Goal: Use online tool/utility: Utilize a website feature to perform a specific function

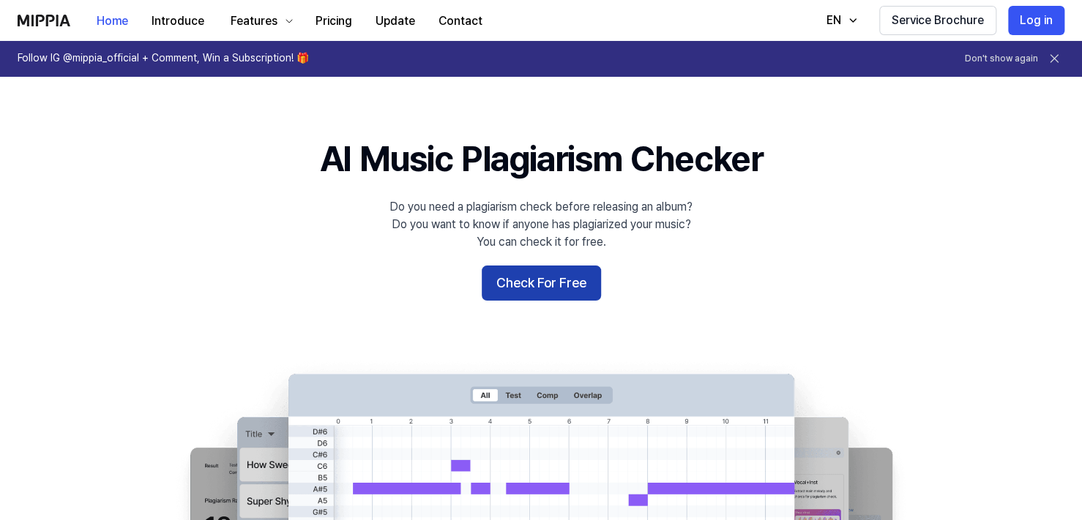
click at [525, 285] on button "Check For Free" at bounding box center [541, 283] width 119 height 35
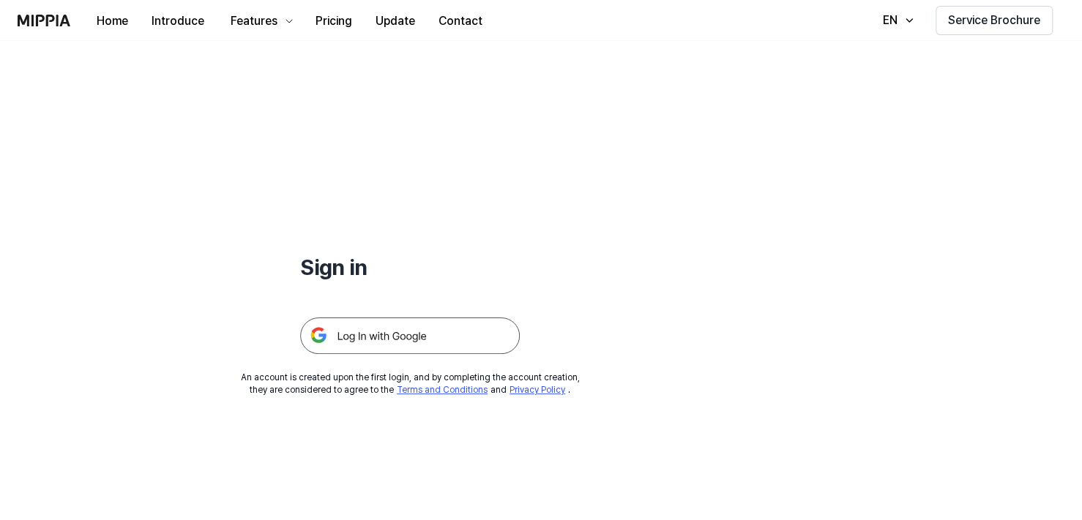
click at [463, 323] on img at bounding box center [410, 336] width 220 height 37
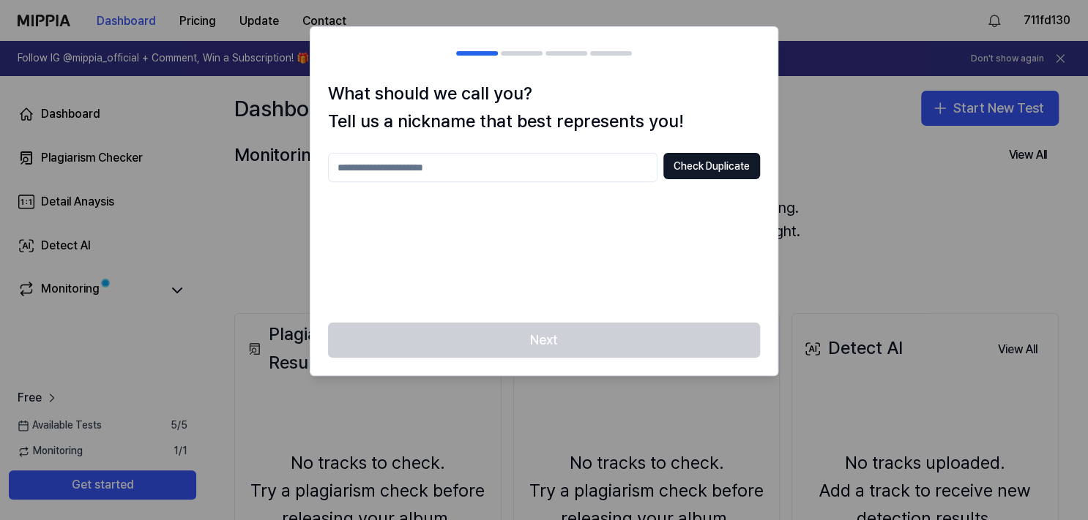
click at [585, 162] on input "text" at bounding box center [492, 167] width 329 height 29
type input "**"
click at [686, 160] on button "Check Duplicate" at bounding box center [711, 166] width 97 height 26
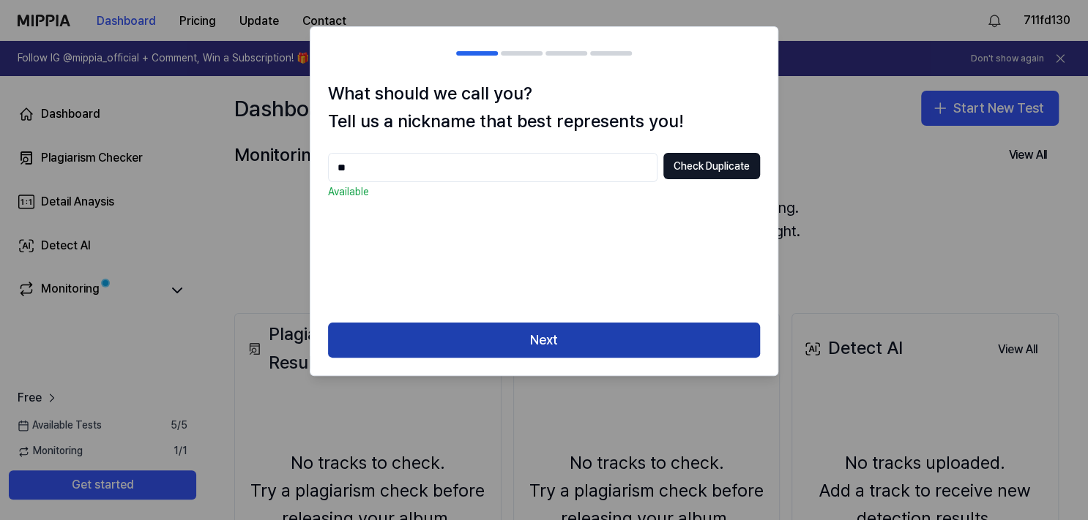
click at [605, 341] on button "Next" at bounding box center [544, 340] width 432 height 35
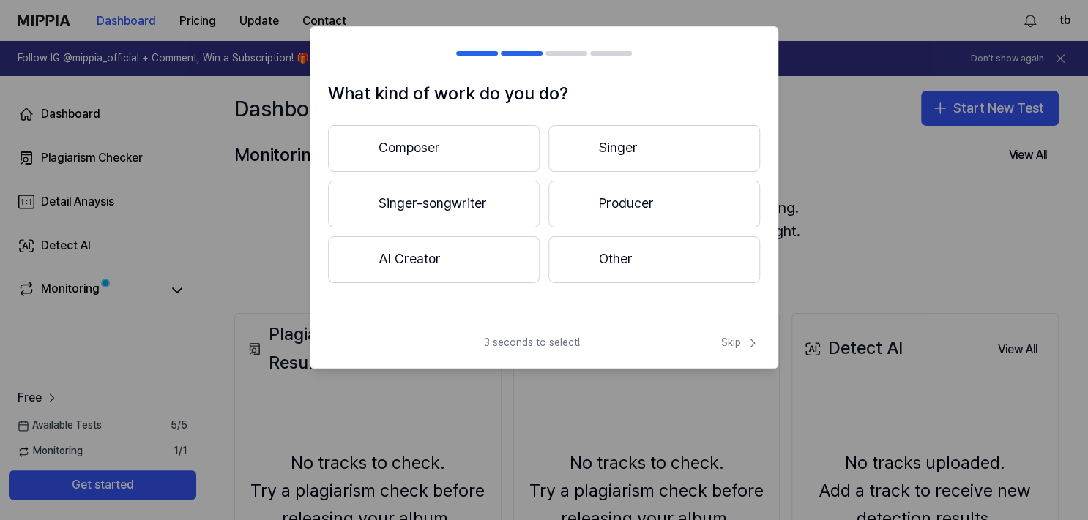
click at [608, 270] on button "Other" at bounding box center [654, 259] width 212 height 47
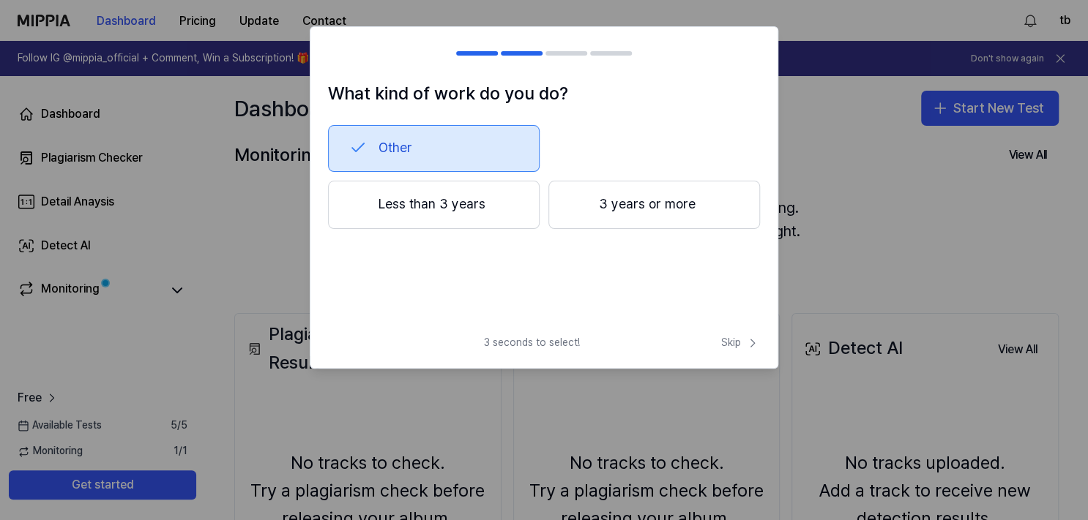
click at [510, 206] on button "Less than 3 years" at bounding box center [434, 205] width 212 height 48
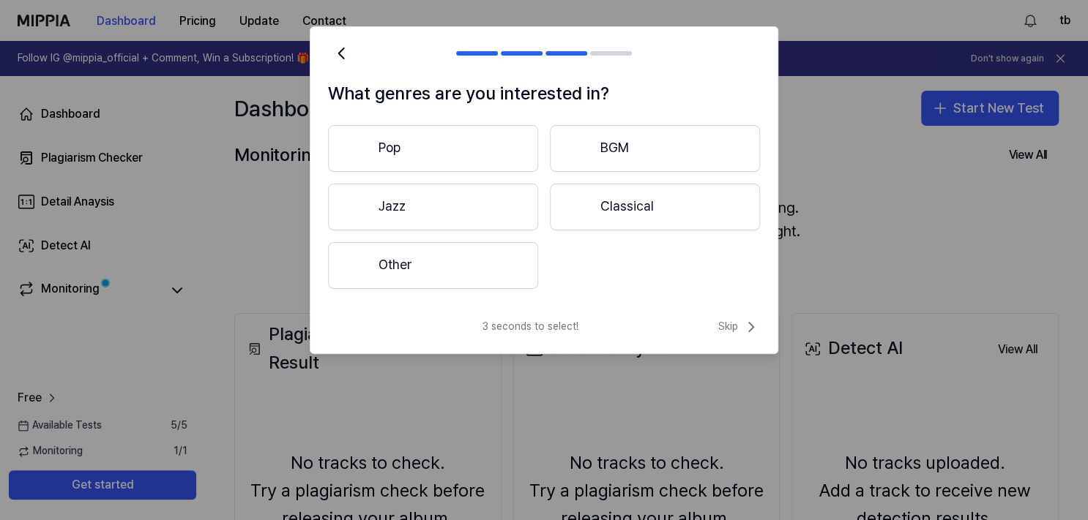
click at [528, 149] on button "Pop" at bounding box center [433, 148] width 210 height 47
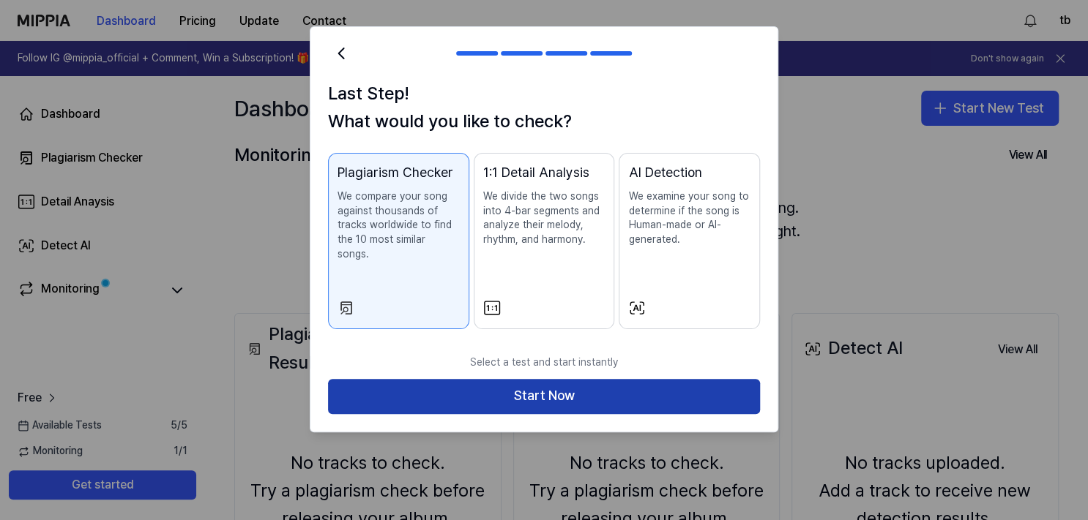
click at [665, 379] on button "Start Now" at bounding box center [544, 396] width 432 height 35
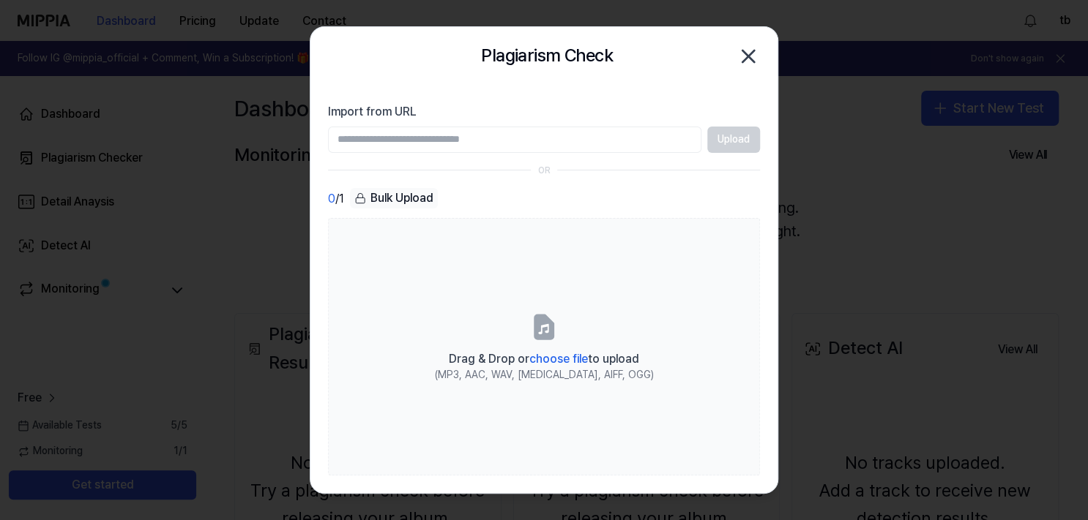
paste input "**********"
type input "**********"
click at [754, 142] on button "Upload" at bounding box center [733, 140] width 53 height 26
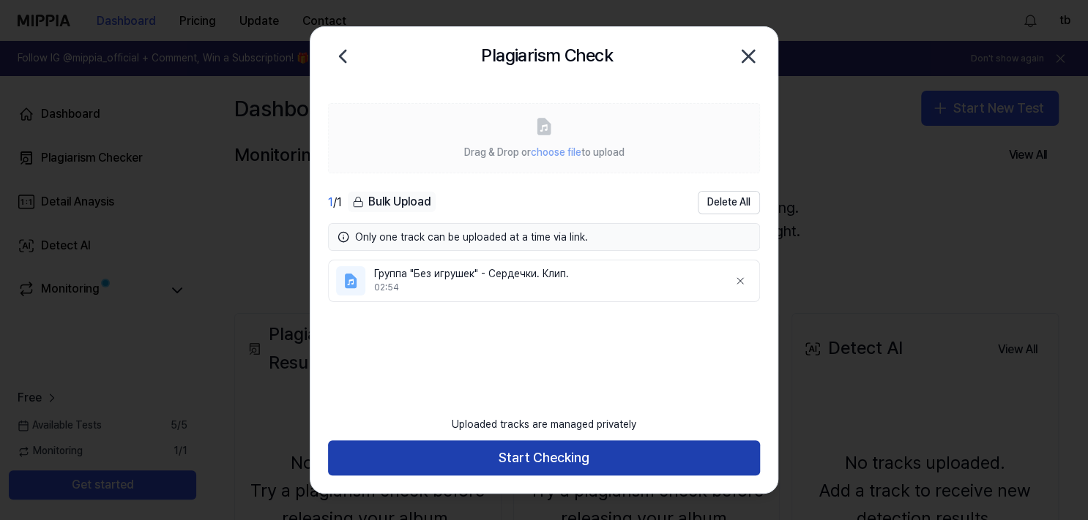
click at [541, 459] on button "Start Checking" at bounding box center [544, 458] width 432 height 35
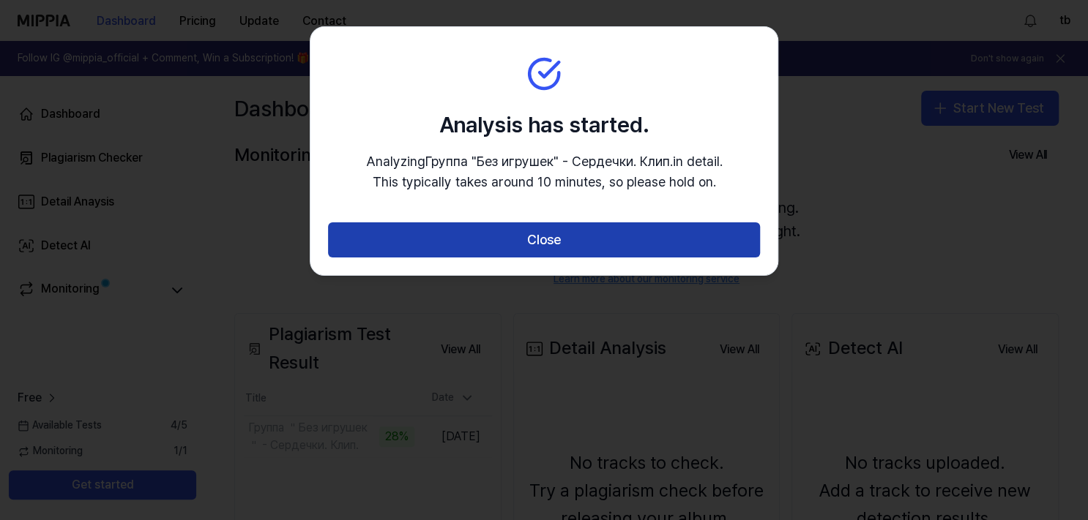
click at [468, 235] on button "Close" at bounding box center [544, 239] width 432 height 35
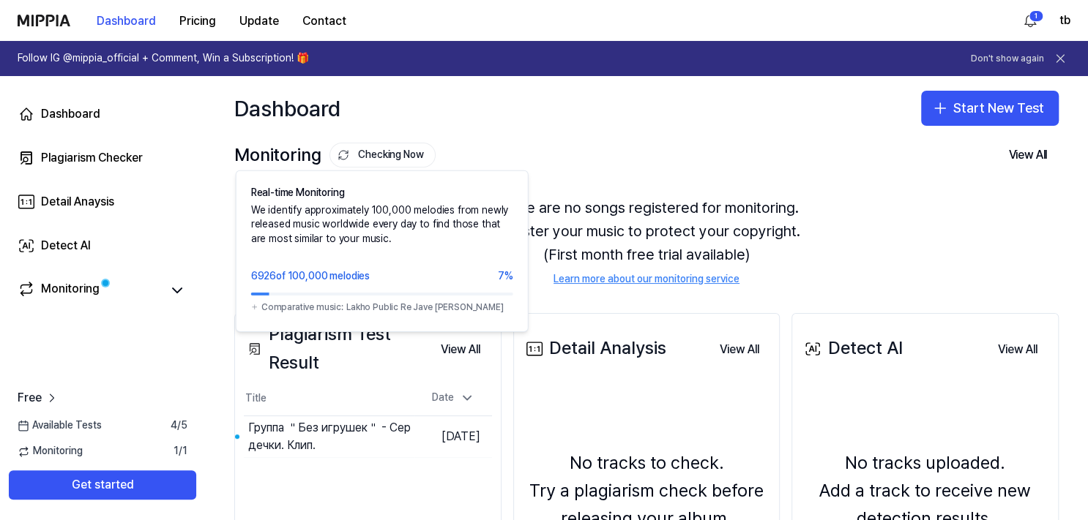
click at [402, 155] on button "Checking Now" at bounding box center [382, 155] width 106 height 25
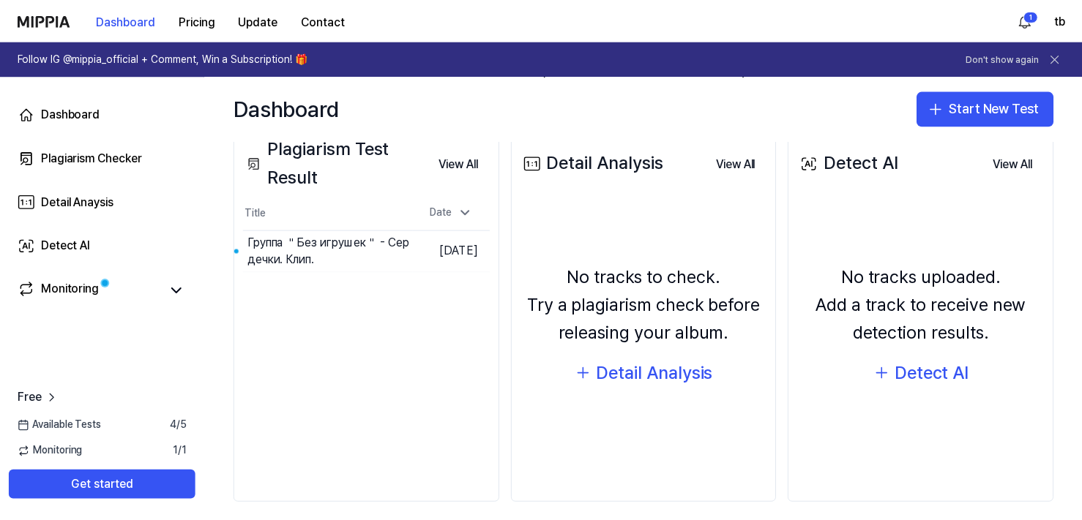
scroll to position [197, 0]
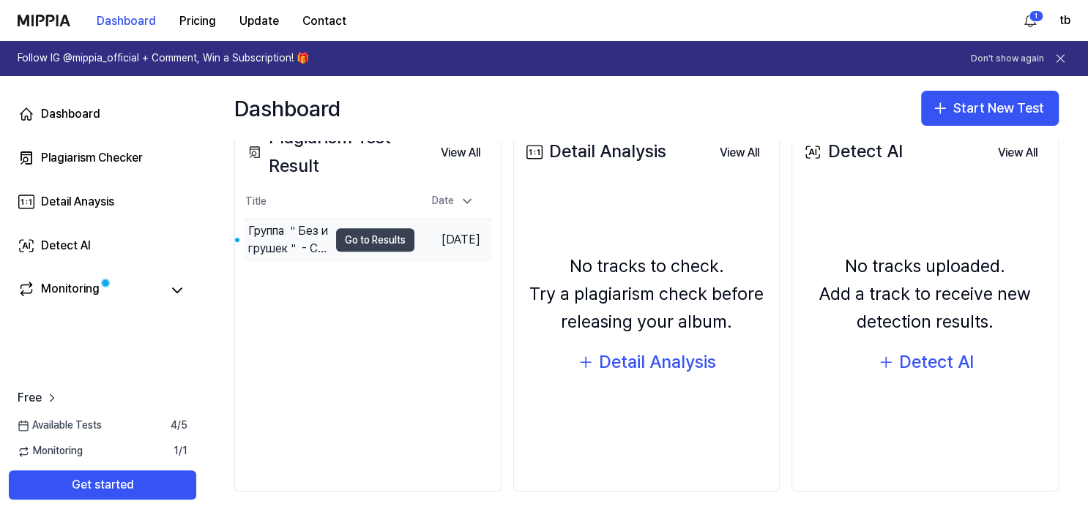
click at [367, 244] on button "Go to Results" at bounding box center [375, 239] width 78 height 23
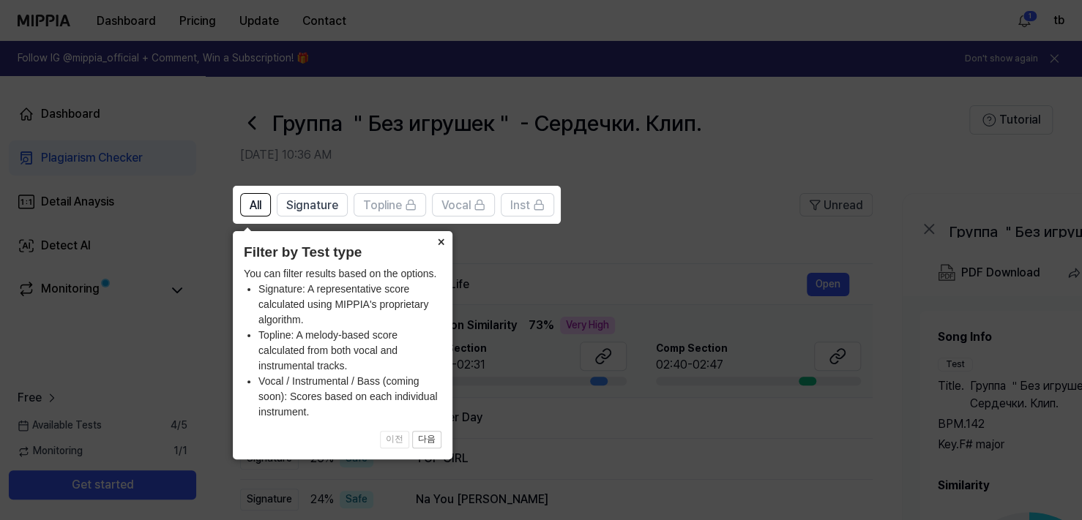
click at [442, 242] on button "×" at bounding box center [440, 241] width 23 height 20
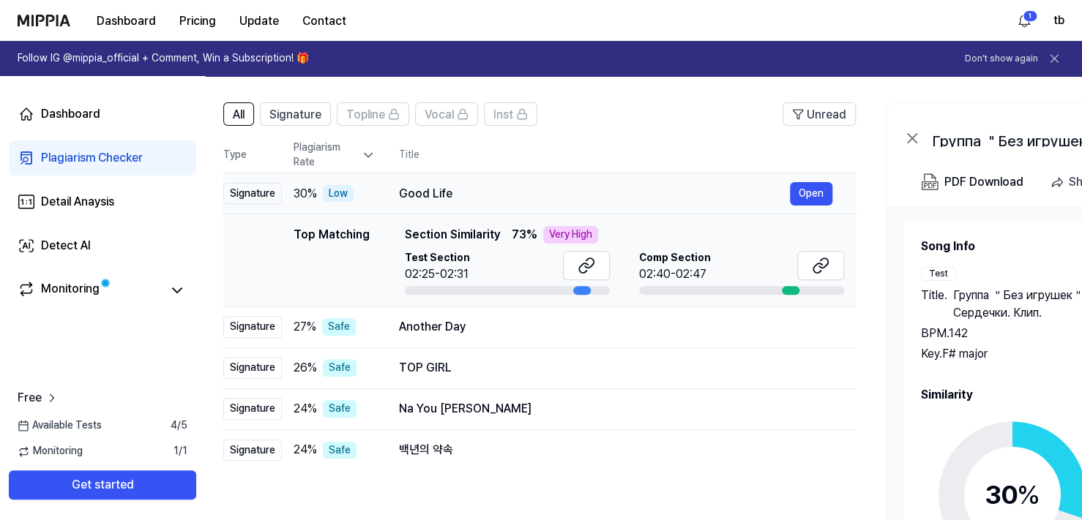
scroll to position [0, 0]
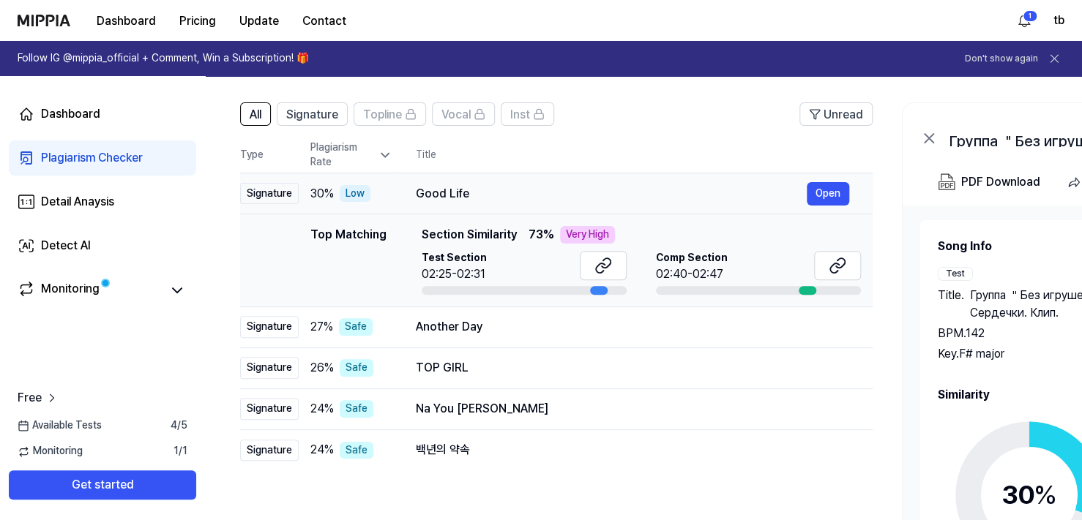
drag, startPoint x: 468, startPoint y: 193, endPoint x: 506, endPoint y: 183, distance: 38.7
click at [506, 183] on div "Good Life Open" at bounding box center [632, 193] width 433 height 23
drag, startPoint x: 416, startPoint y: 193, endPoint x: 477, endPoint y: 190, distance: 61.6
click at [477, 190] on div "Good Life" at bounding box center [611, 194] width 391 height 18
click at [826, 191] on button "Open" at bounding box center [827, 193] width 42 height 23
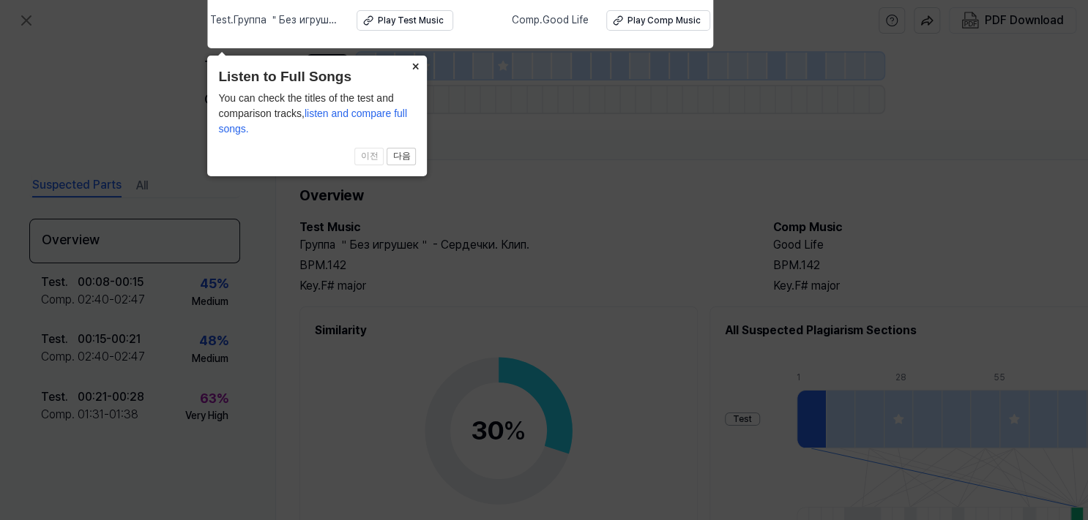
click at [414, 69] on button "×" at bounding box center [414, 66] width 23 height 20
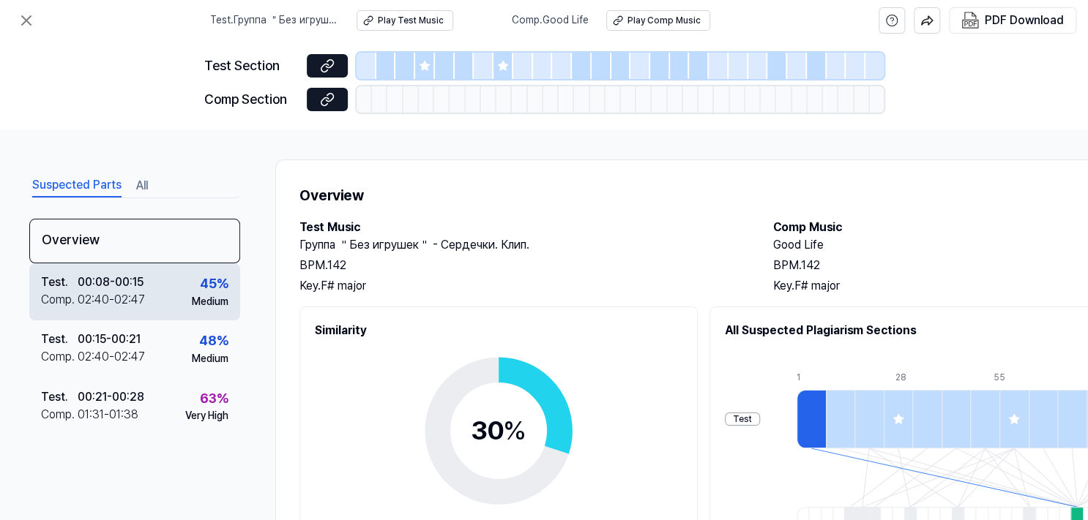
click at [85, 285] on div "00:08 - 00:15" at bounding box center [111, 283] width 66 height 18
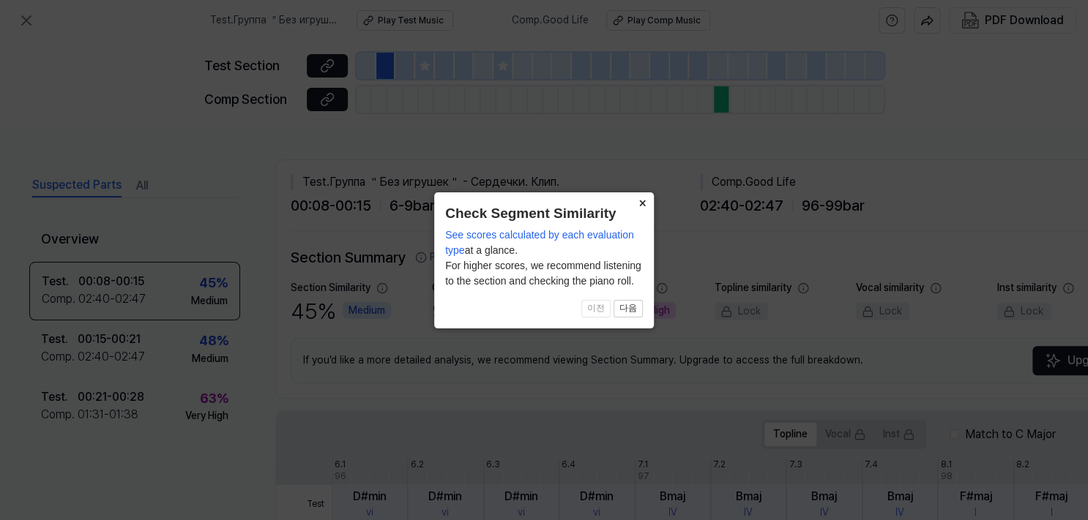
click at [645, 203] on button "×" at bounding box center [641, 202] width 23 height 20
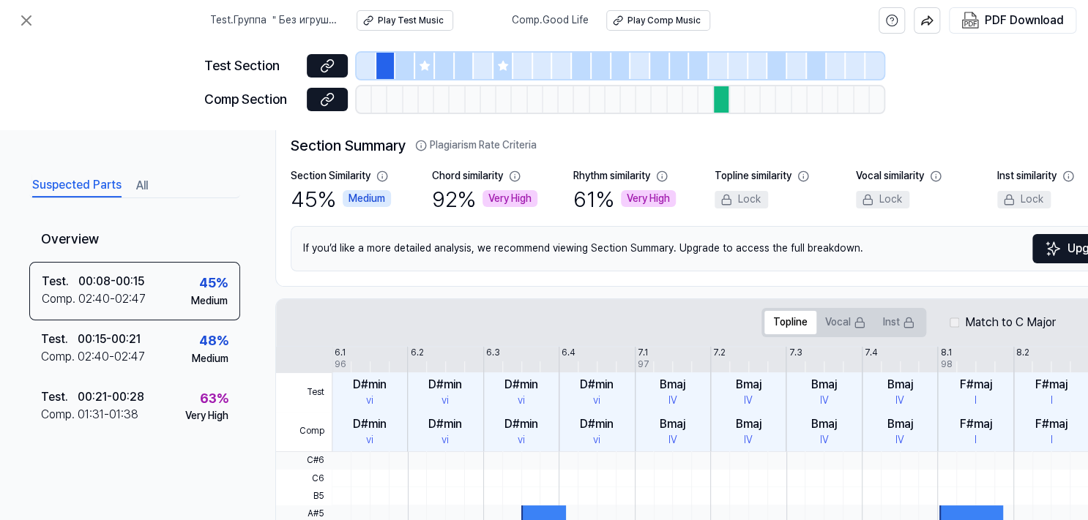
scroll to position [108, 0]
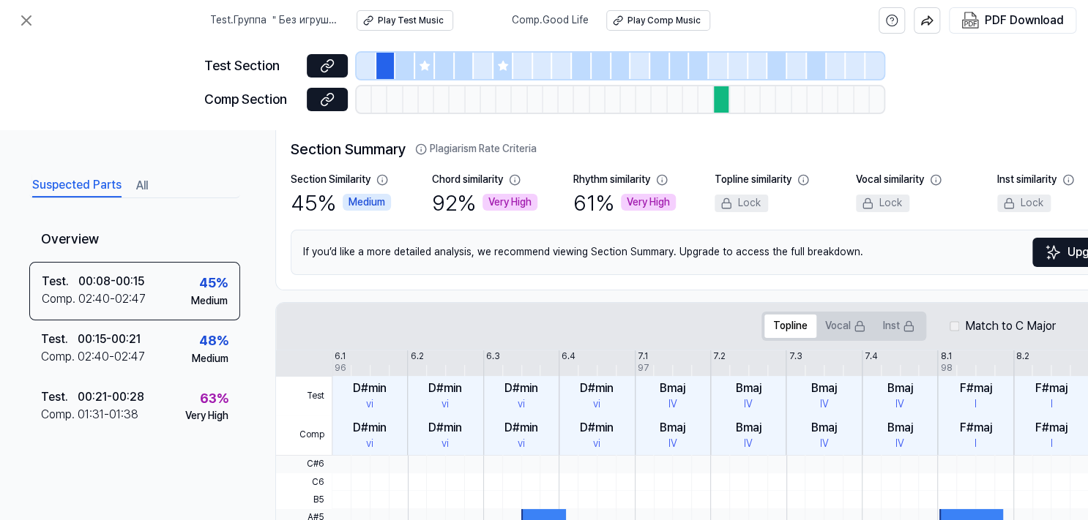
click at [383, 61] on div at bounding box center [386, 66] width 20 height 26
click at [406, 66] on div at bounding box center [405, 66] width 20 height 26
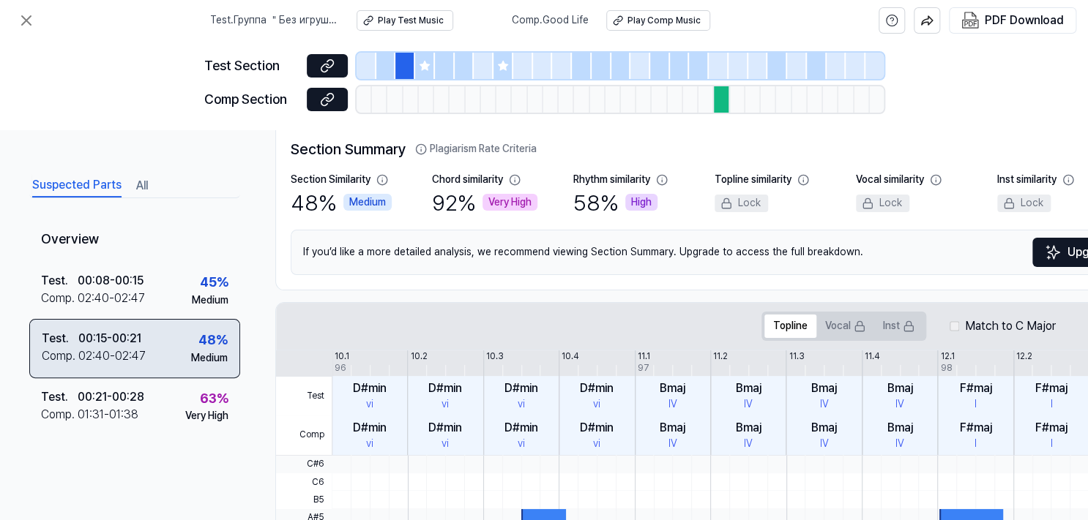
click at [191, 345] on div "48 % Medium" at bounding box center [209, 347] width 37 height 35
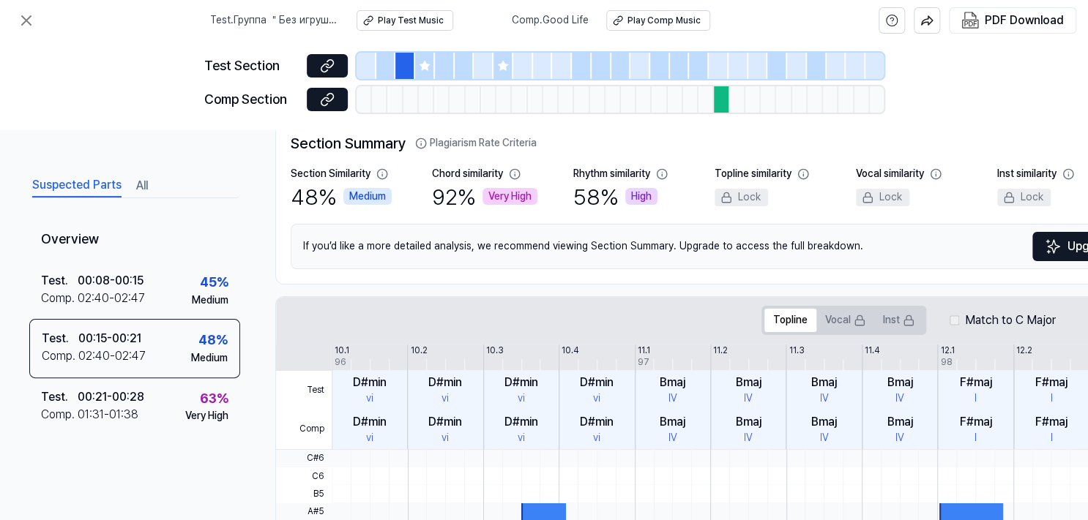
scroll to position [111, 0]
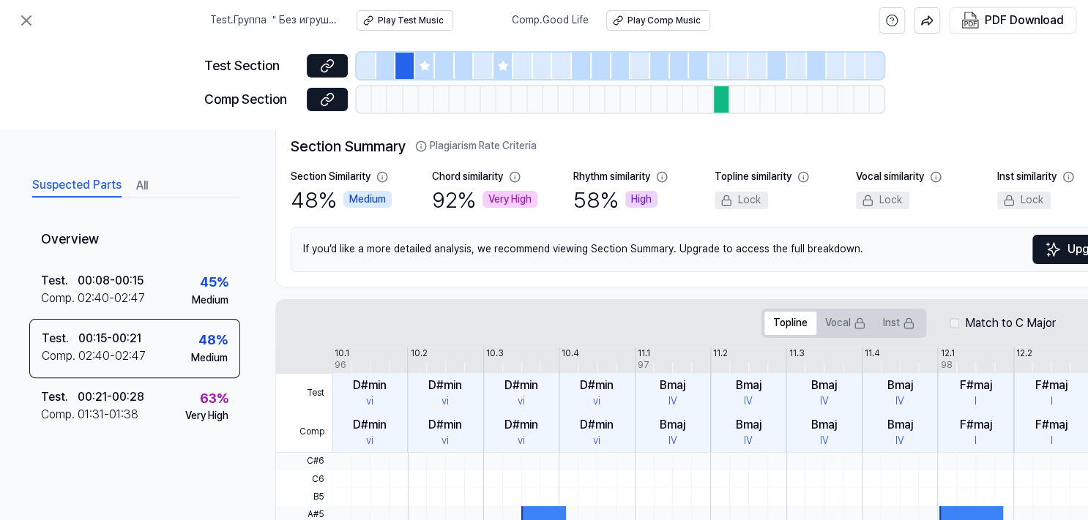
click at [501, 202] on div "Very High" at bounding box center [509, 200] width 55 height 18
click at [422, 69] on icon at bounding box center [424, 66] width 10 height 10
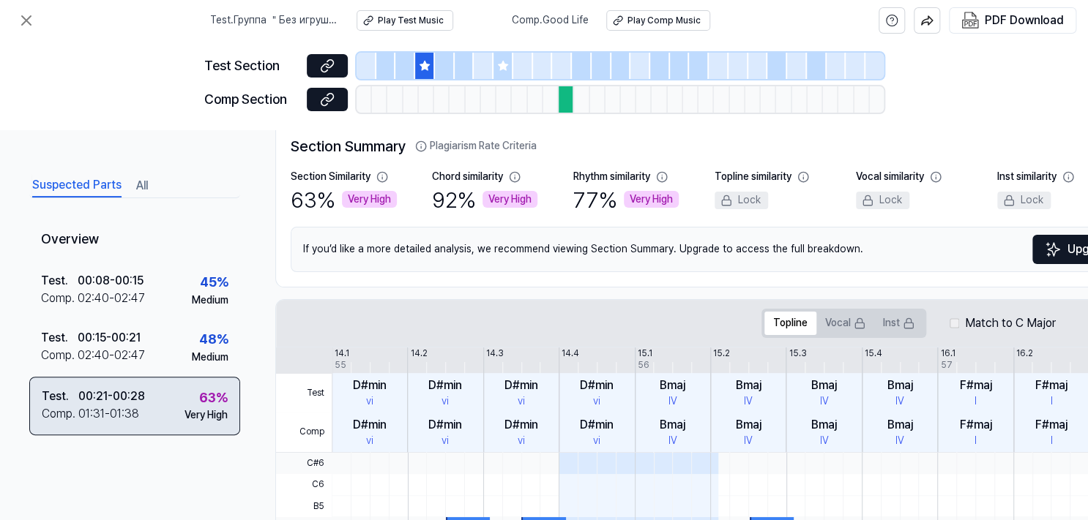
click at [113, 414] on div "01:31 - 01:38" at bounding box center [108, 414] width 61 height 18
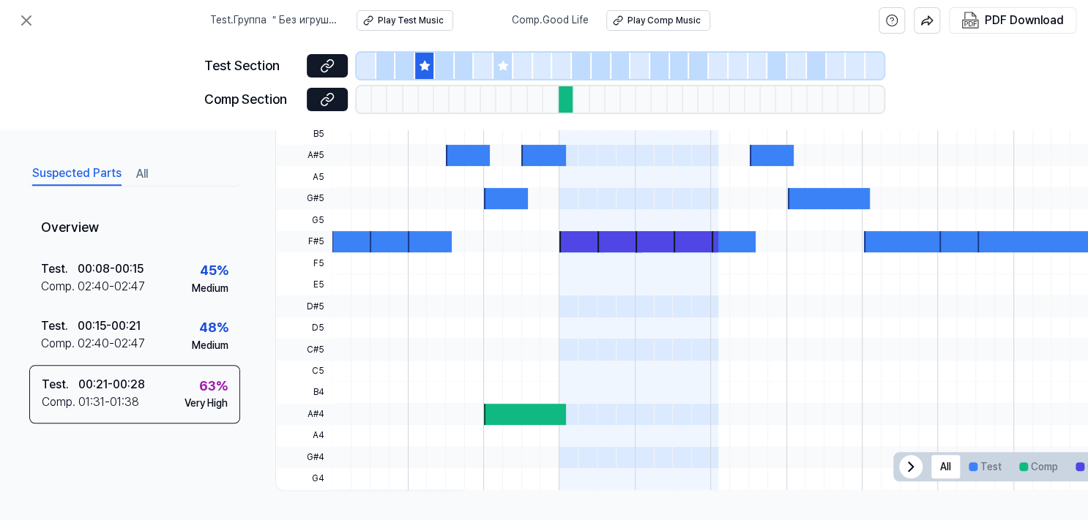
scroll to position [21, 0]
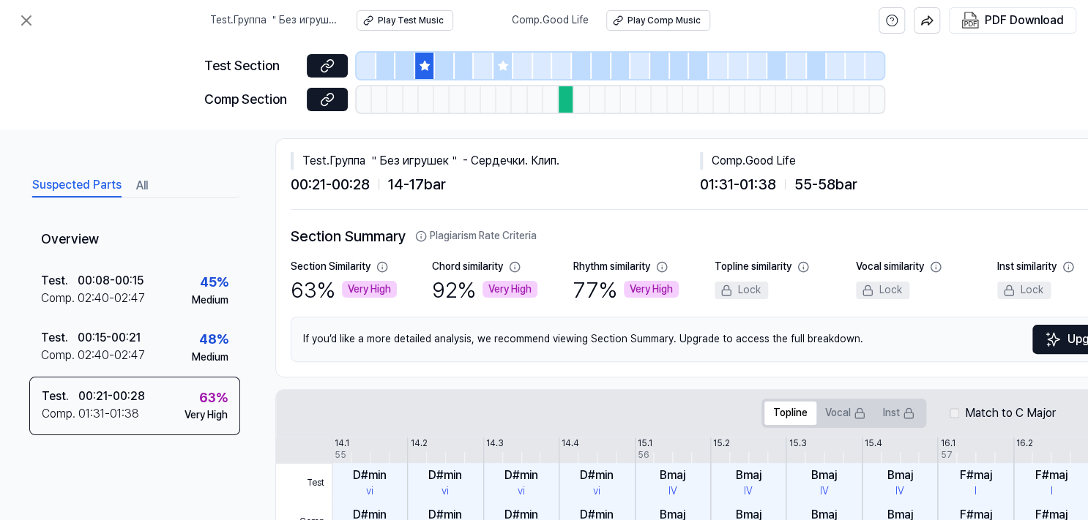
click at [146, 187] on button "All" at bounding box center [142, 185] width 12 height 23
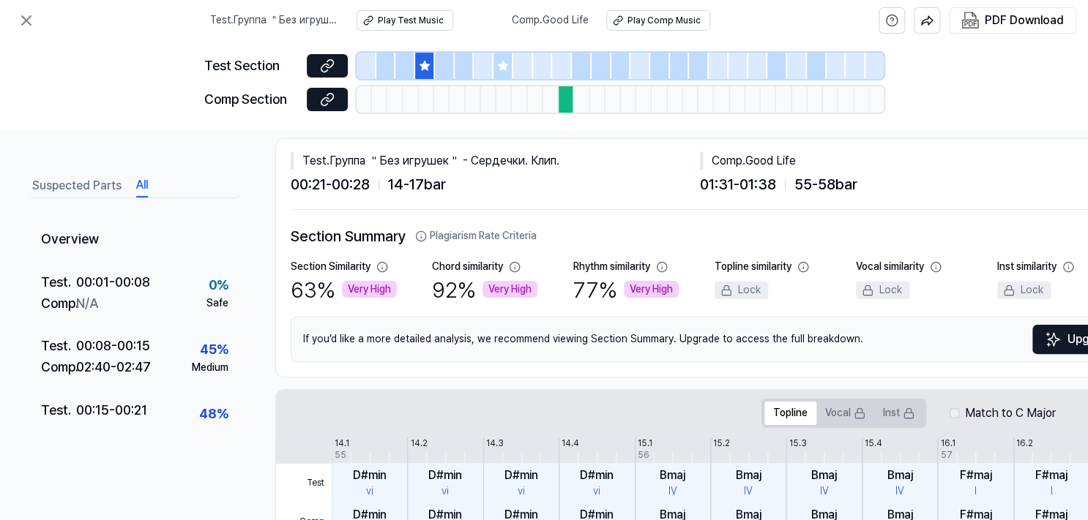
click at [369, 63] on div at bounding box center [366, 66] width 20 height 26
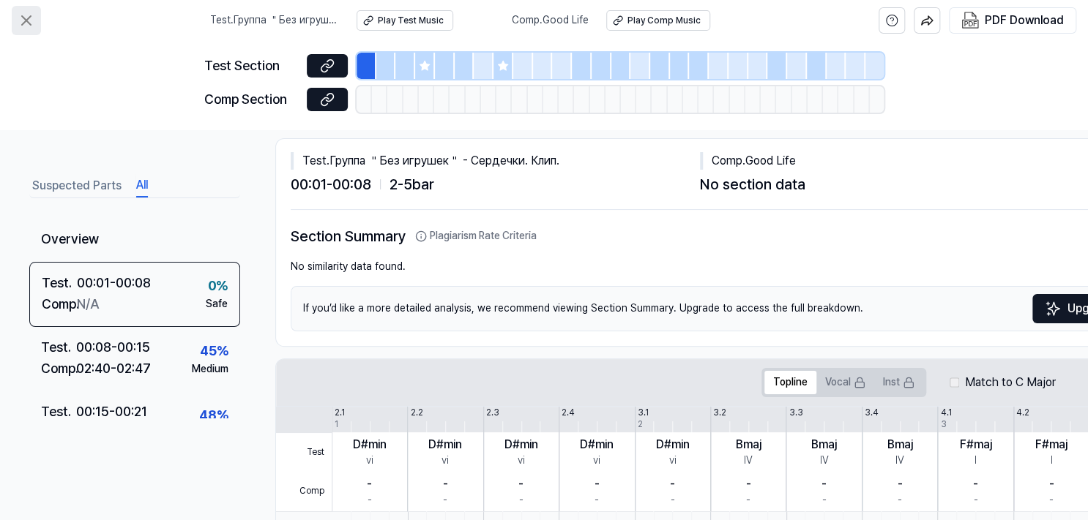
click at [29, 20] on icon at bounding box center [27, 21] width 18 height 18
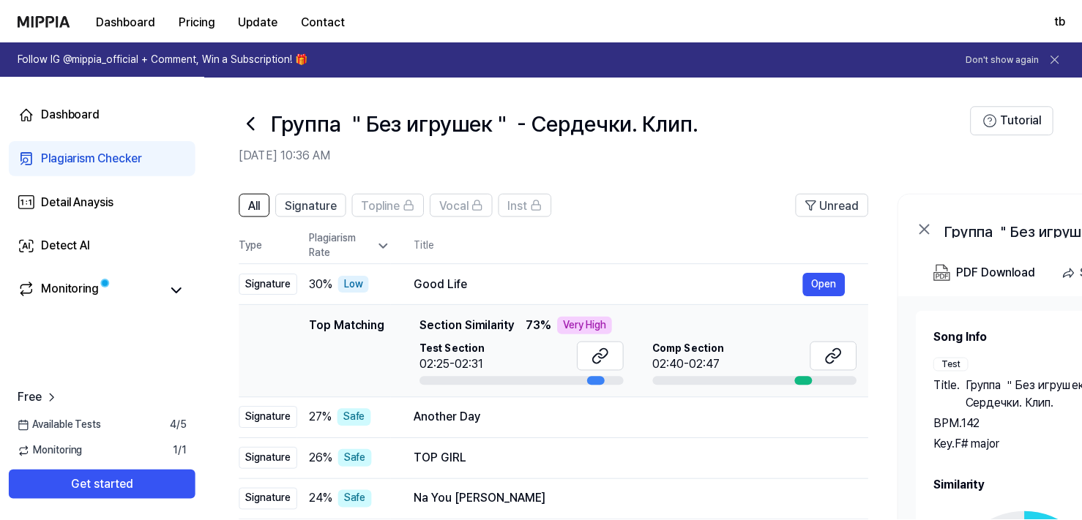
scroll to position [91, 0]
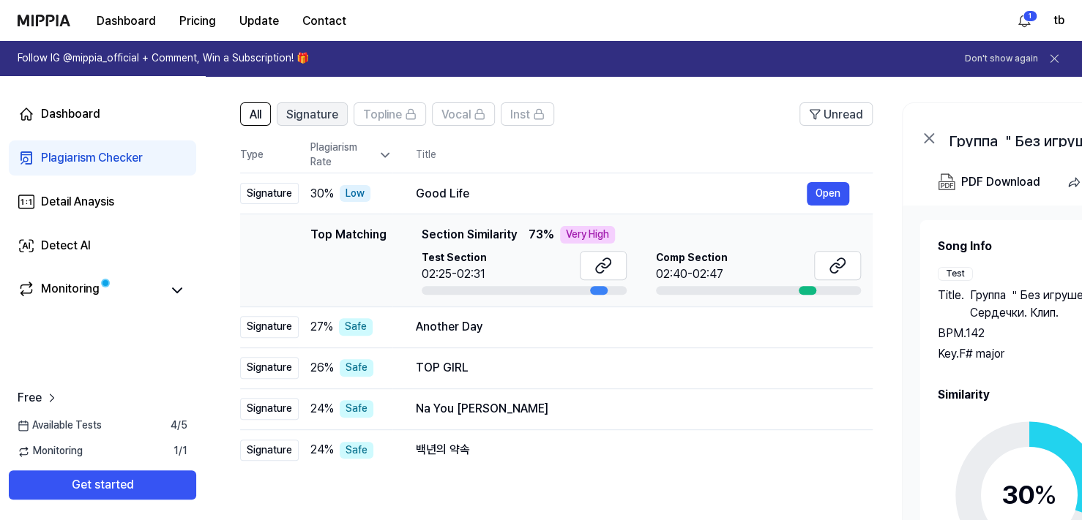
click at [325, 111] on span "Signature" at bounding box center [312, 115] width 52 height 18
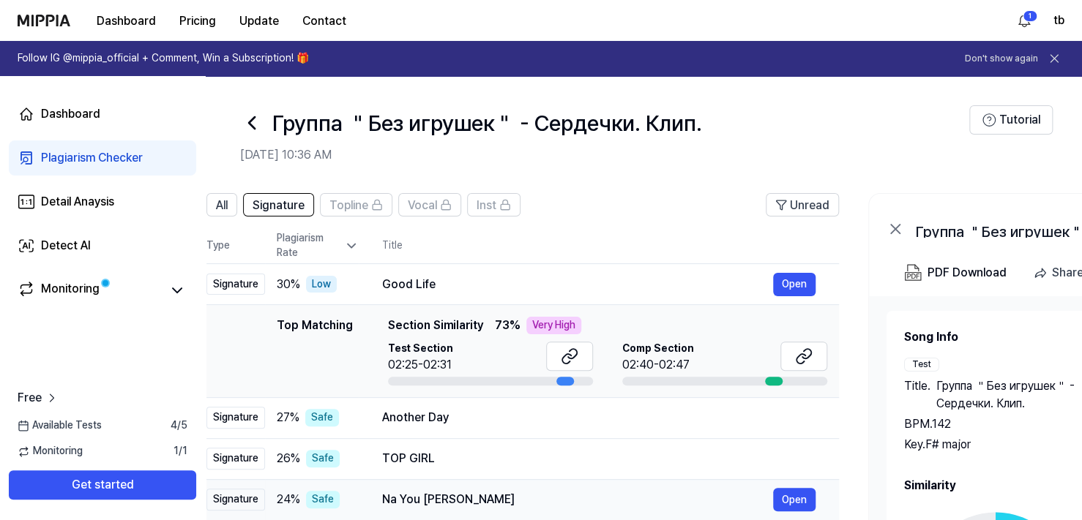
drag, startPoint x: 518, startPoint y: 502, endPoint x: 489, endPoint y: 491, distance: 31.3
click at [489, 491] on div "Na You [PERSON_NAME]" at bounding box center [577, 500] width 391 height 18
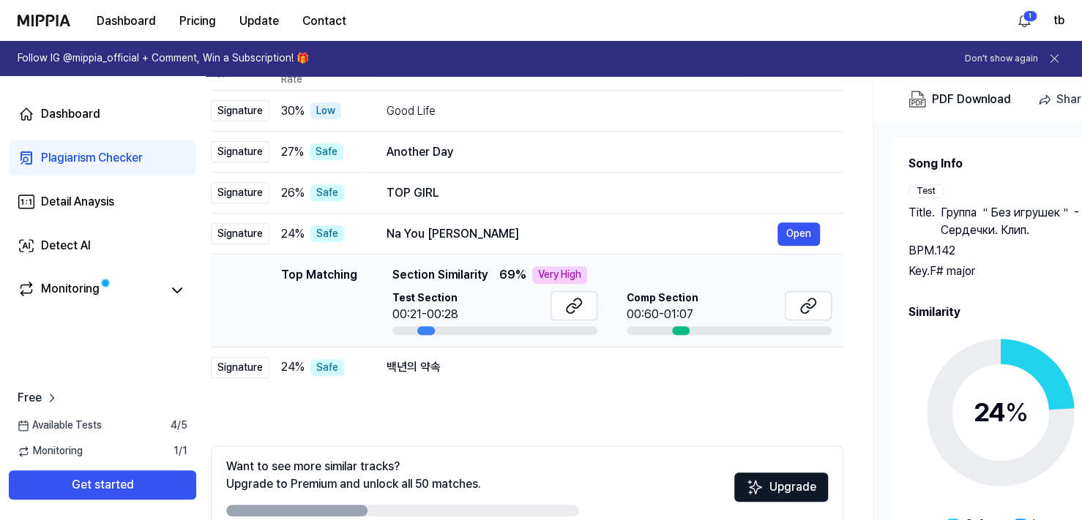
scroll to position [168, 0]
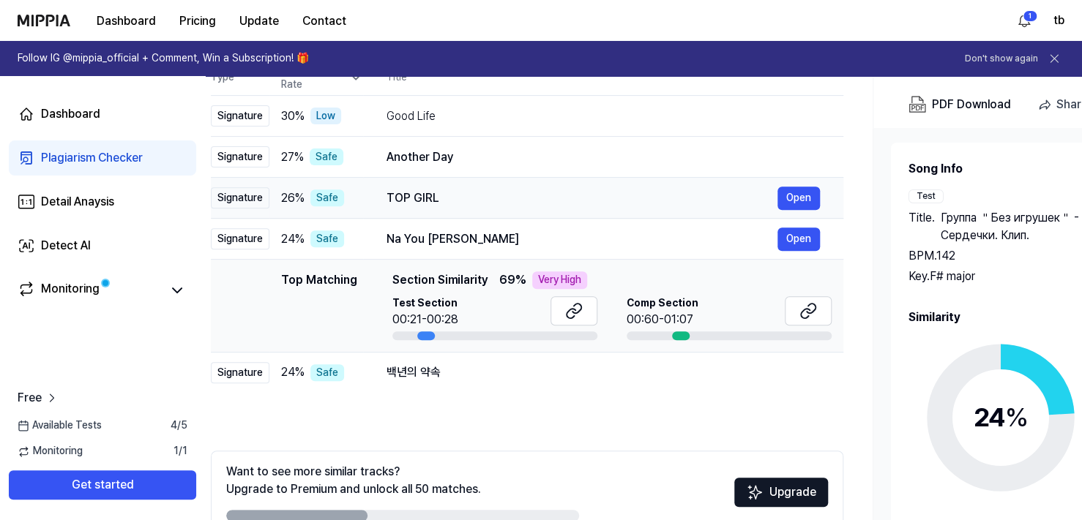
click at [416, 195] on div "TOP GIRL" at bounding box center [581, 199] width 391 height 18
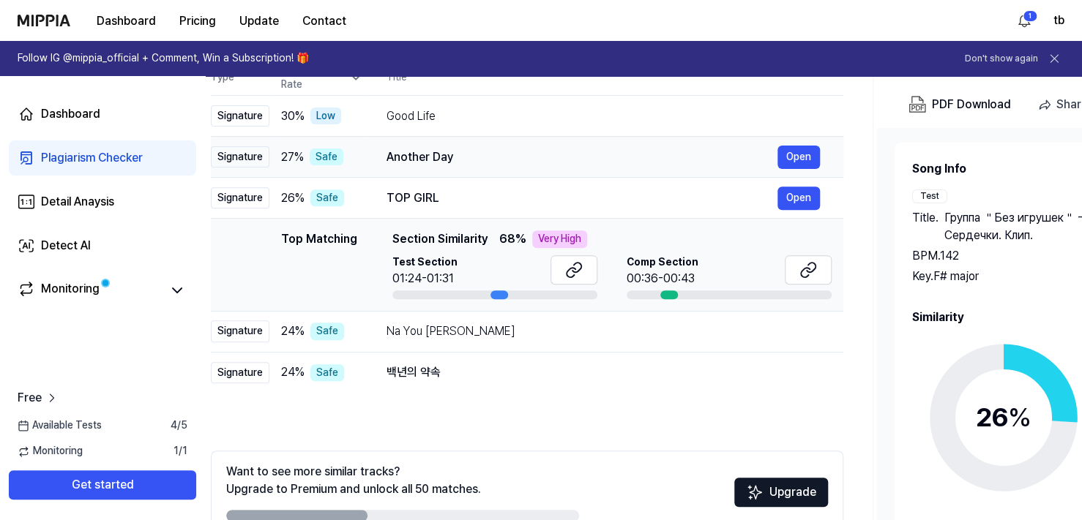
click at [423, 152] on div "Another Day" at bounding box center [581, 158] width 391 height 18
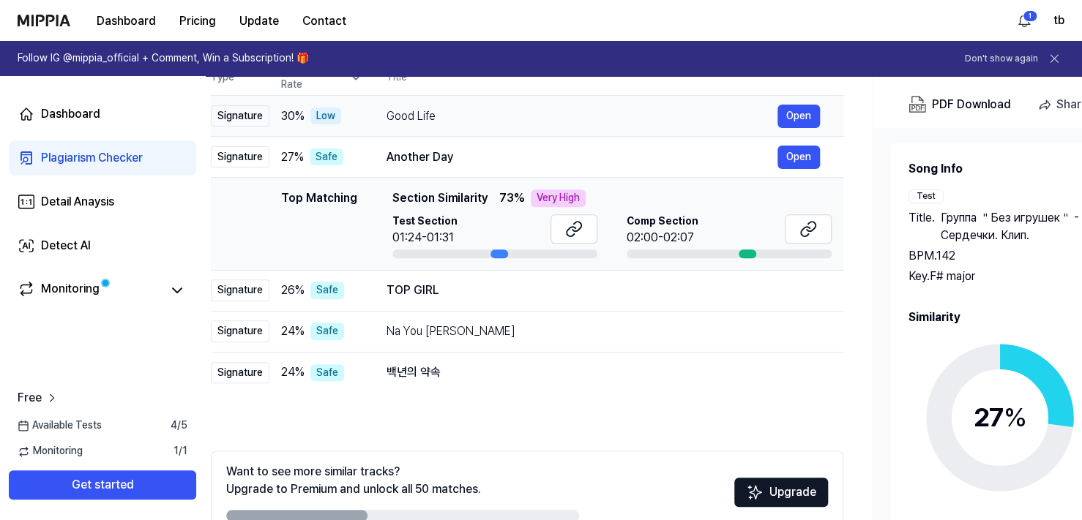
click at [424, 121] on div "Good Life" at bounding box center [581, 117] width 391 height 18
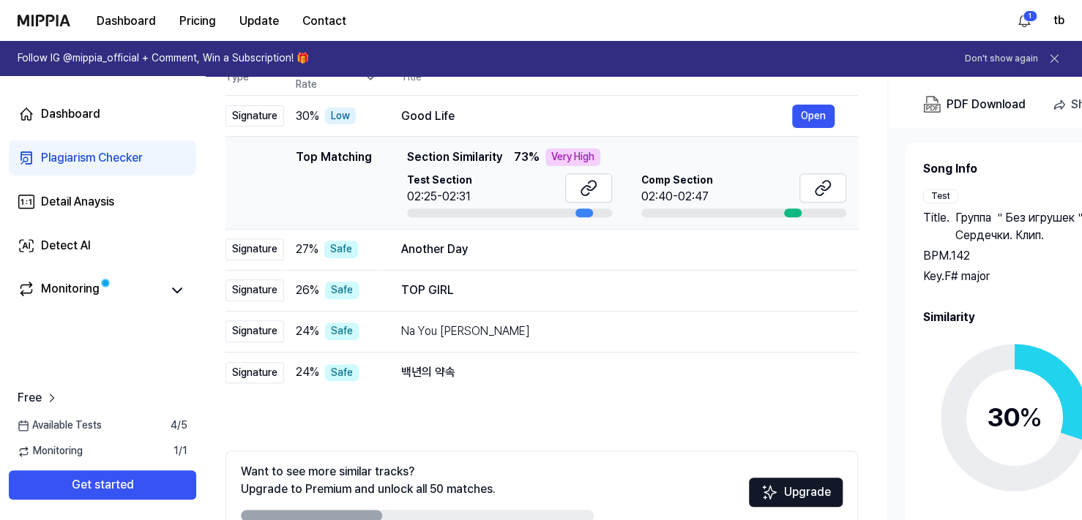
drag, startPoint x: 566, startPoint y: 212, endPoint x: 577, endPoint y: 210, distance: 11.9
click at [577, 210] on div at bounding box center [584, 213] width 18 height 9
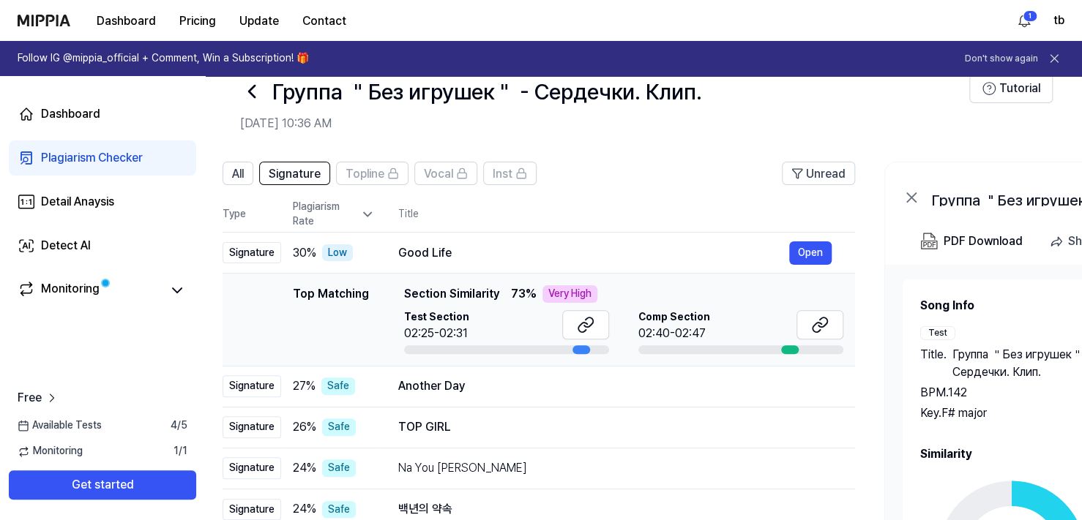
scroll to position [29, 0]
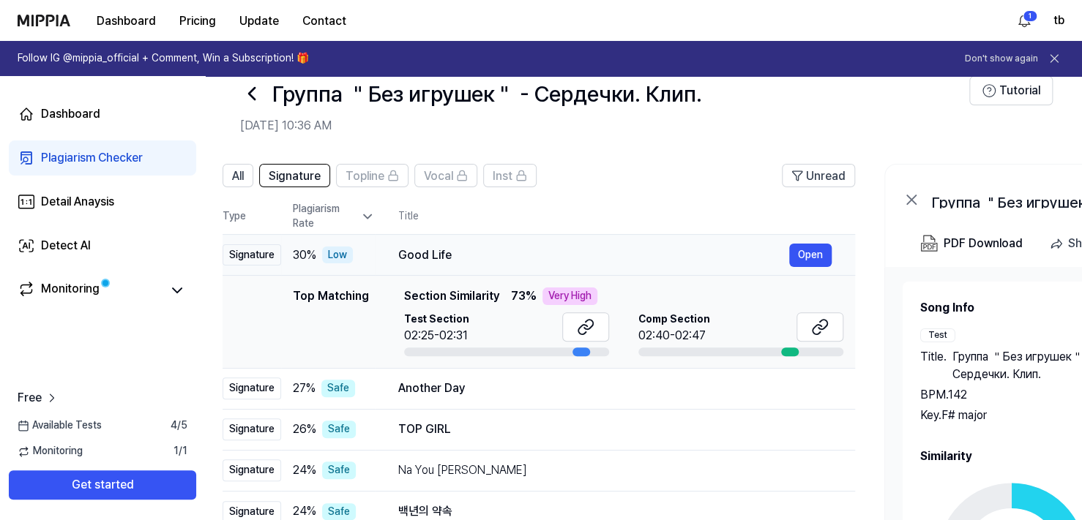
click at [424, 260] on div "Good Life" at bounding box center [593, 256] width 391 height 18
click at [425, 394] on div "Another Day" at bounding box center [593, 389] width 391 height 18
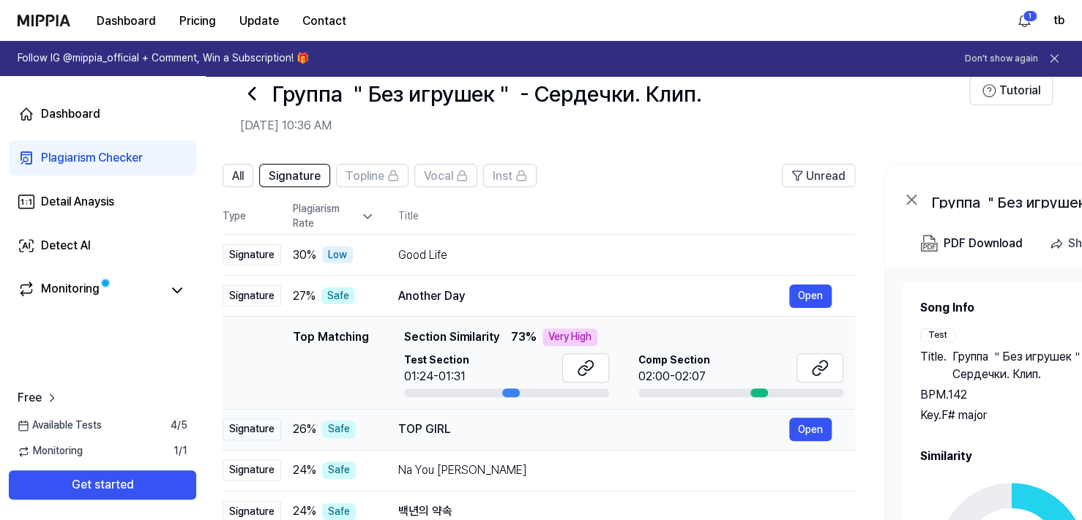
click at [432, 430] on div "TOP GIRL" at bounding box center [593, 430] width 391 height 18
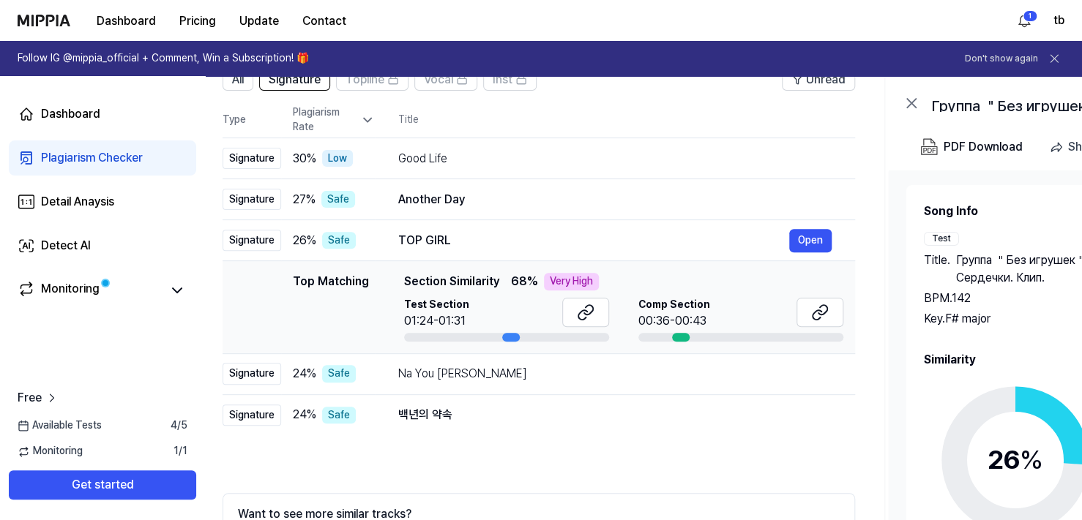
scroll to position [133, 0]
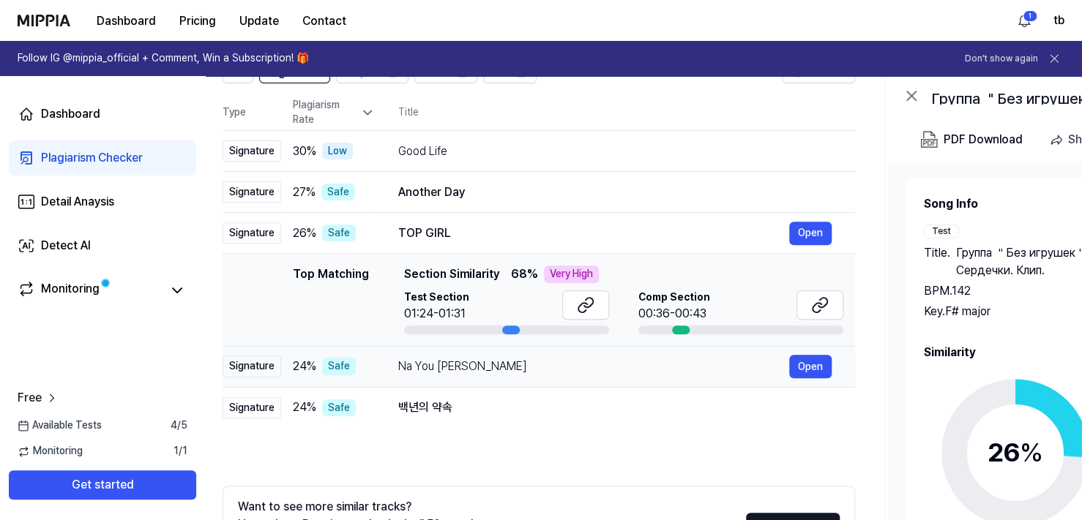
click at [457, 373] on div "Na You [PERSON_NAME]" at bounding box center [593, 367] width 391 height 18
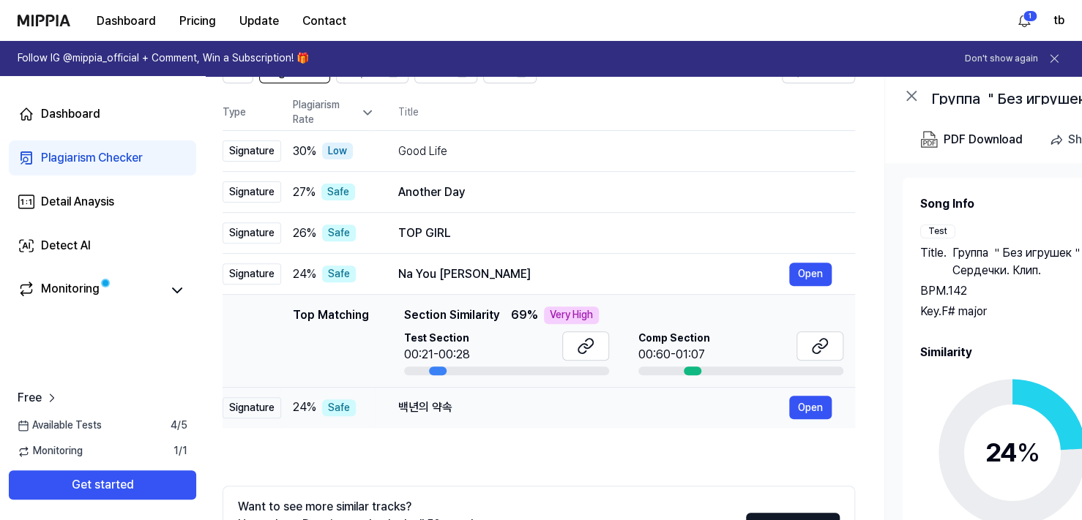
click at [424, 410] on div "백년의 약속" at bounding box center [593, 408] width 391 height 18
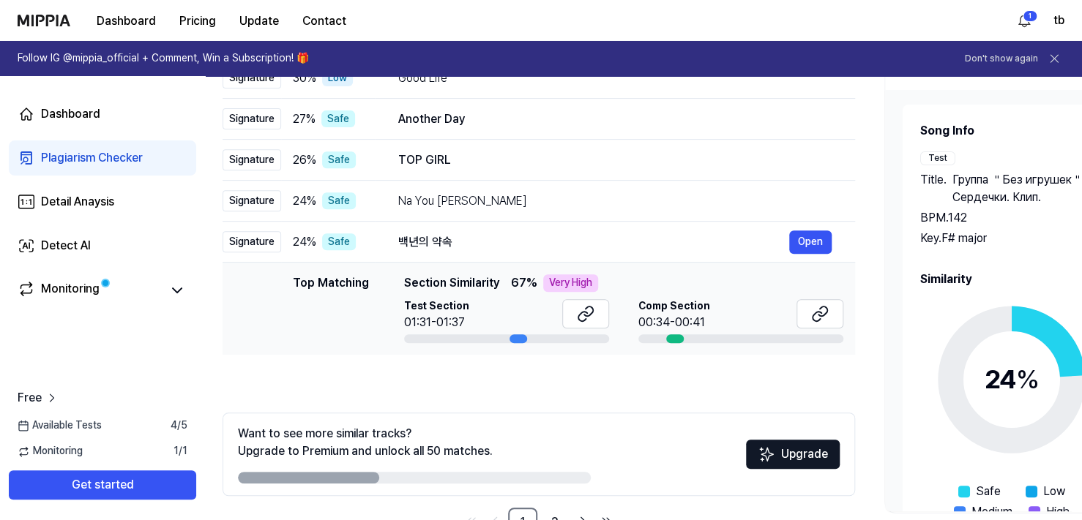
scroll to position [252, 0]
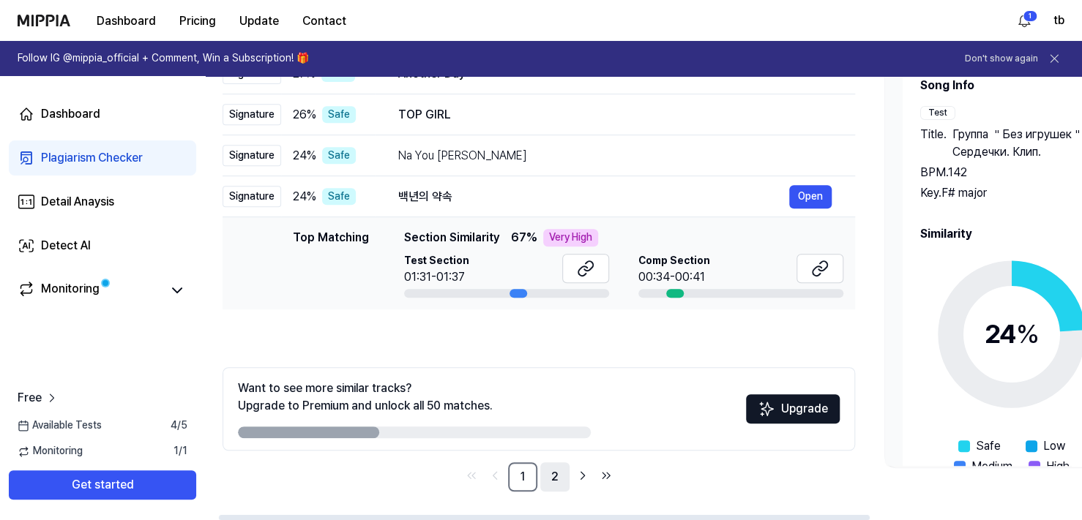
click at [556, 476] on link "2" at bounding box center [554, 477] width 29 height 29
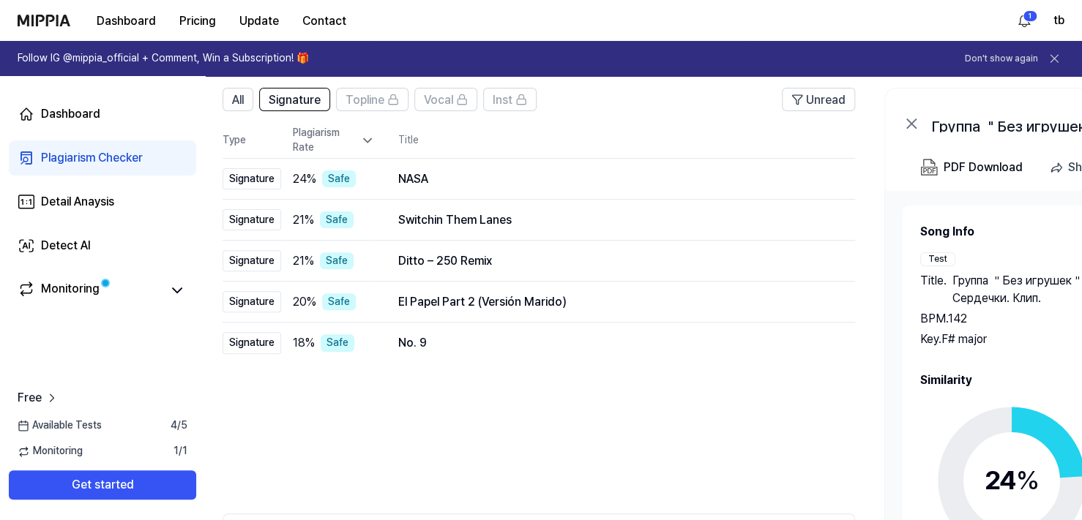
scroll to position [103, 0]
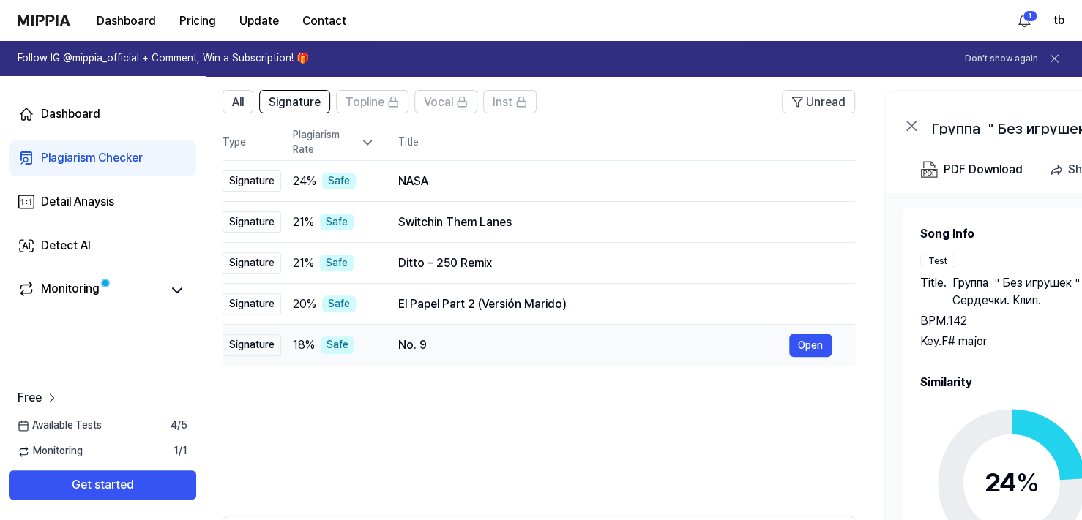
click at [411, 346] on div "No. 9" at bounding box center [593, 346] width 391 height 18
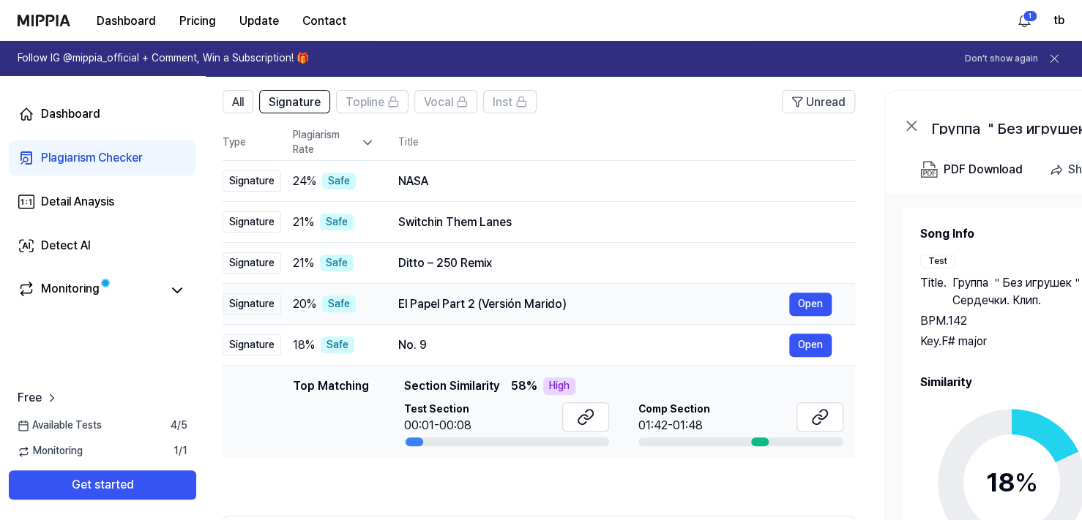
click at [431, 307] on div "El Papel Part 2 (Versión Marido)" at bounding box center [593, 305] width 391 height 18
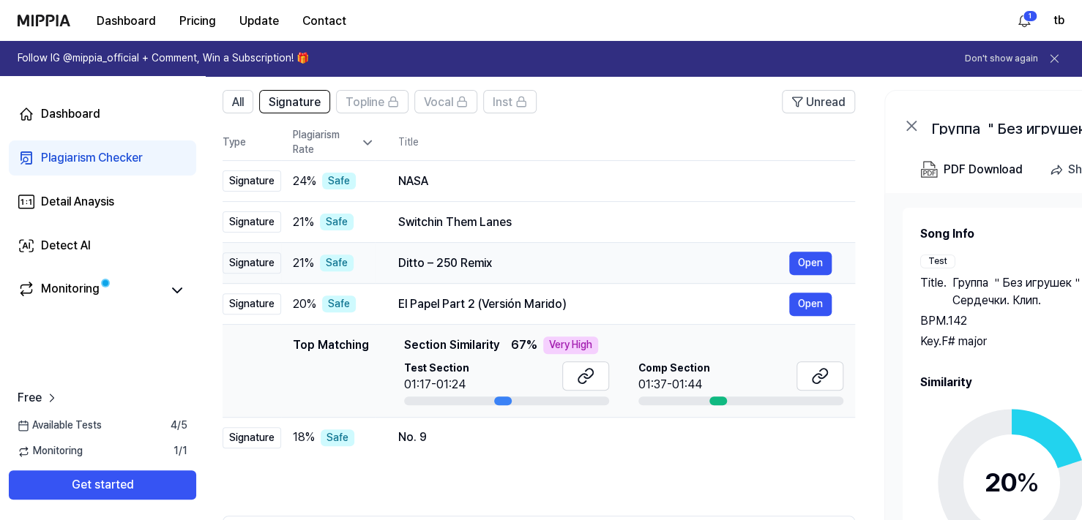
click at [446, 269] on div "Ditto – 250 Remix" at bounding box center [593, 264] width 391 height 18
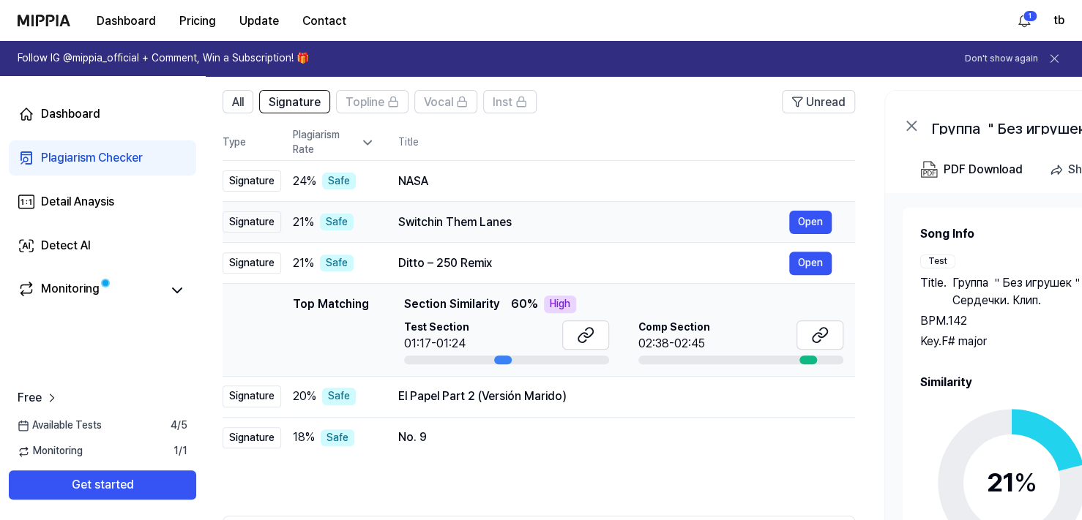
click at [438, 222] on div "Switchin Them Lanes" at bounding box center [593, 223] width 391 height 18
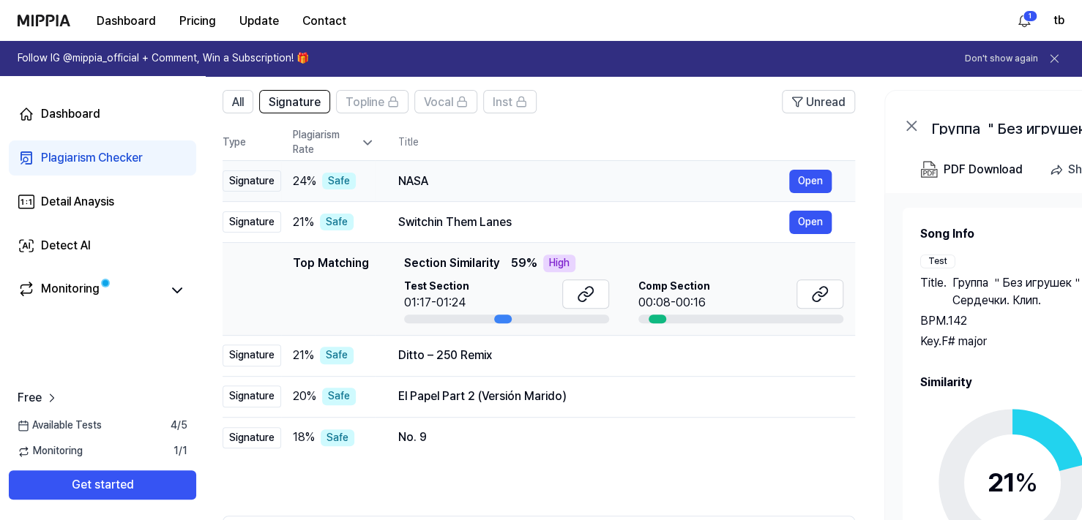
click at [422, 173] on div "NASA" at bounding box center [593, 182] width 391 height 18
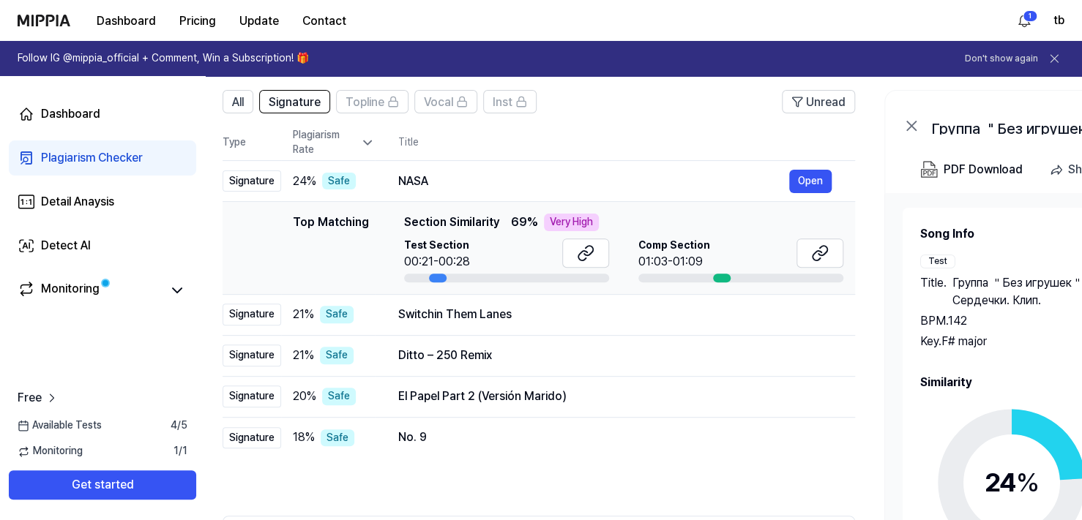
click at [363, 144] on icon at bounding box center [367, 142] width 15 height 15
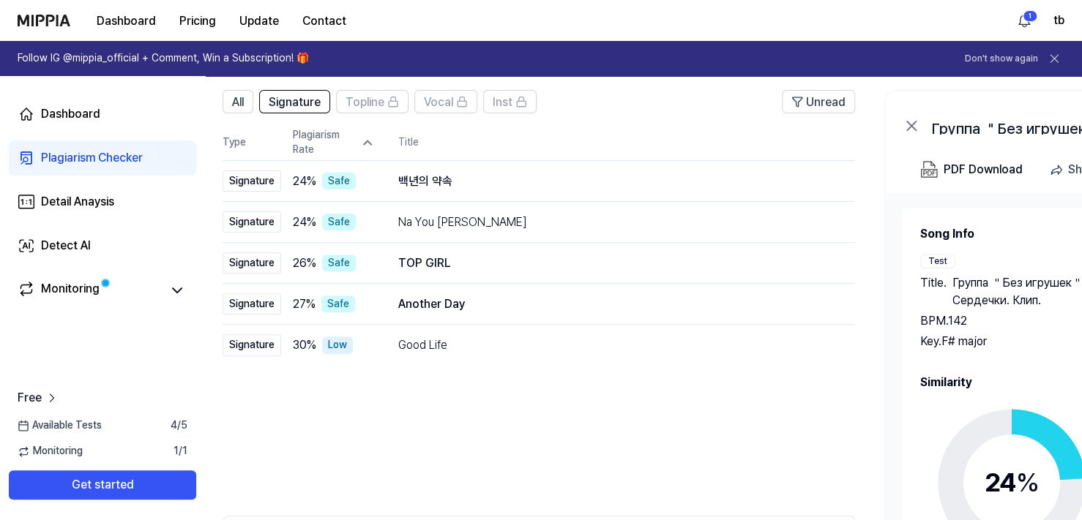
click at [363, 144] on icon at bounding box center [367, 142] width 15 height 15
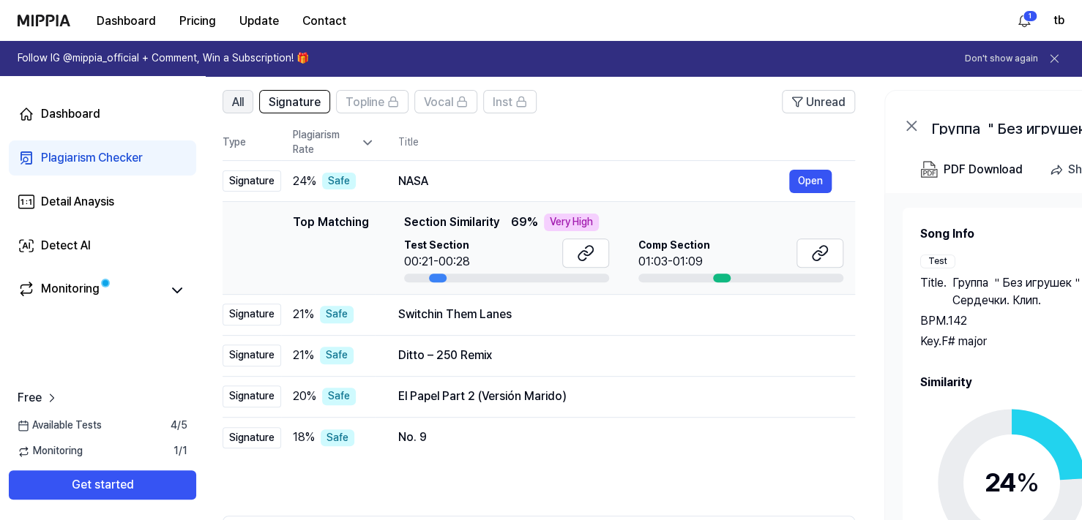
click at [237, 101] on span "All" at bounding box center [238, 103] width 12 height 18
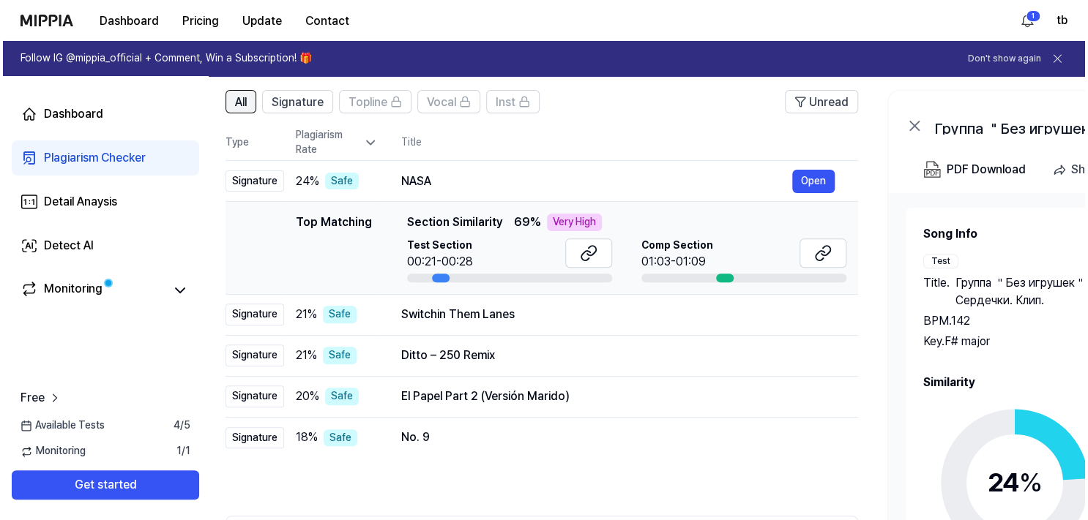
scroll to position [0, 0]
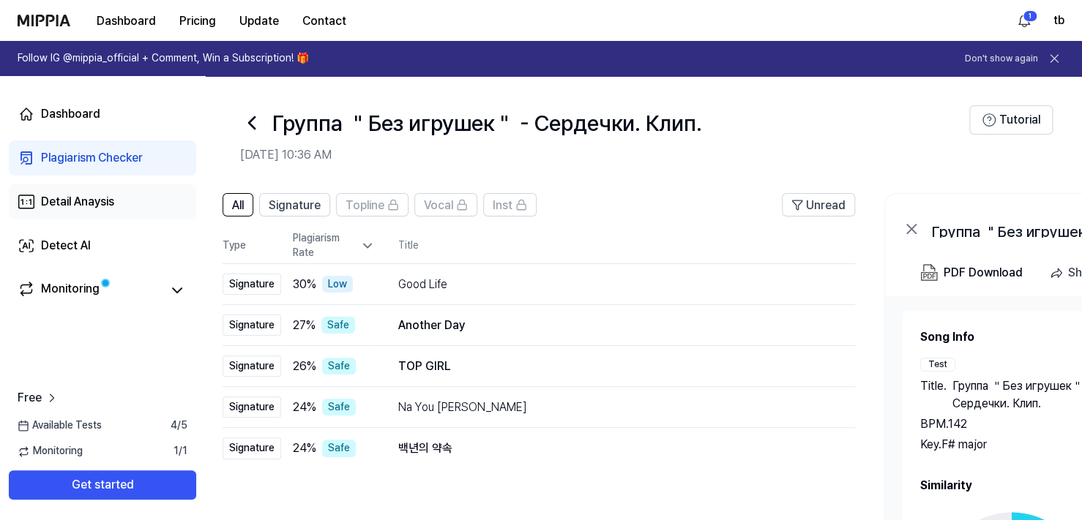
click at [107, 201] on div "Detail Anaysis" at bounding box center [77, 202] width 73 height 18
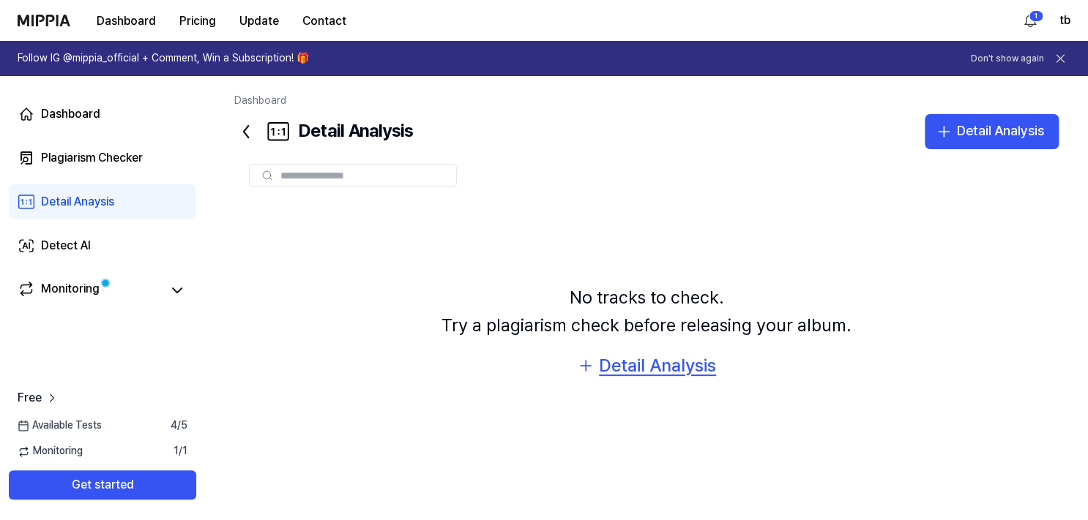
click at [669, 362] on div "Detail Analysis" at bounding box center [657, 366] width 117 height 28
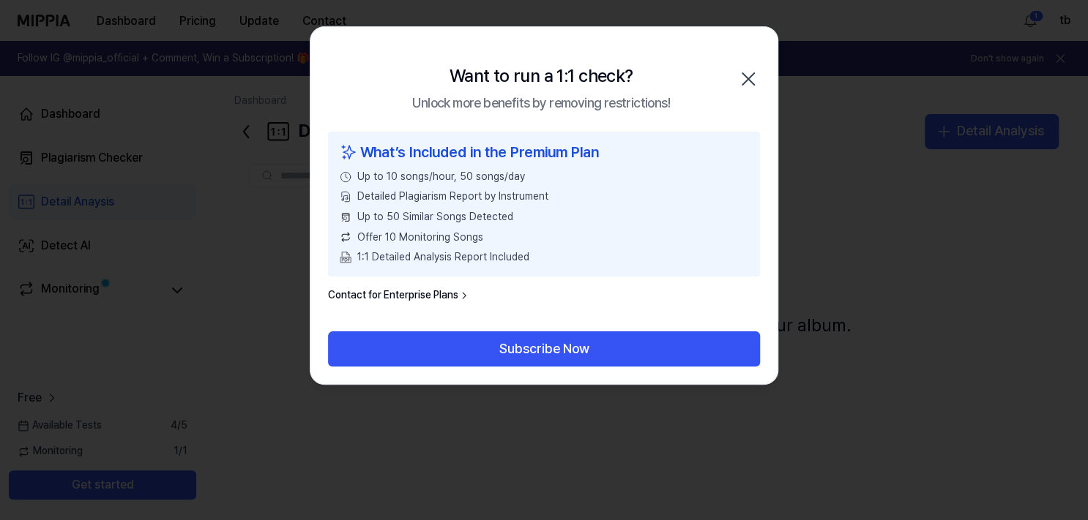
click at [747, 81] on icon "button" at bounding box center [747, 78] width 23 height 23
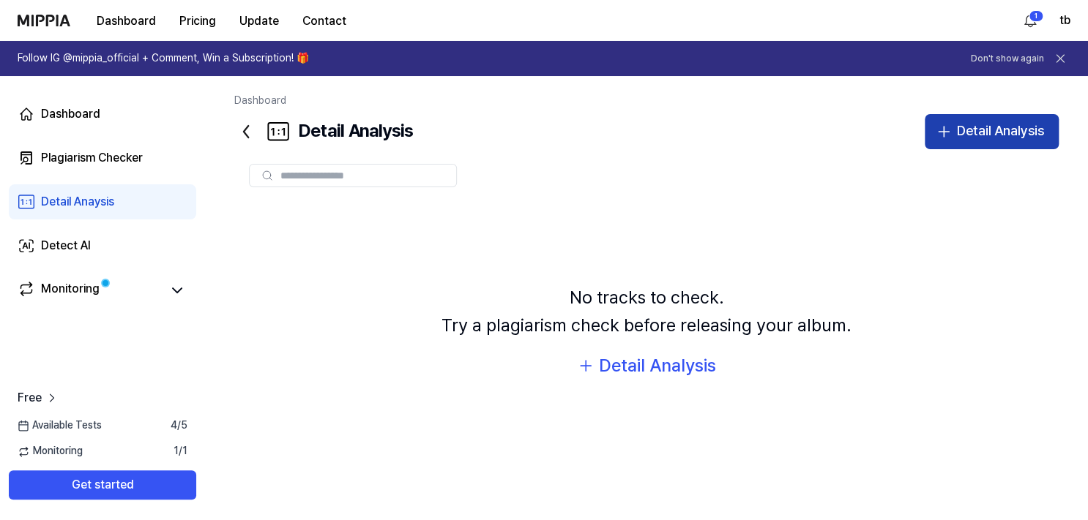
click at [984, 132] on div "Detail Analysis" at bounding box center [1000, 131] width 87 height 21
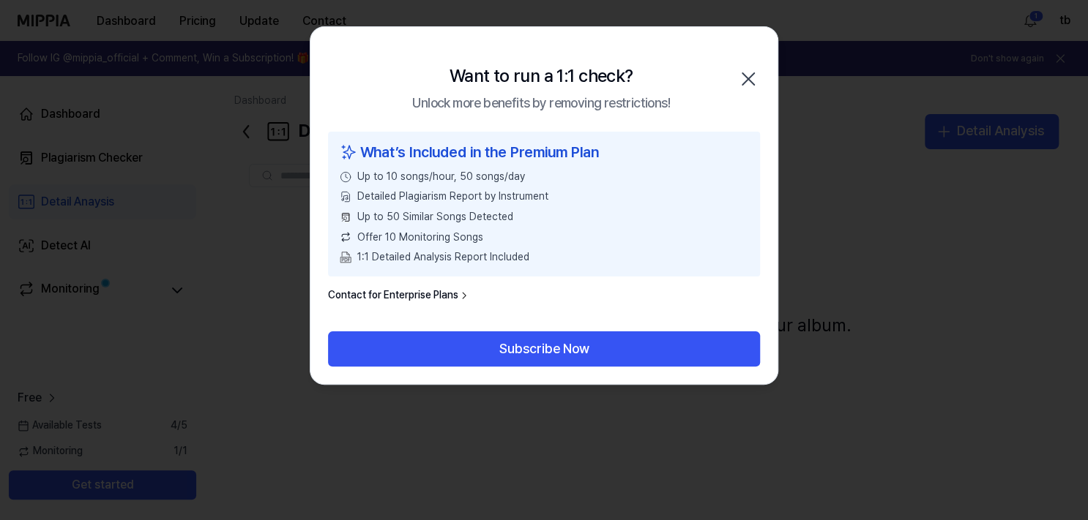
click at [744, 78] on icon "button" at bounding box center [747, 78] width 23 height 23
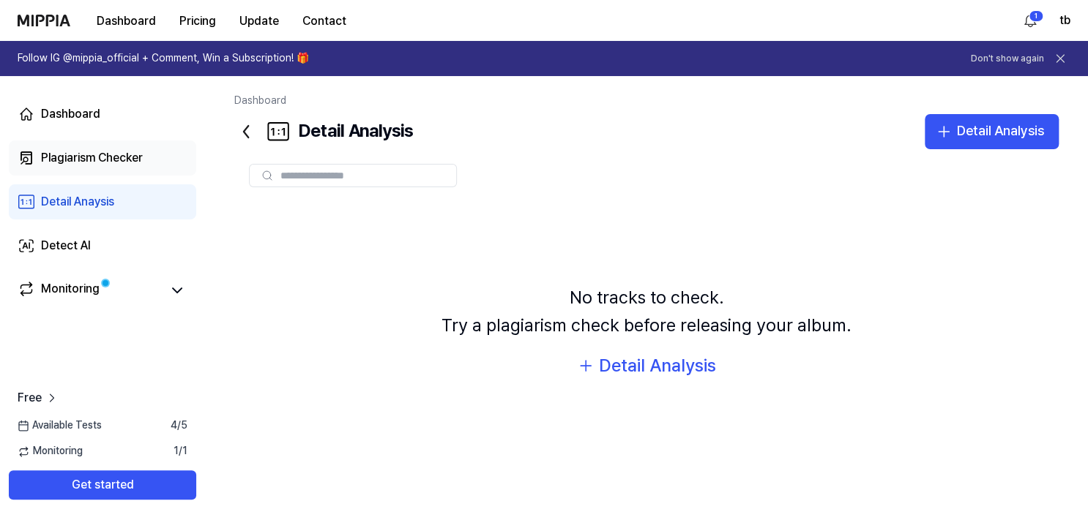
click at [87, 162] on div "Plagiarism Checker" at bounding box center [92, 158] width 102 height 18
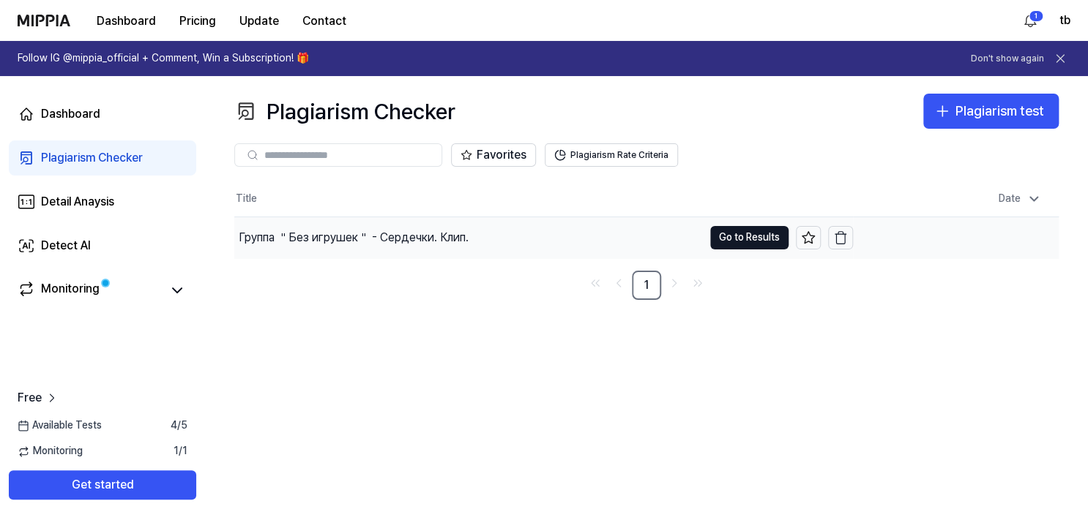
click at [296, 239] on div "Группа ＂Без игрушек＂ - Сердечки. Клип." at bounding box center [354, 238] width 230 height 18
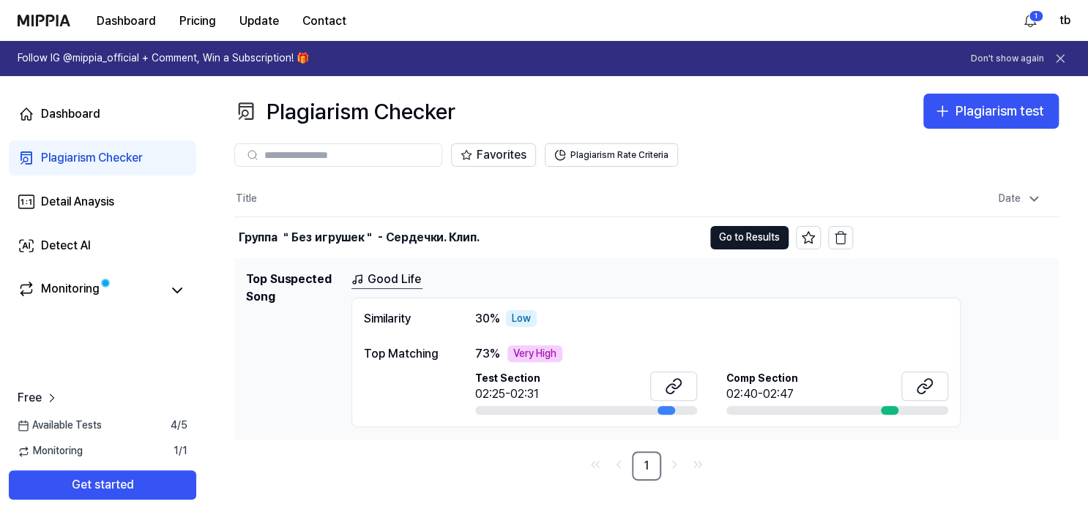
click at [399, 277] on link "Good Life" at bounding box center [386, 280] width 71 height 18
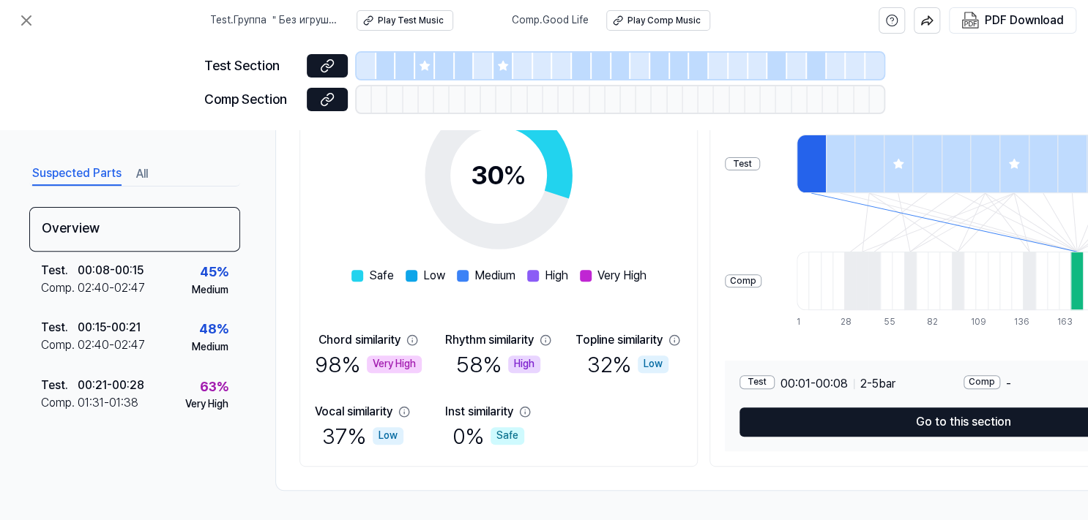
scroll to position [261, 0]
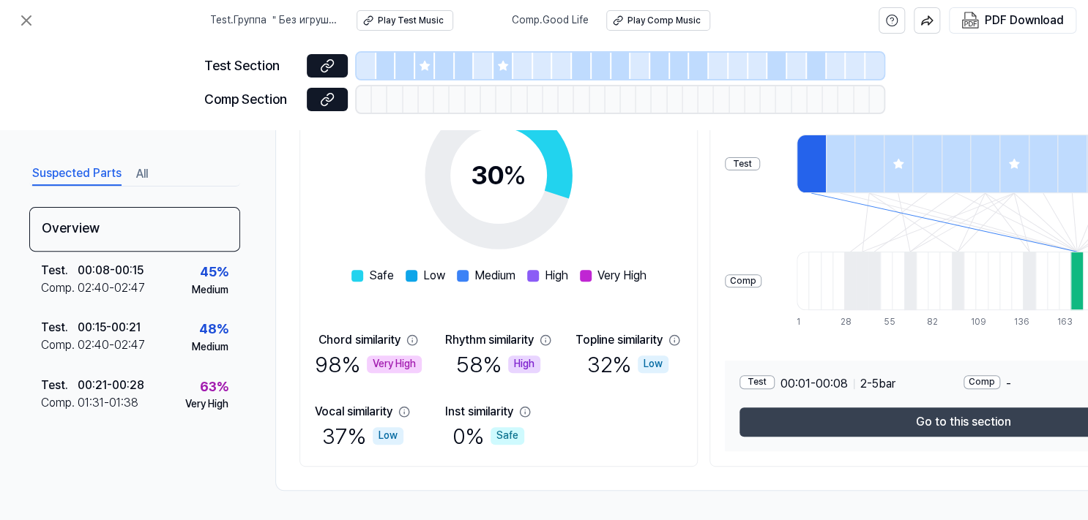
click at [981, 418] on button "Go to this section" at bounding box center [963, 422] width 448 height 29
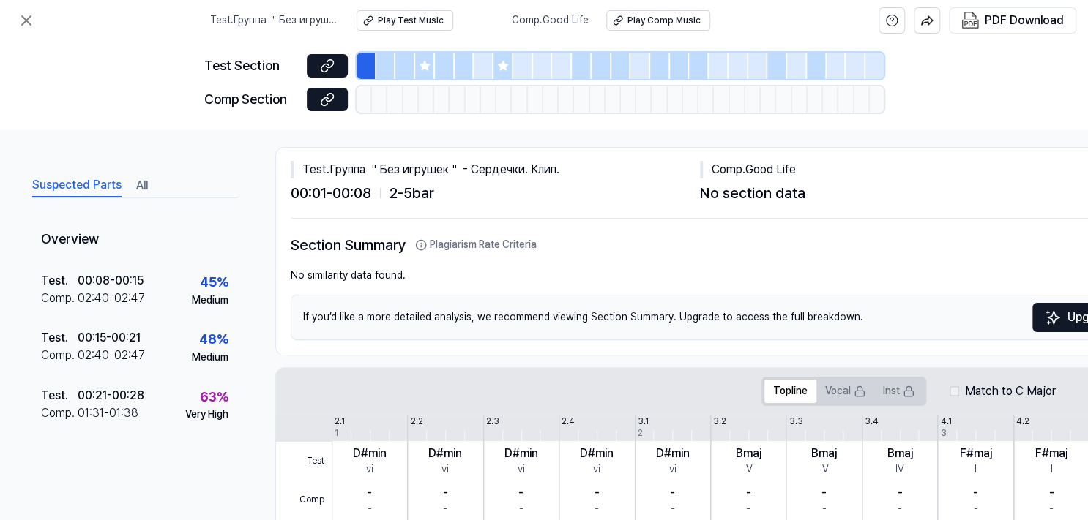
scroll to position [0, 0]
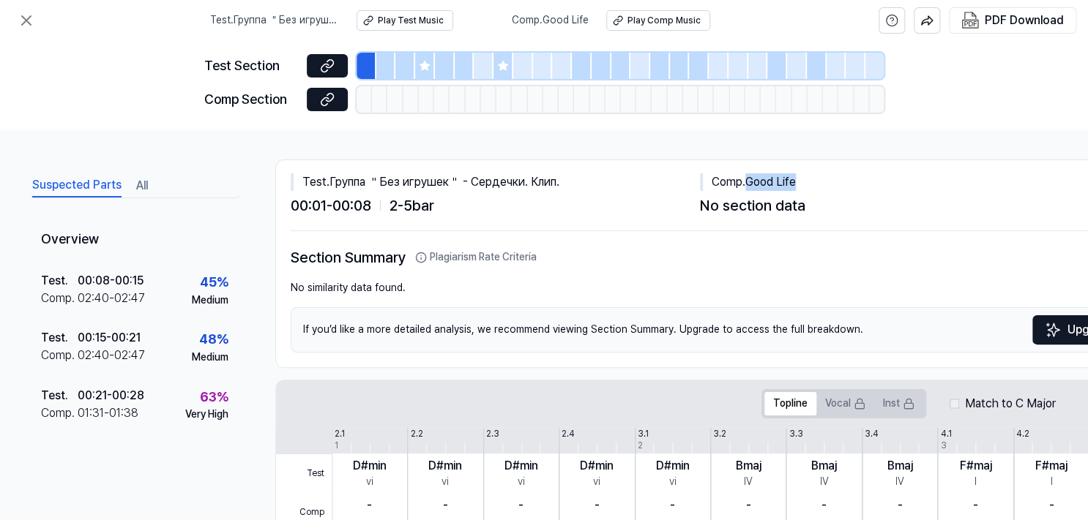
drag, startPoint x: 803, startPoint y: 178, endPoint x: 749, endPoint y: 181, distance: 53.5
click at [749, 181] on div "Comp . Good Life" at bounding box center [904, 182] width 409 height 18
copy div "Good Life"
click at [387, 70] on div at bounding box center [386, 66] width 20 height 26
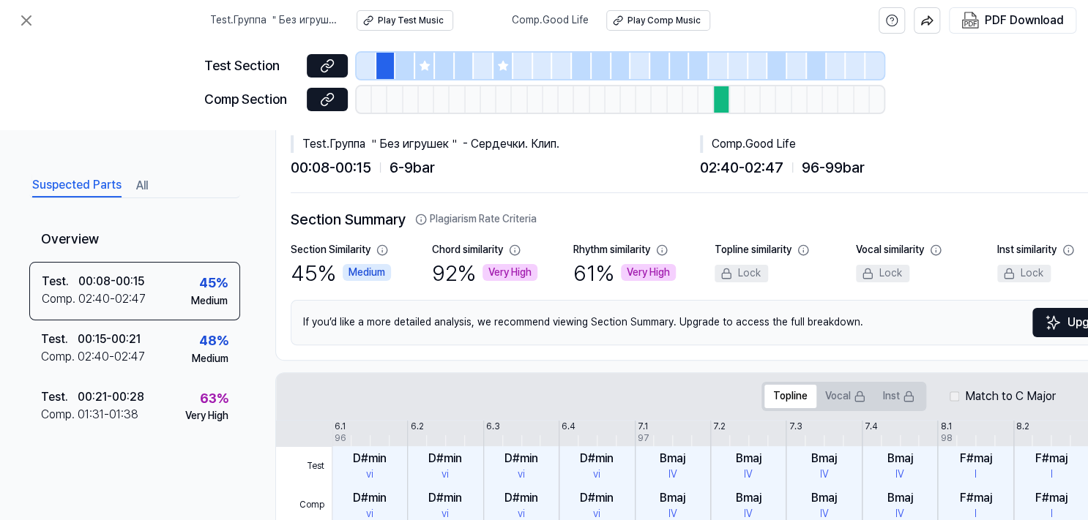
scroll to position [13, 0]
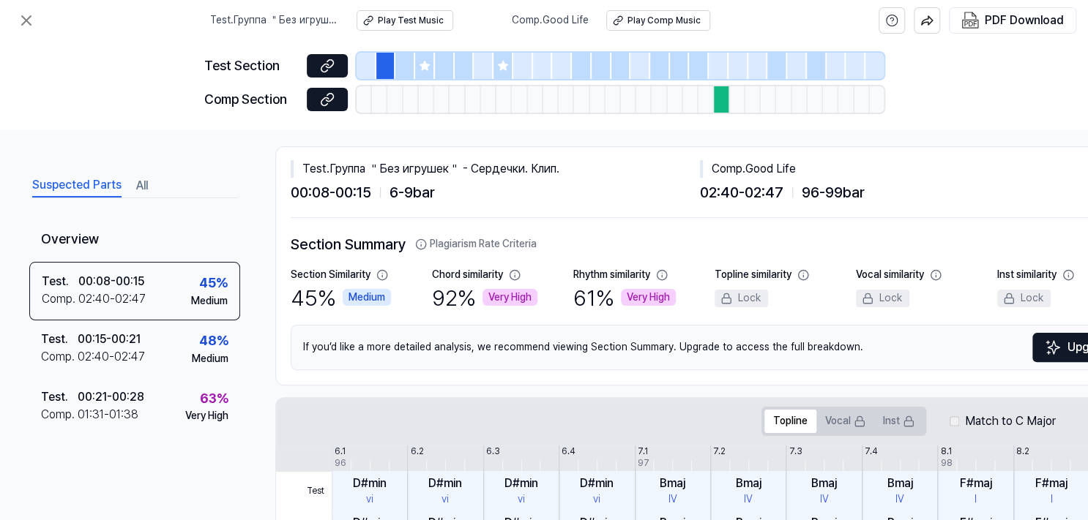
click at [407, 67] on div at bounding box center [405, 66] width 20 height 26
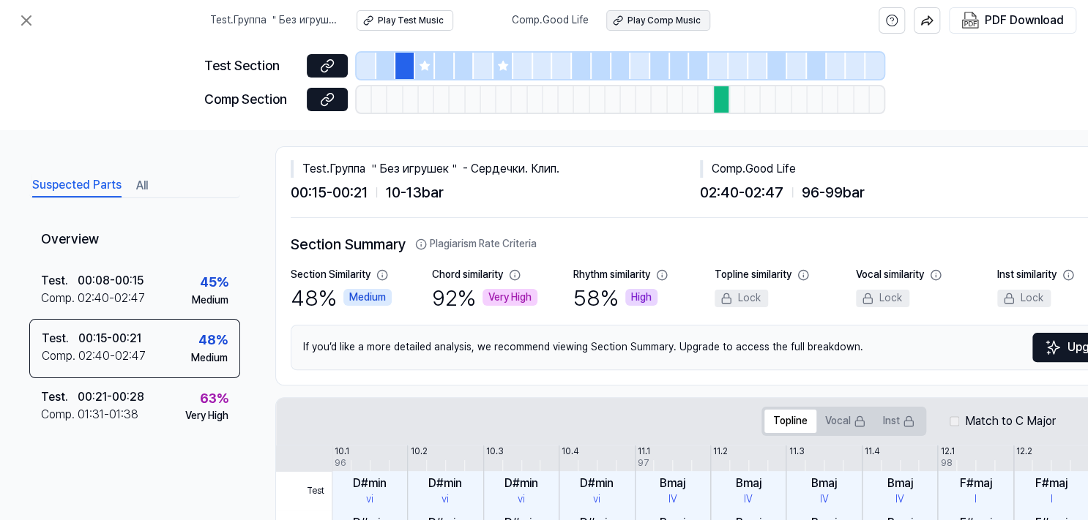
click at [651, 21] on div "Play Comp Music" at bounding box center [663, 21] width 73 height 12
click at [386, 68] on div at bounding box center [386, 66] width 20 height 26
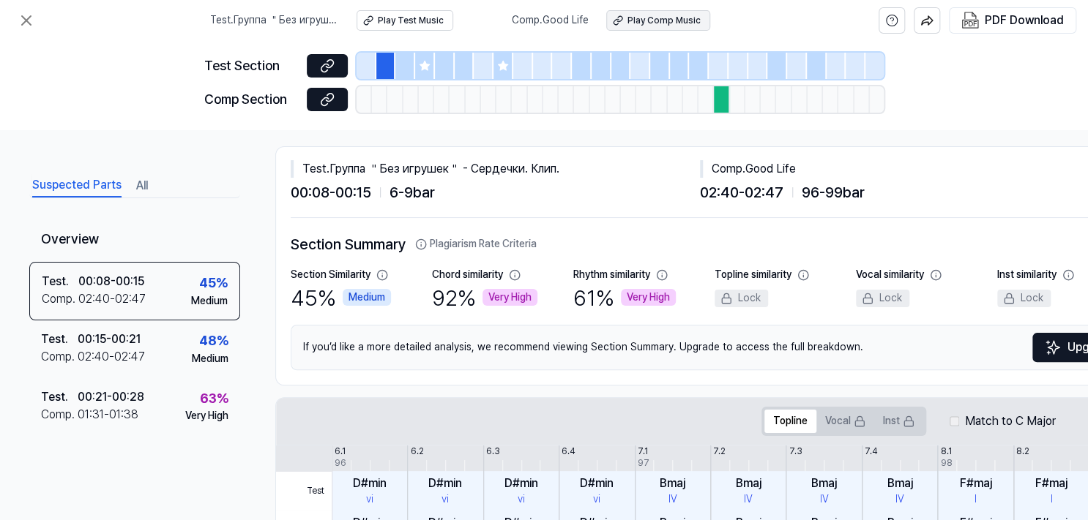
click at [643, 23] on div "Play Comp Music" at bounding box center [663, 21] width 73 height 12
click at [427, 66] on icon at bounding box center [424, 66] width 10 height 10
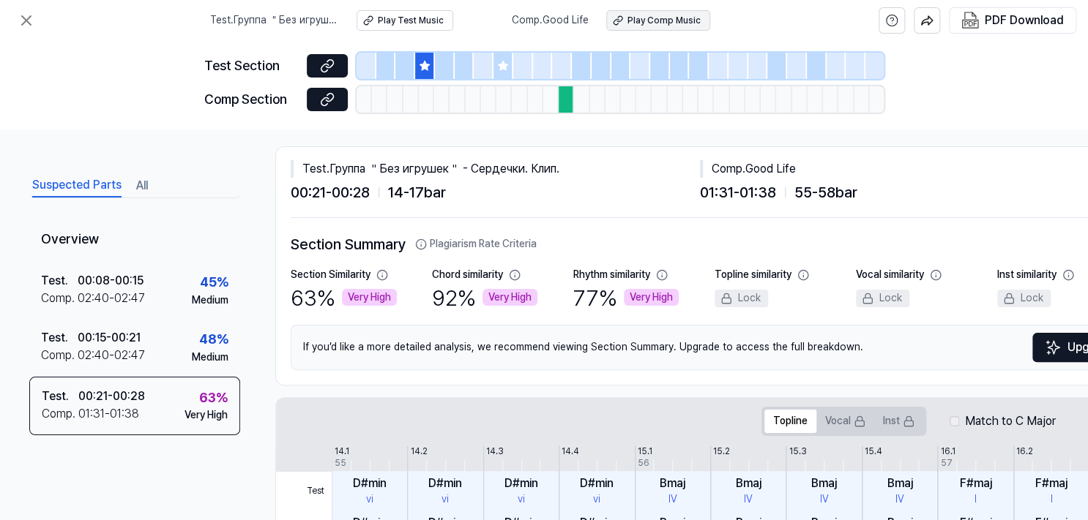
click at [677, 25] on div "Play Comp Music" at bounding box center [663, 21] width 73 height 12
click at [428, 20] on div "Play Test Music" at bounding box center [411, 21] width 66 height 12
click at [495, 70] on div at bounding box center [503, 66] width 20 height 26
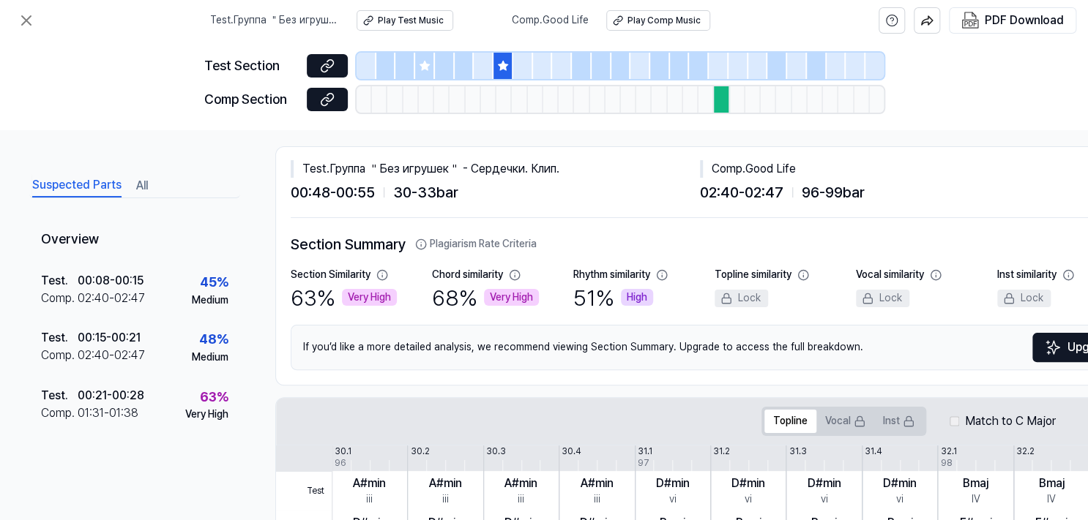
click at [383, 63] on div at bounding box center [386, 66] width 20 height 26
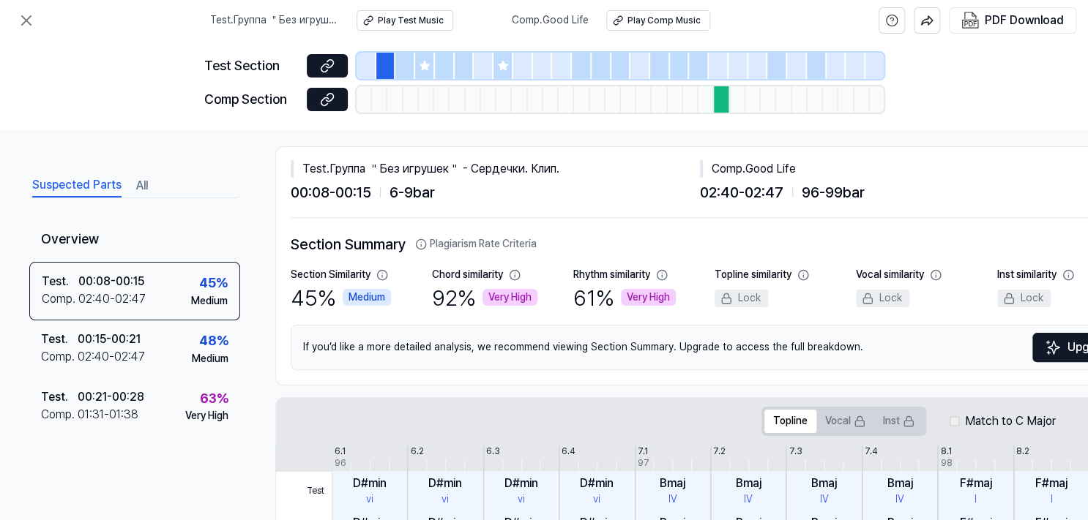
click at [724, 108] on div at bounding box center [721, 99] width 15 height 26
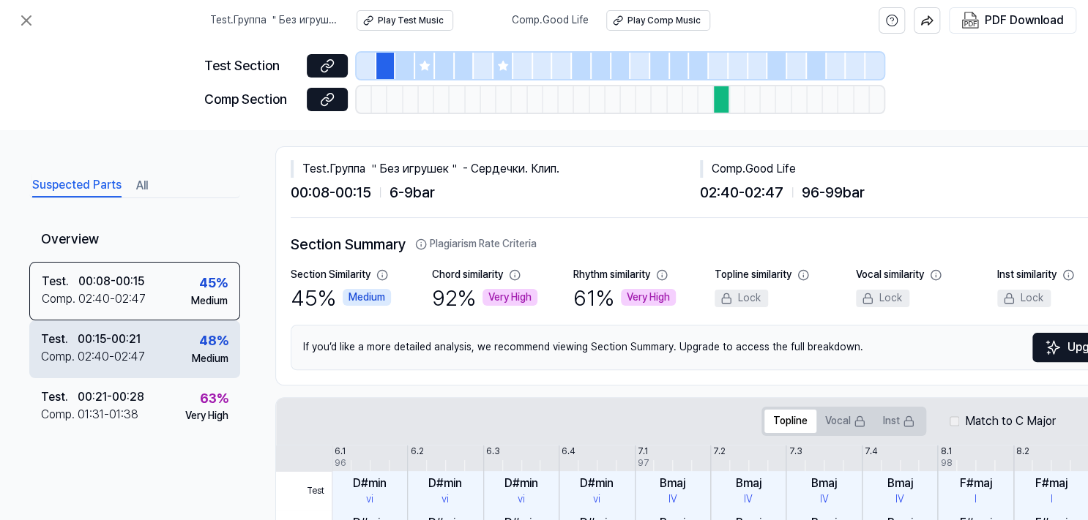
click at [162, 342] on div "Test . 00:15 - 00:21 Comp . 02:40 - 02:47 48 % Medium" at bounding box center [134, 349] width 211 height 57
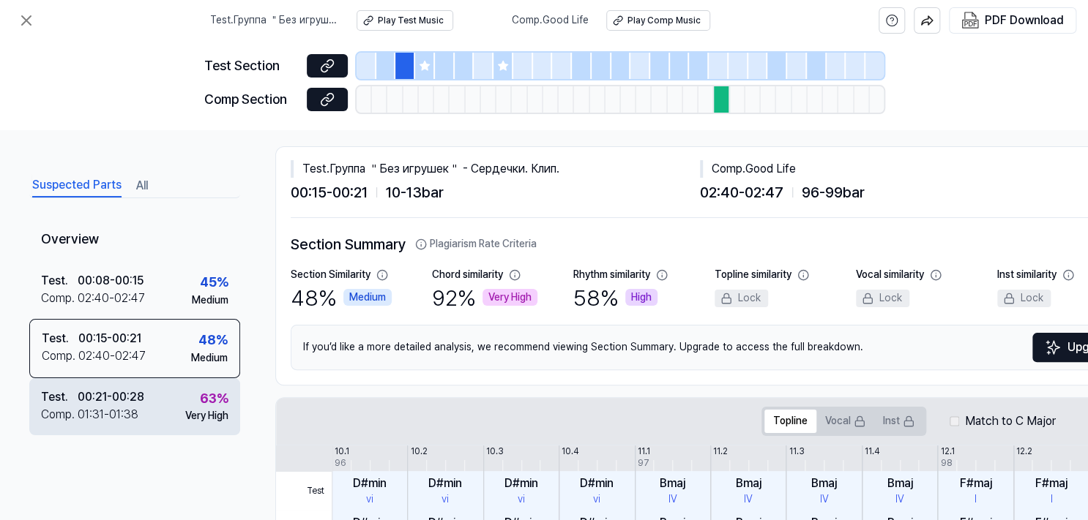
click at [157, 408] on div "Test . 00:21 - 00:28 Comp . 01:31 - 01:38 63 % Very High" at bounding box center [134, 406] width 211 height 57
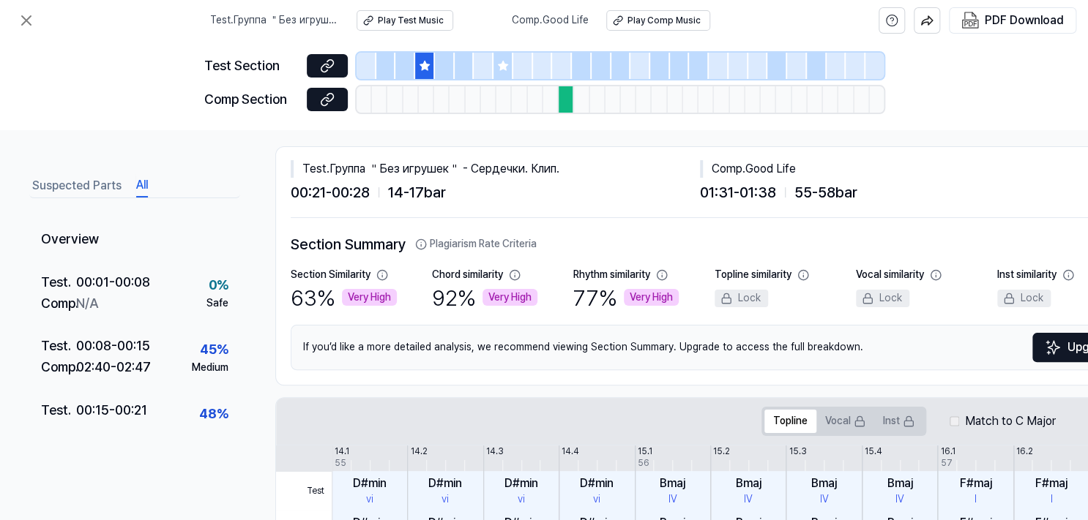
click at [143, 182] on button "All" at bounding box center [142, 185] width 12 height 23
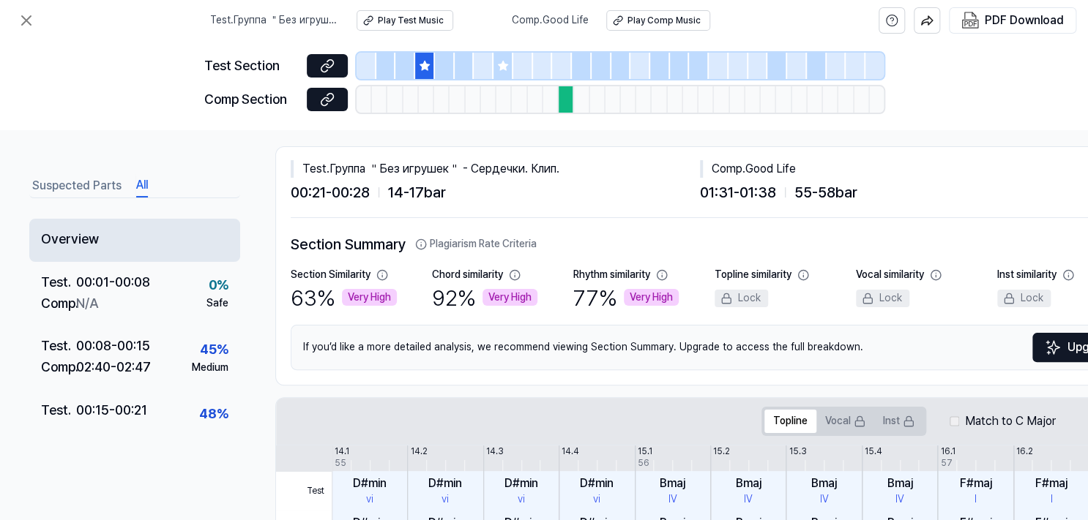
click at [106, 242] on div "Overview" at bounding box center [134, 240] width 211 height 43
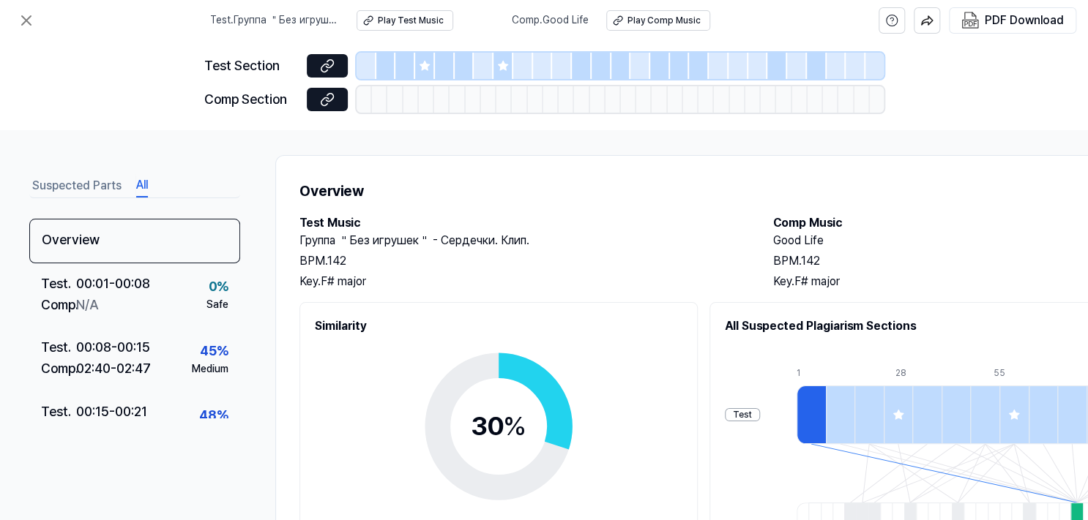
scroll to position [0, 0]
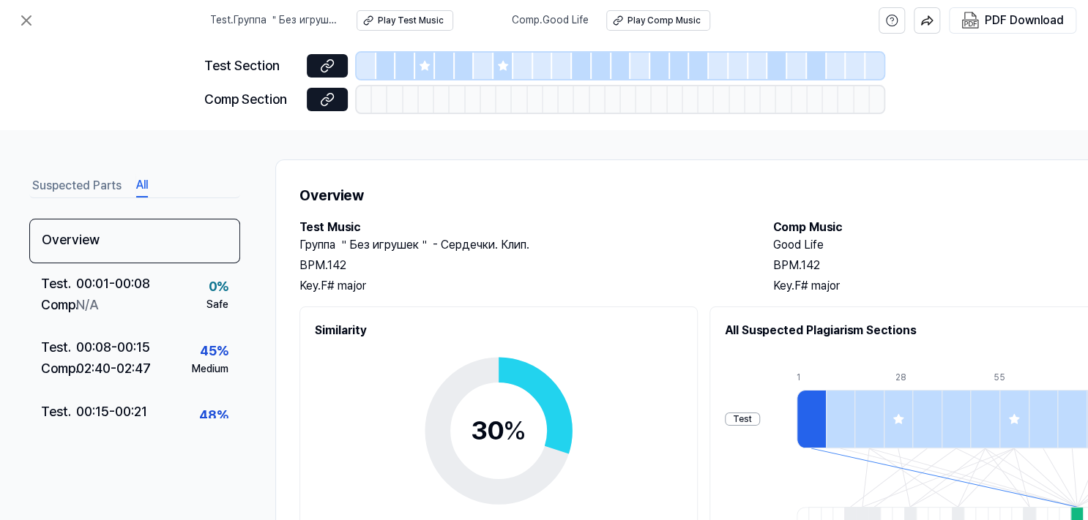
click at [372, 64] on div at bounding box center [366, 66] width 20 height 26
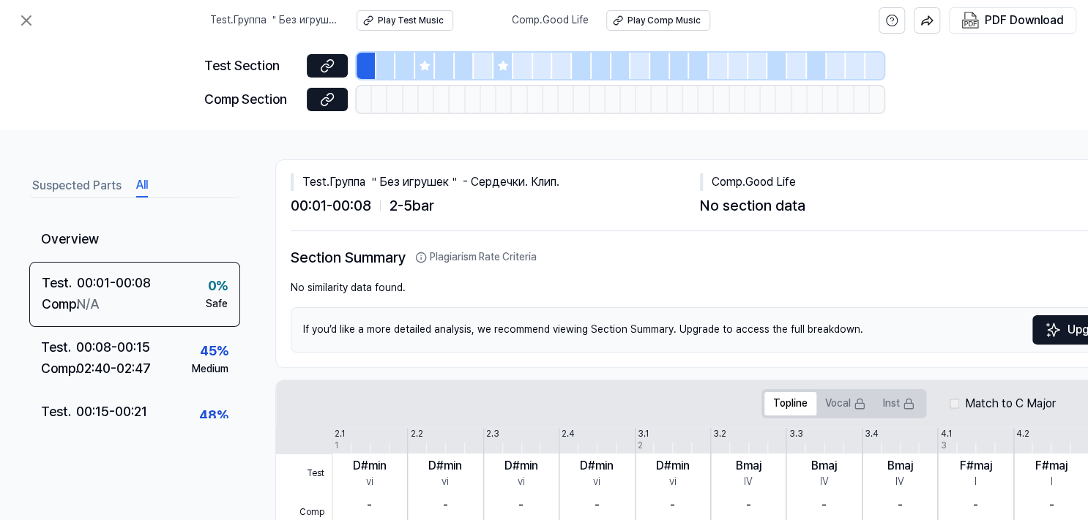
click at [388, 67] on div at bounding box center [386, 66] width 20 height 26
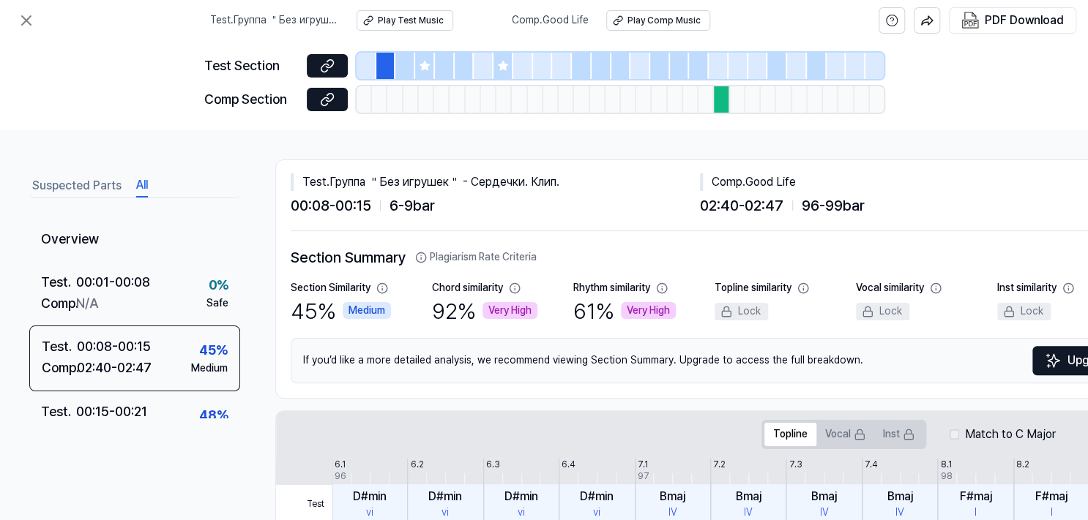
click at [774, 72] on div at bounding box center [777, 66] width 20 height 26
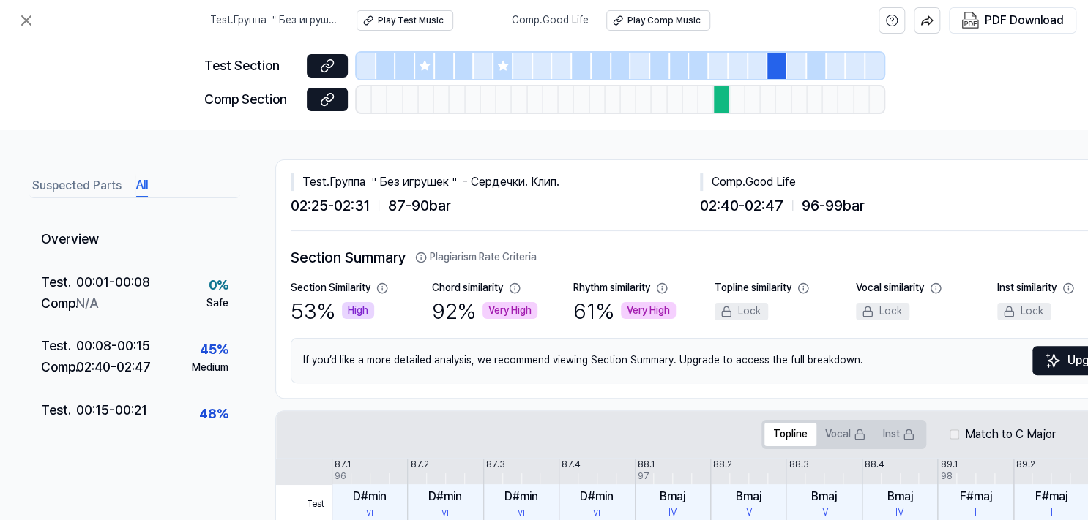
click at [812, 75] on div at bounding box center [816, 66] width 20 height 26
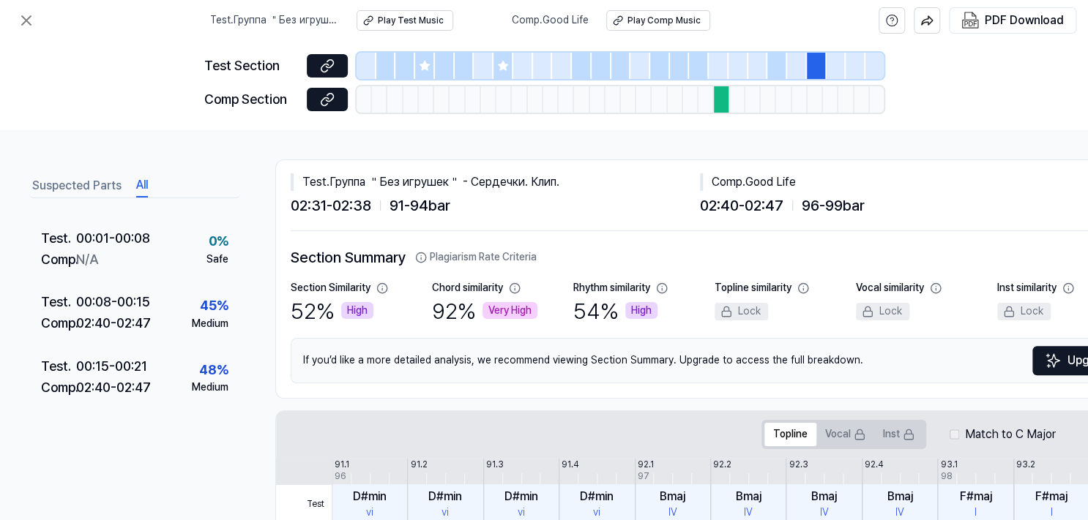
scroll to position [50, 0]
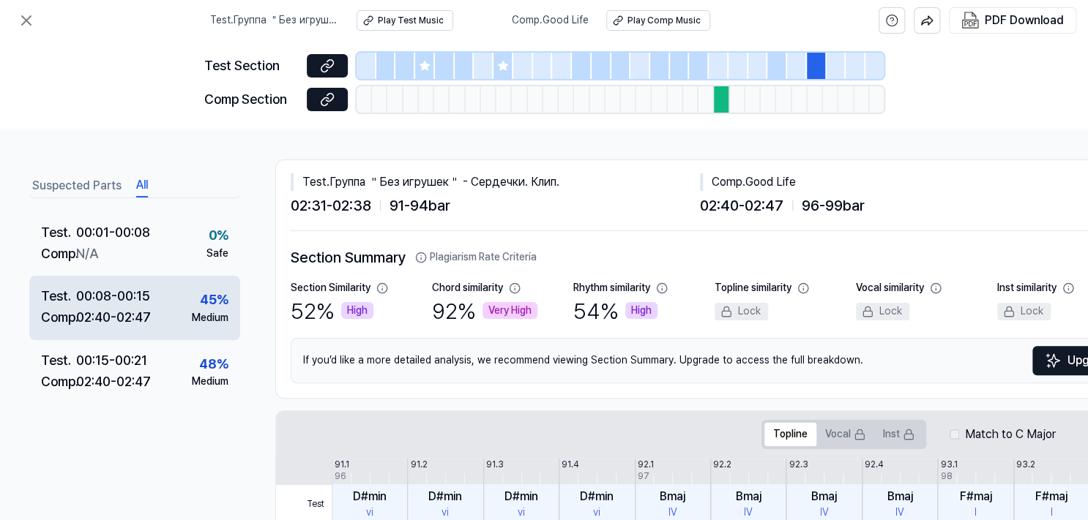
click at [173, 299] on div "Test . 00:08 - 00:15 Comp . 02:40 - 02:47 45 % Medium" at bounding box center [134, 308] width 211 height 64
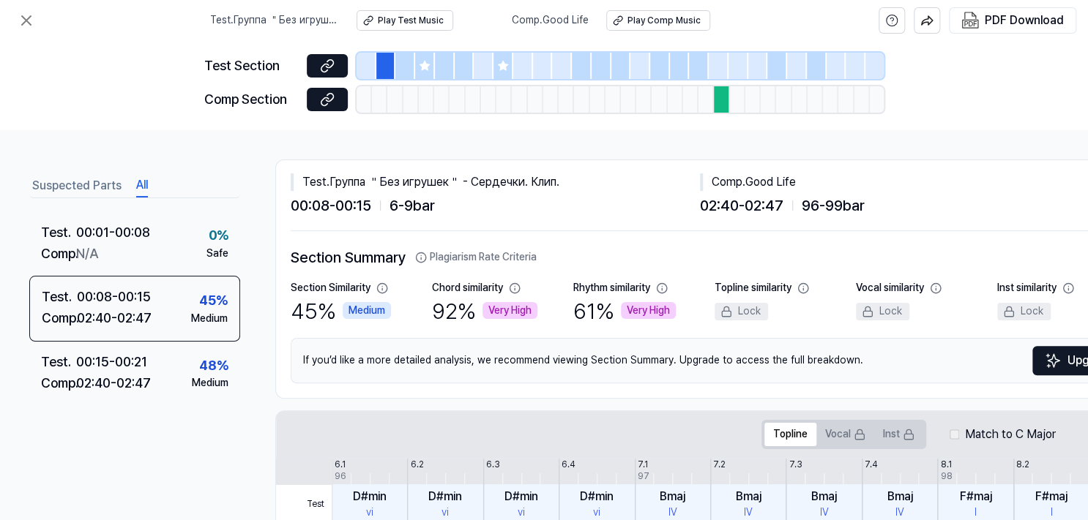
click at [100, 185] on button "Suspected Parts" at bounding box center [76, 185] width 89 height 23
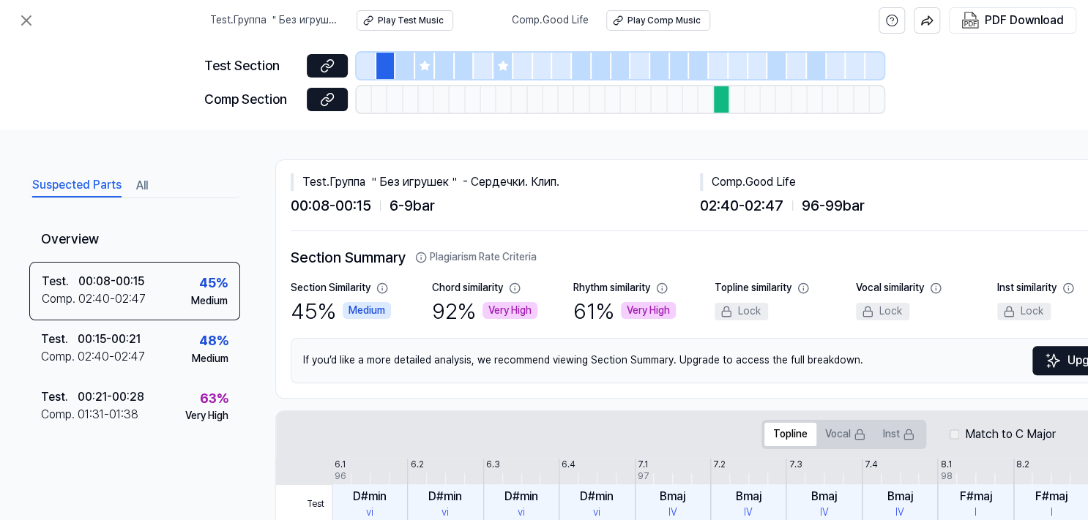
click at [368, 67] on div at bounding box center [366, 66] width 20 height 26
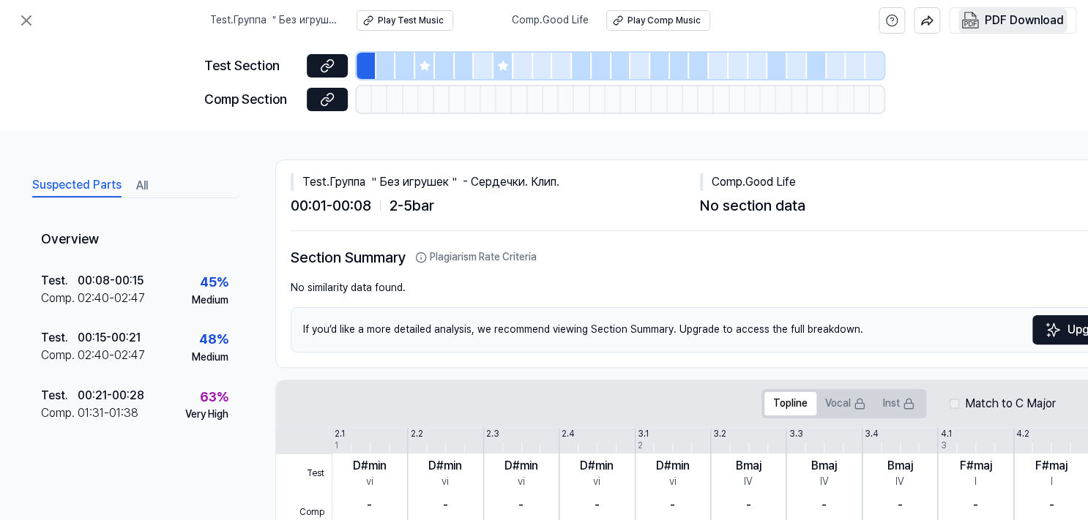
click at [1028, 23] on div "PDF Download" at bounding box center [1023, 20] width 79 height 19
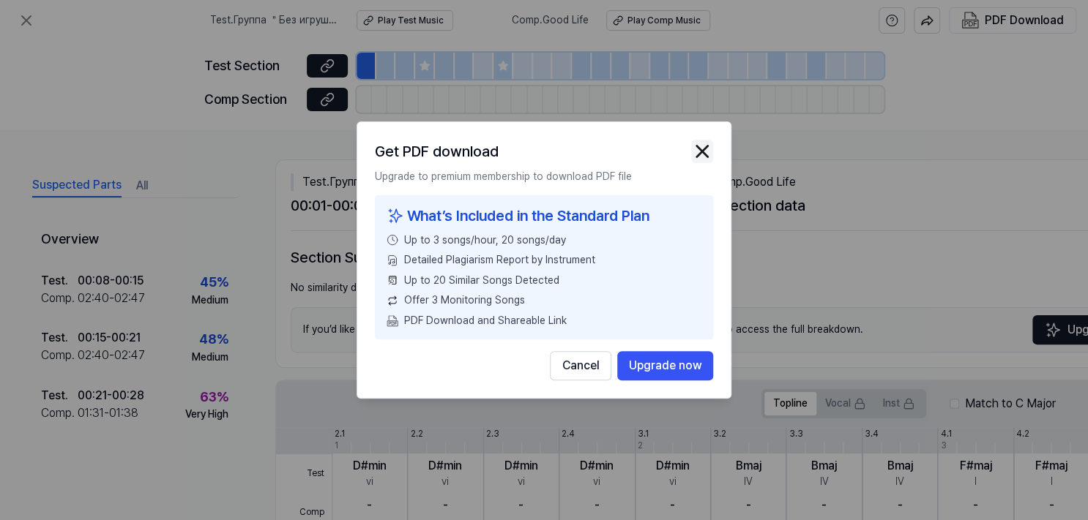
click at [705, 146] on img "button" at bounding box center [702, 152] width 22 height 22
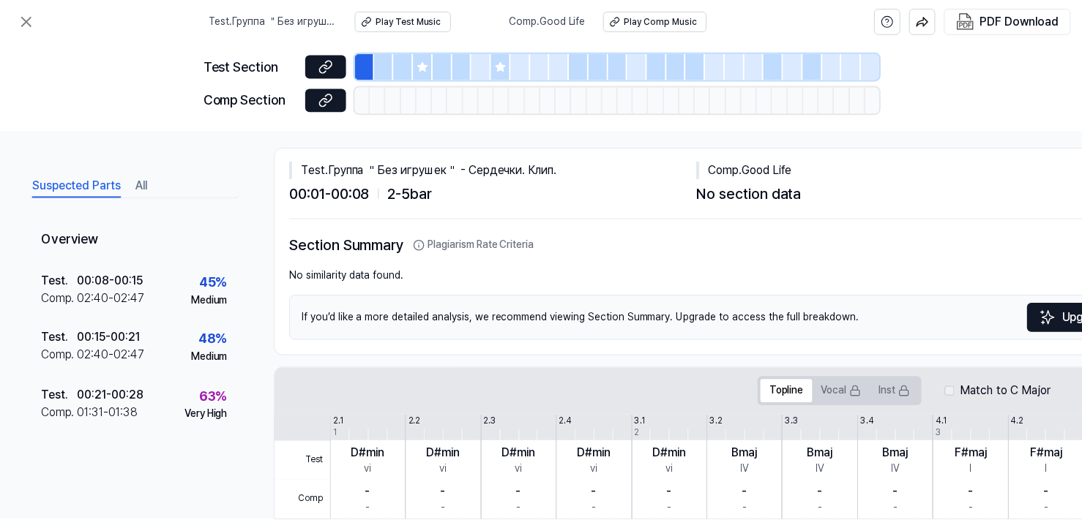
scroll to position [0, 0]
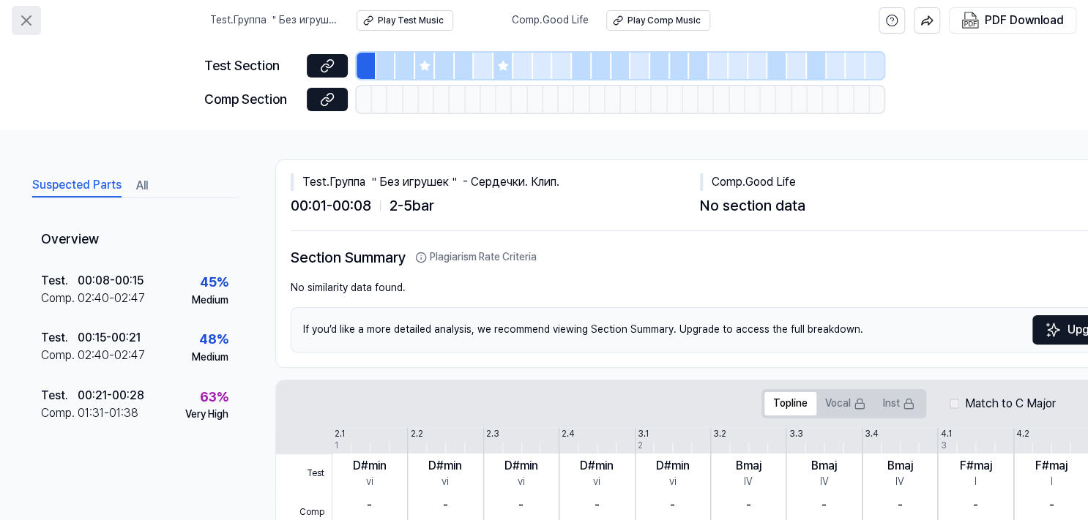
click at [23, 23] on icon at bounding box center [26, 20] width 9 height 9
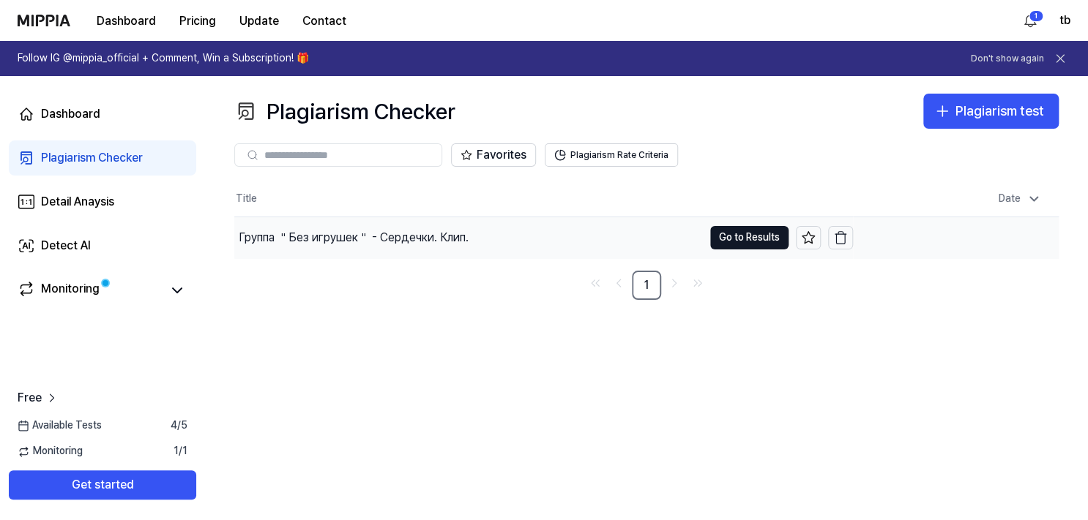
click at [378, 238] on div "Группа ＂Без игрушек＂ - Сердечки. Клип." at bounding box center [354, 238] width 230 height 18
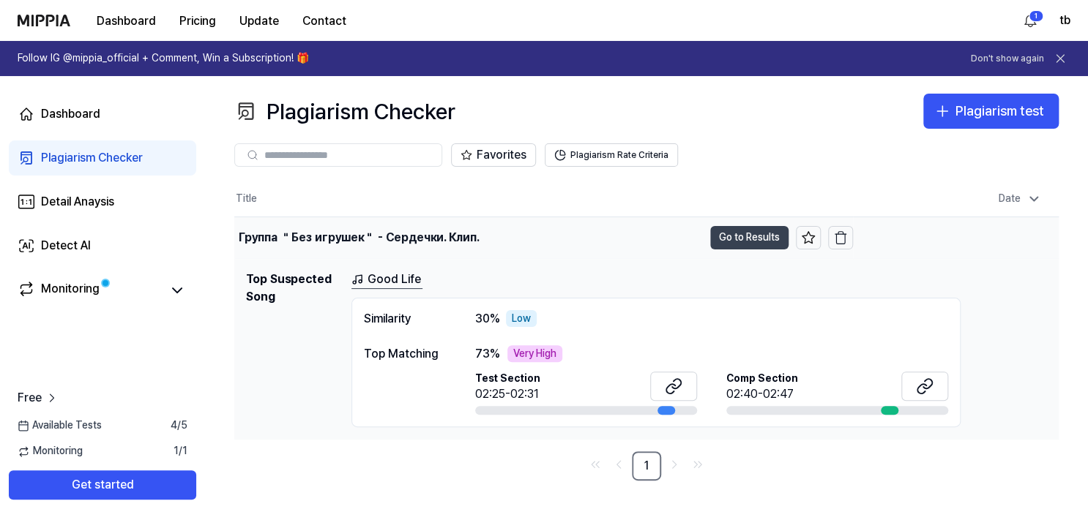
click at [738, 245] on button "Go to Results" at bounding box center [749, 237] width 78 height 23
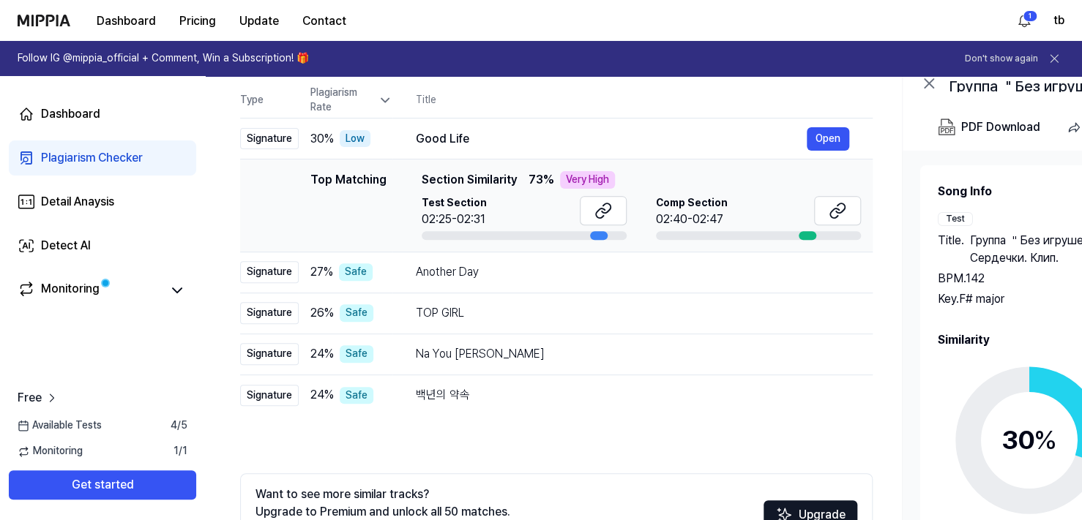
scroll to position [156, 0]
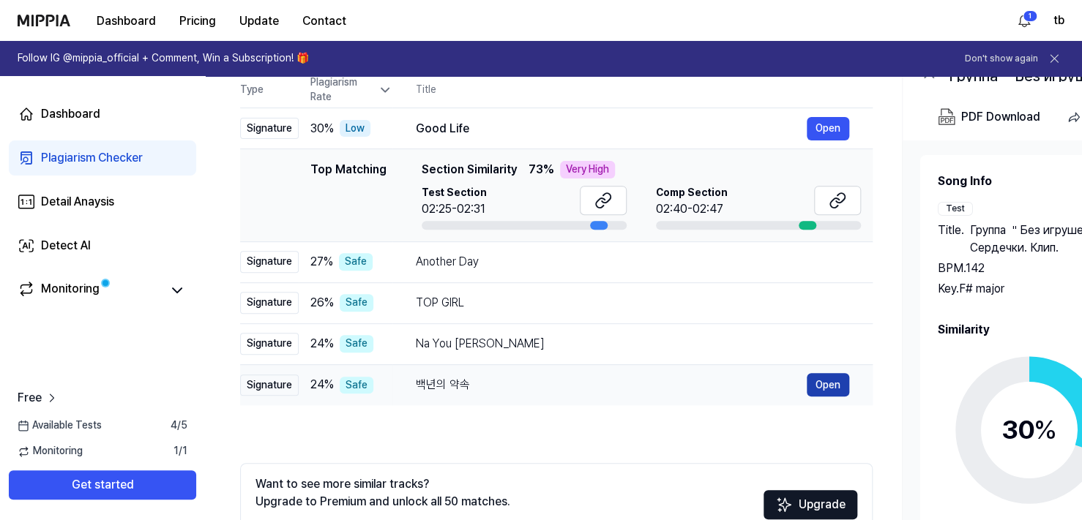
click at [825, 387] on button "Open" at bounding box center [827, 384] width 42 height 23
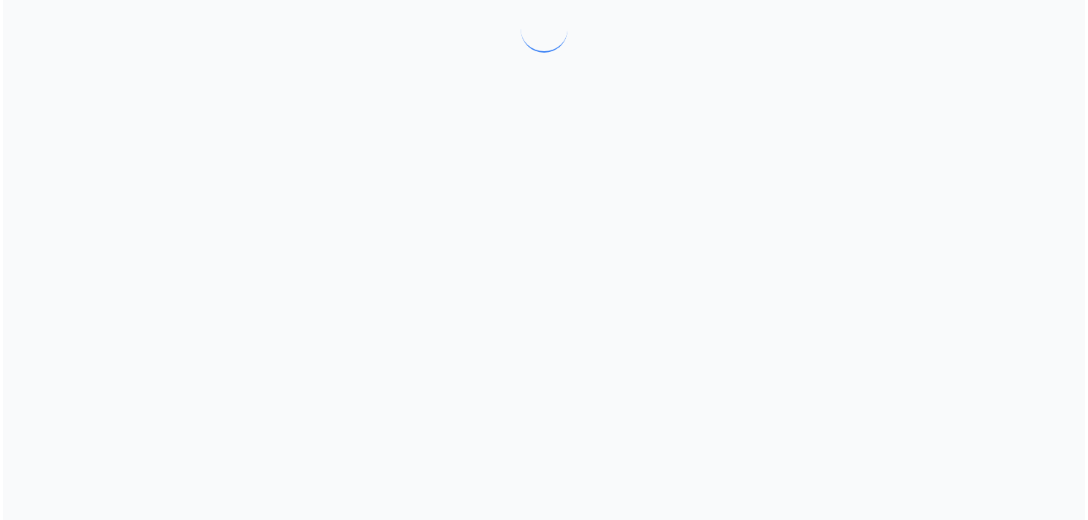
scroll to position [0, 0]
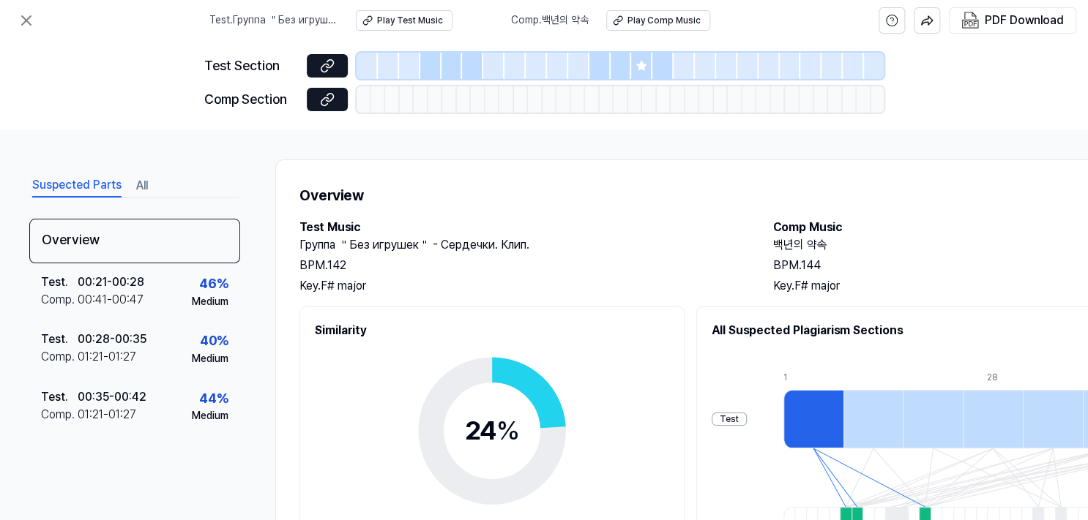
click at [823, 435] on div at bounding box center [813, 419] width 60 height 59
click at [738, 417] on div "Test" at bounding box center [728, 420] width 35 height 14
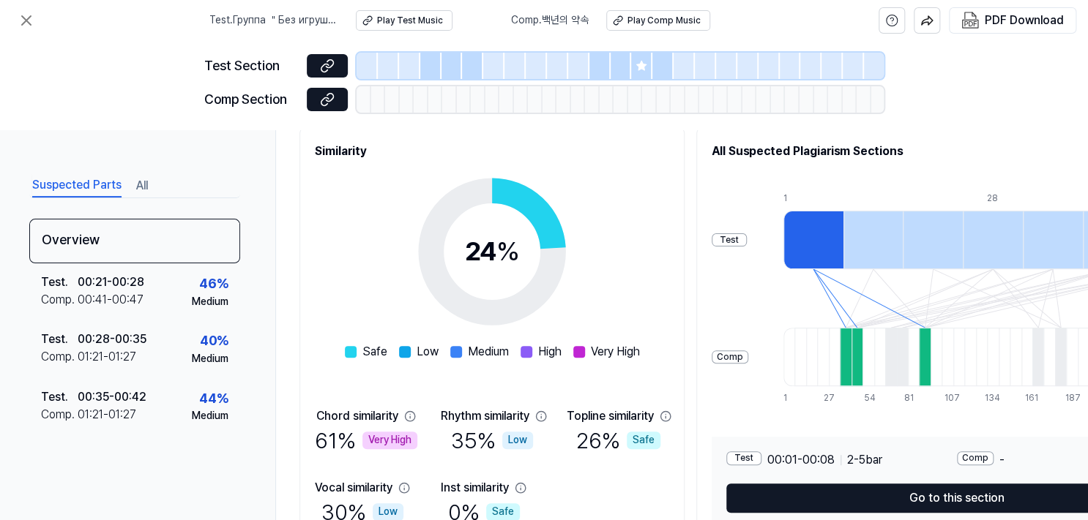
scroll to position [187, 0]
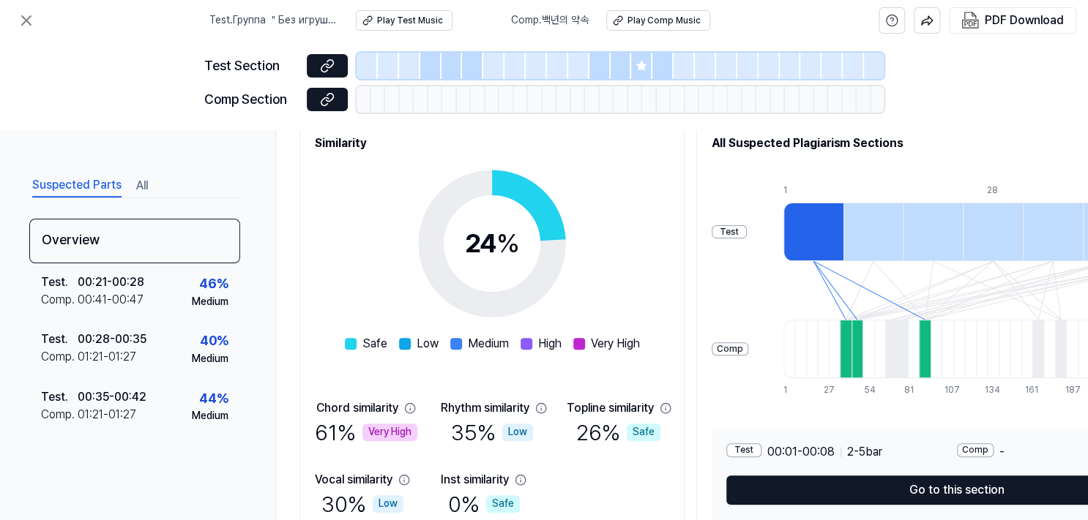
click at [971, 452] on div "Comp" at bounding box center [975, 450] width 37 height 14
click at [673, 26] on button "Play Comp Music" at bounding box center [658, 20] width 104 height 20
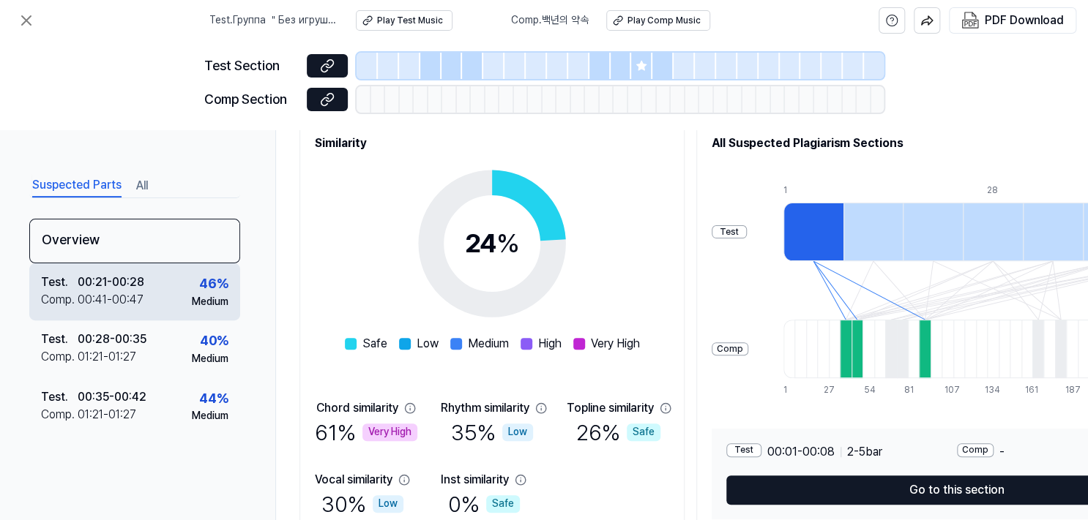
click at [192, 300] on div "Medium" at bounding box center [210, 302] width 37 height 15
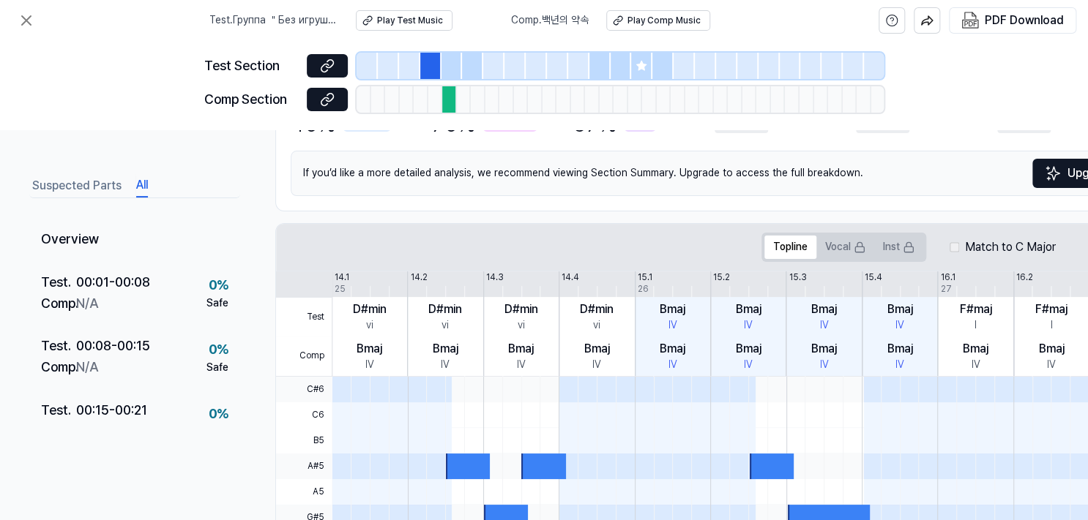
click at [143, 185] on button "All" at bounding box center [142, 185] width 12 height 23
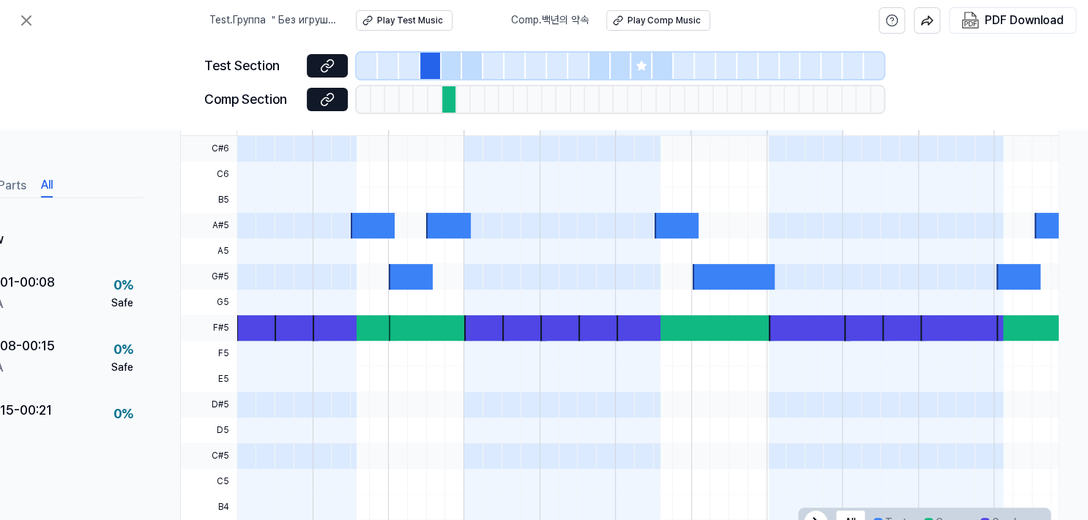
scroll to position [424, 101]
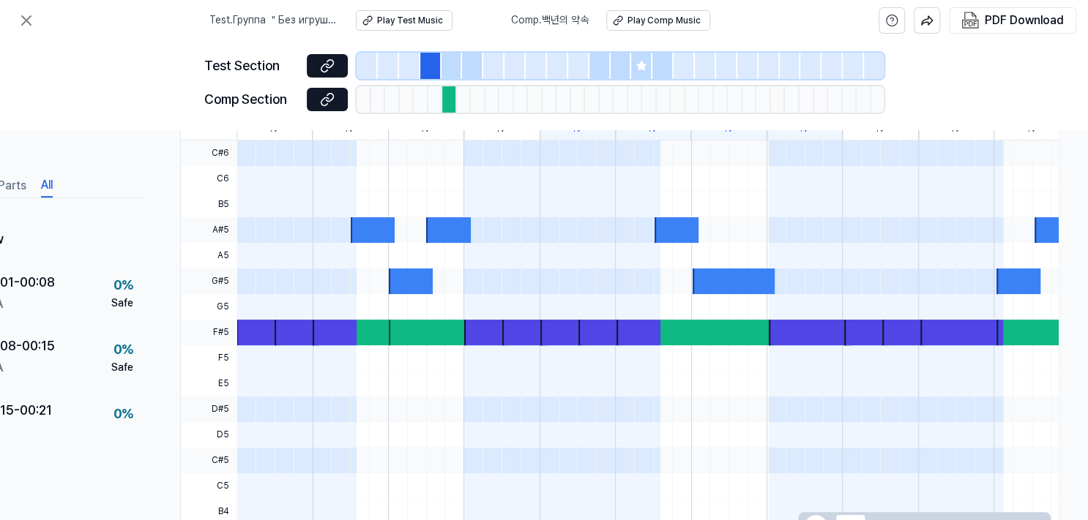
click at [258, 329] on div at bounding box center [258, 333] width 44 height 26
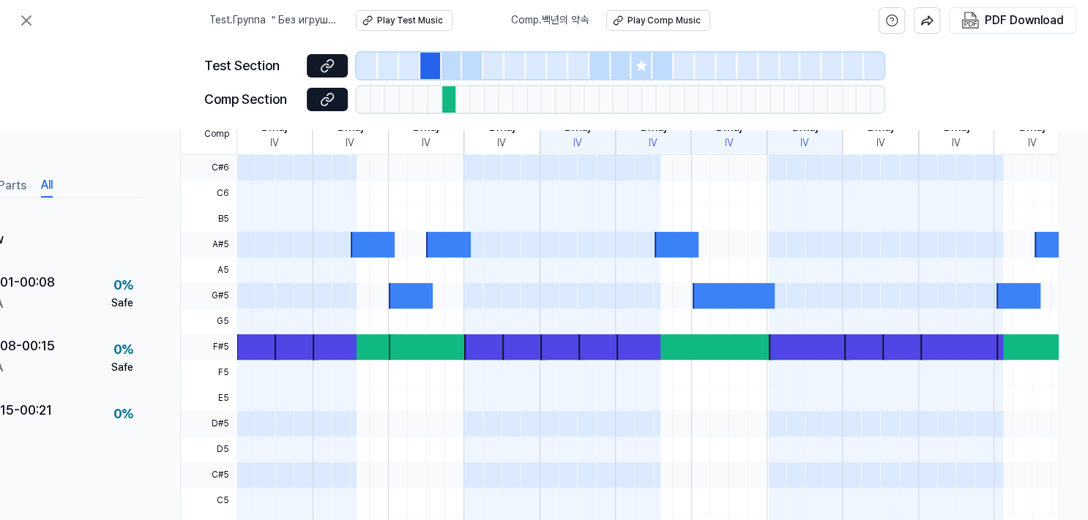
scroll to position [487, 101]
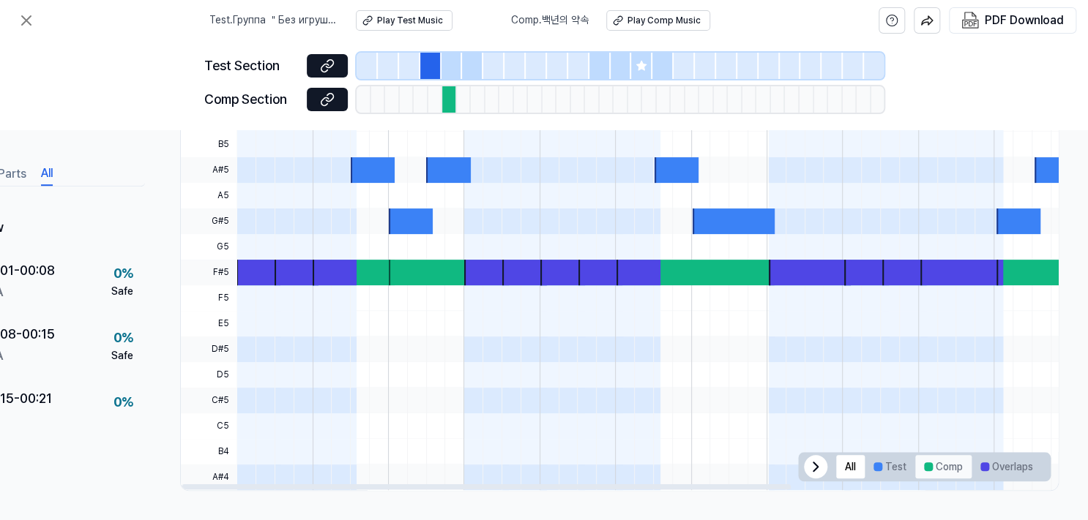
click at [934, 459] on button "Comp" at bounding box center [943, 466] width 56 height 23
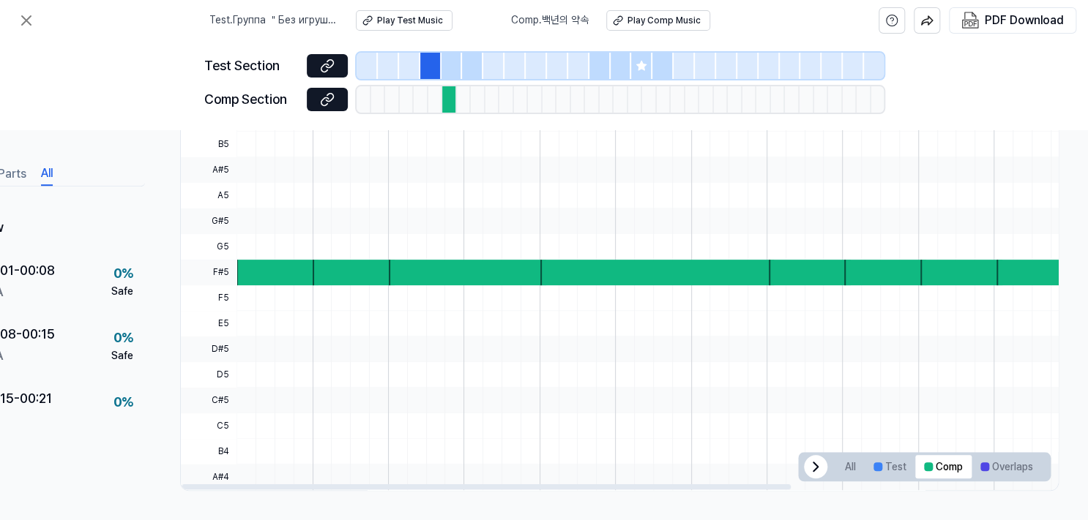
click at [259, 264] on div at bounding box center [277, 273] width 82 height 26
click at [448, 105] on div at bounding box center [449, 99] width 15 height 26
click at [583, 23] on span "Comp . 백년의 약속" at bounding box center [550, 20] width 78 height 15
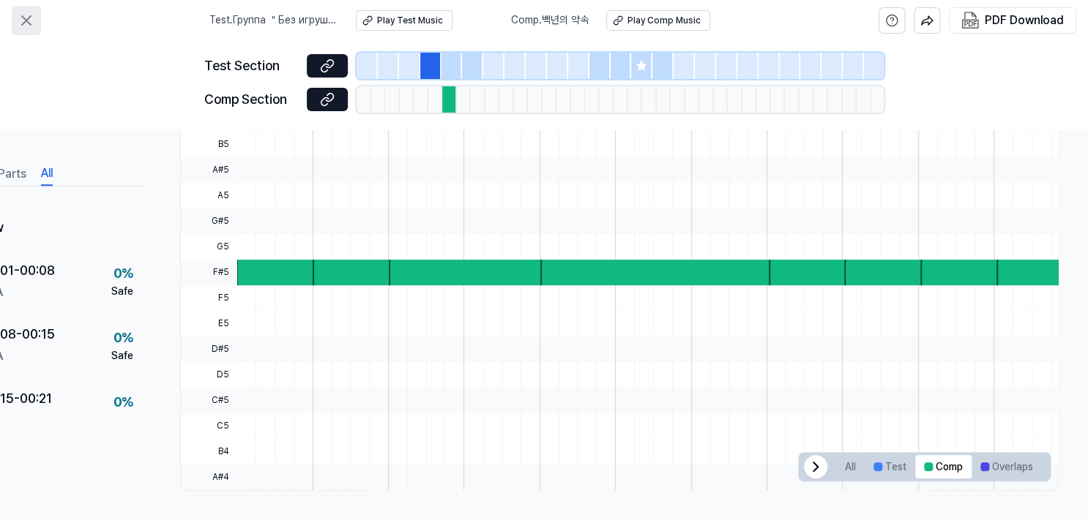
click at [26, 18] on icon at bounding box center [27, 21] width 18 height 18
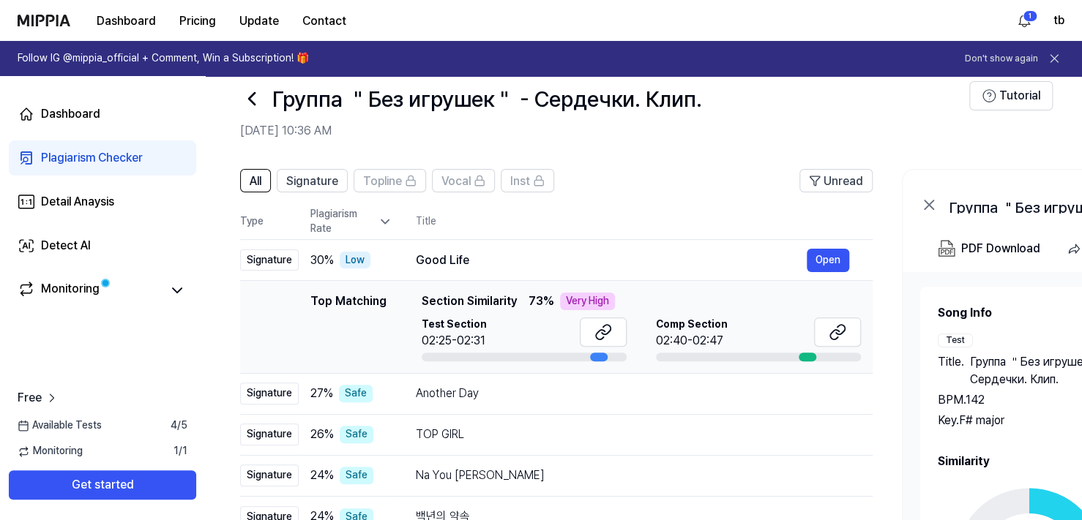
scroll to position [19, 0]
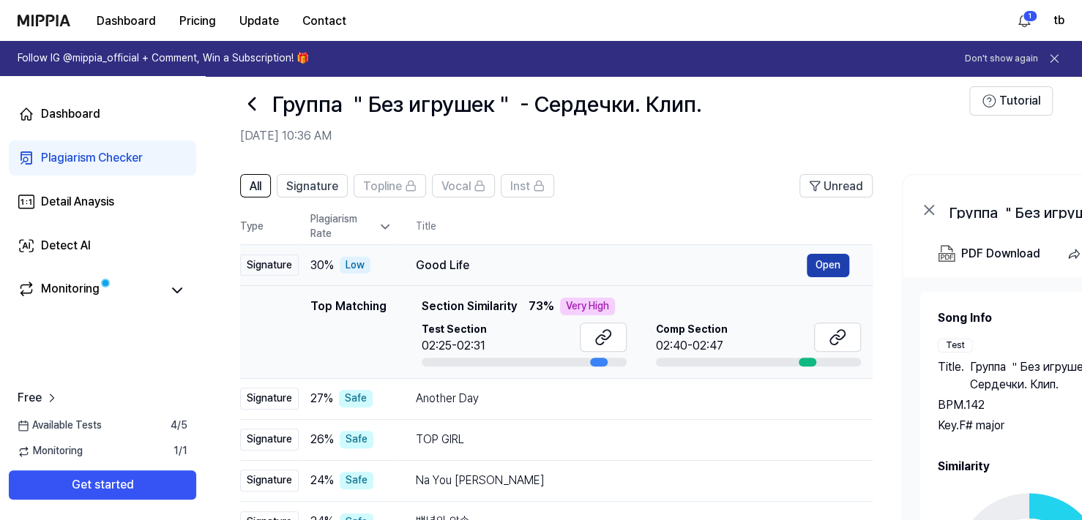
click at [831, 266] on button "Open" at bounding box center [827, 265] width 42 height 23
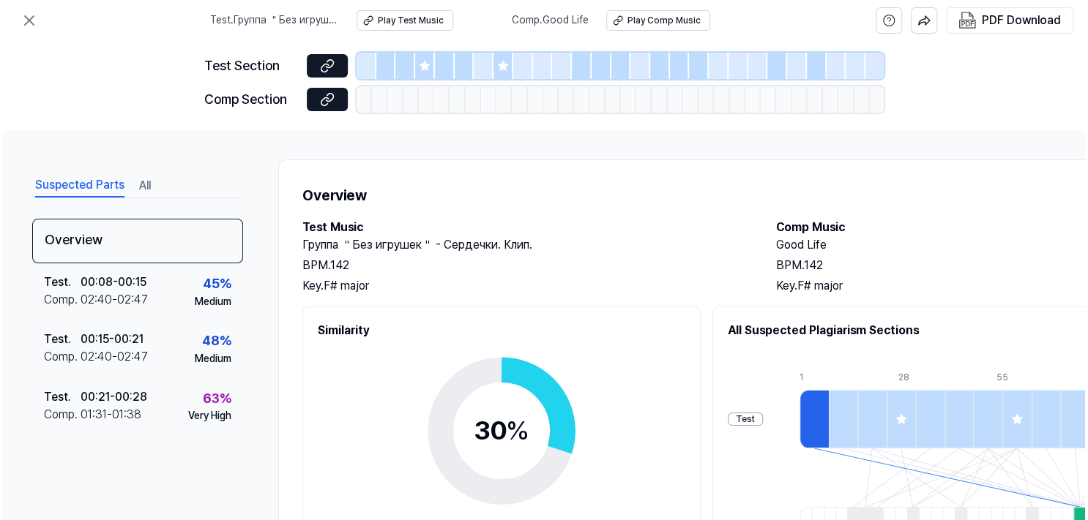
scroll to position [0, 0]
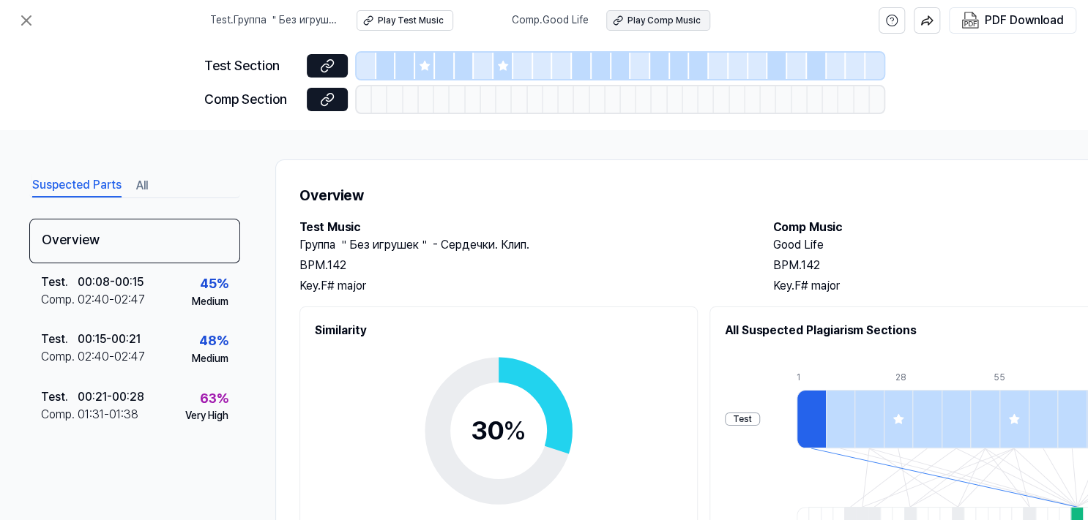
click at [665, 20] on div "Play Comp Music" at bounding box center [663, 21] width 73 height 12
click at [30, 23] on icon at bounding box center [27, 21] width 18 height 18
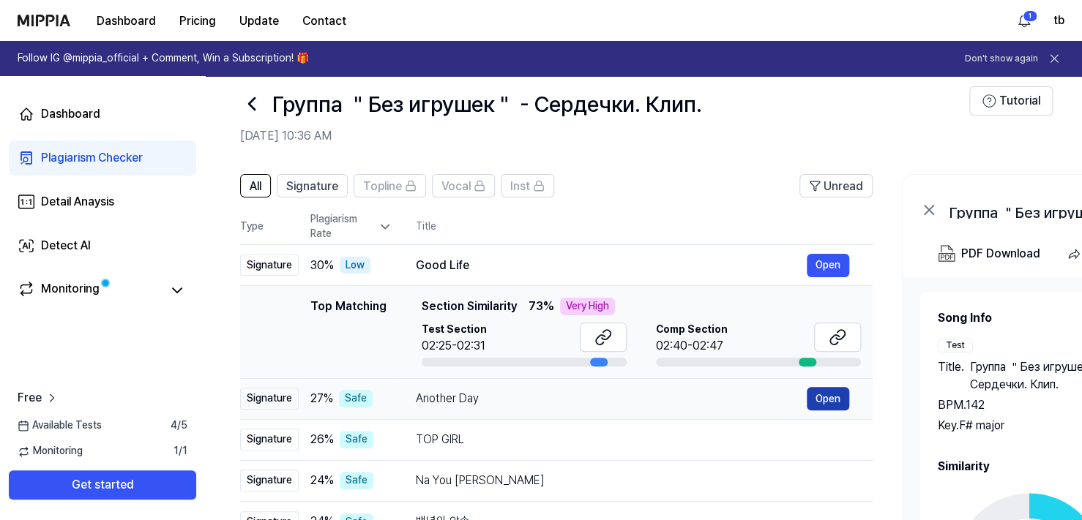
click at [820, 399] on button "Open" at bounding box center [827, 398] width 42 height 23
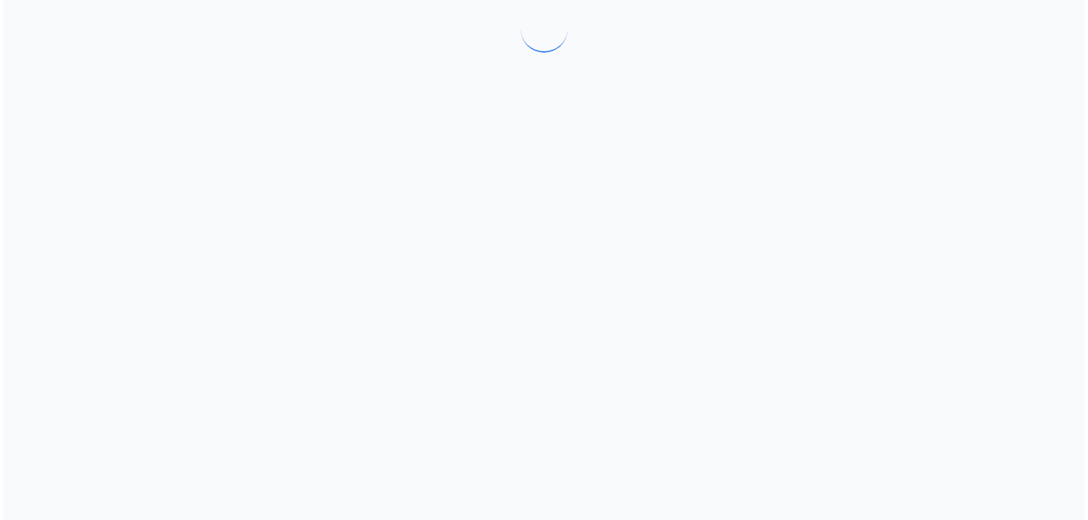
scroll to position [0, 0]
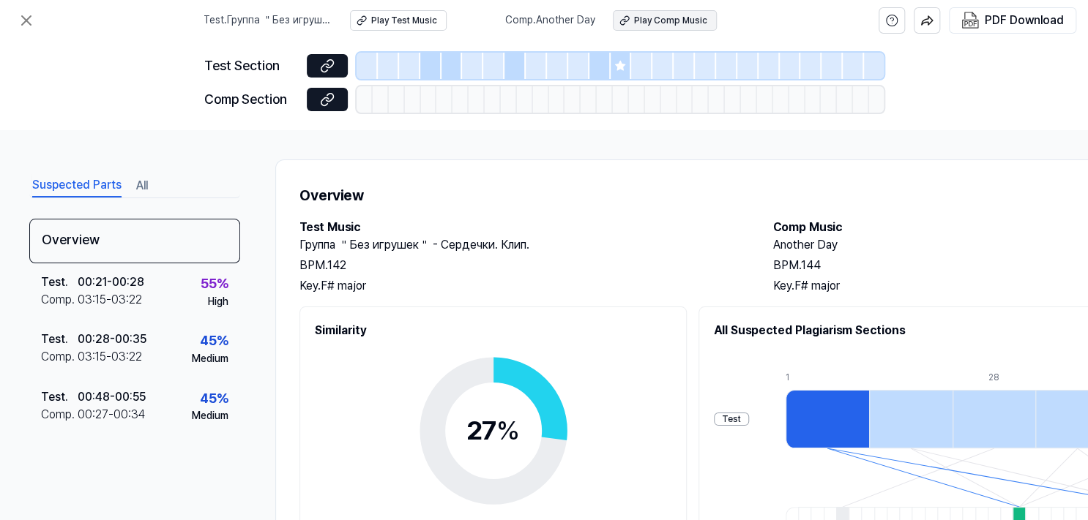
click at [662, 15] on div "Play Comp Music" at bounding box center [670, 21] width 73 height 12
click at [23, 21] on icon at bounding box center [27, 21] width 18 height 18
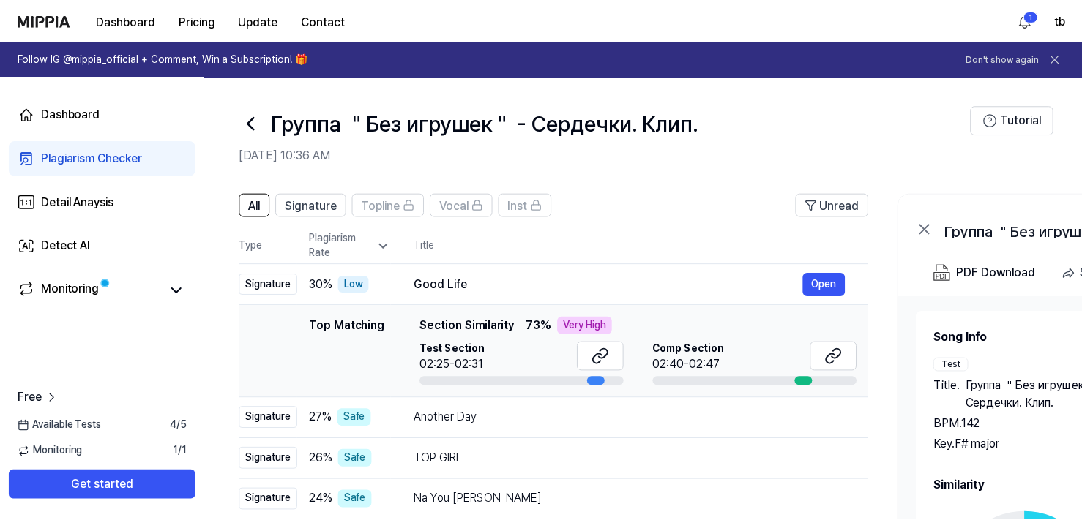
scroll to position [19, 0]
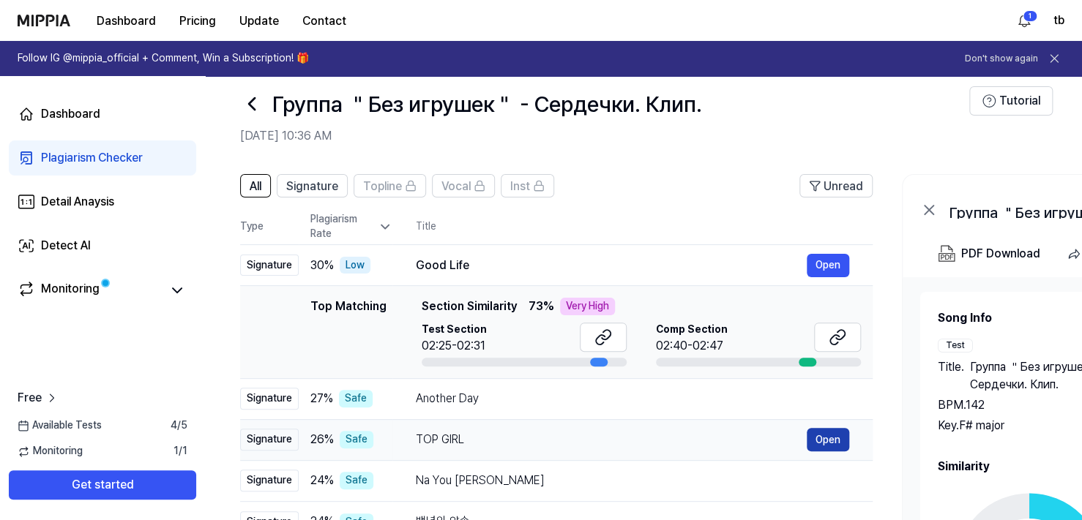
click at [833, 441] on button "Open" at bounding box center [827, 439] width 42 height 23
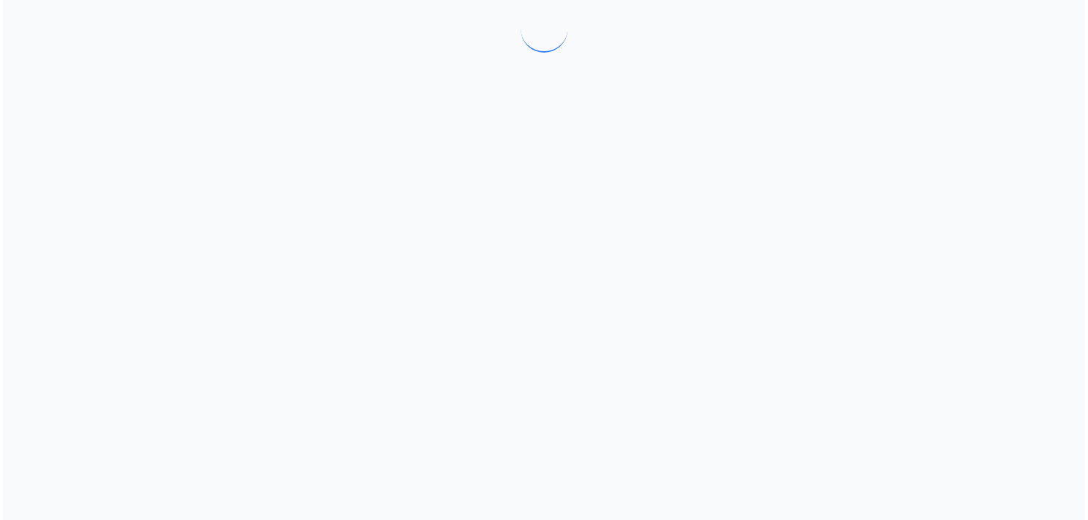
scroll to position [0, 0]
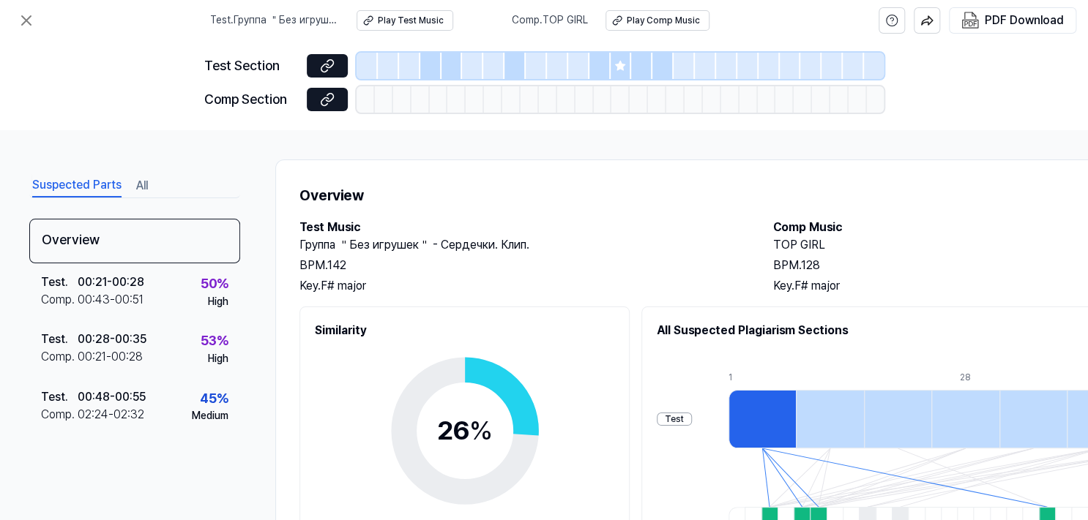
click at [629, 10] on link "Play Comp Music" at bounding box center [657, 20] width 104 height 20
click at [26, 23] on icon at bounding box center [27, 21] width 18 height 18
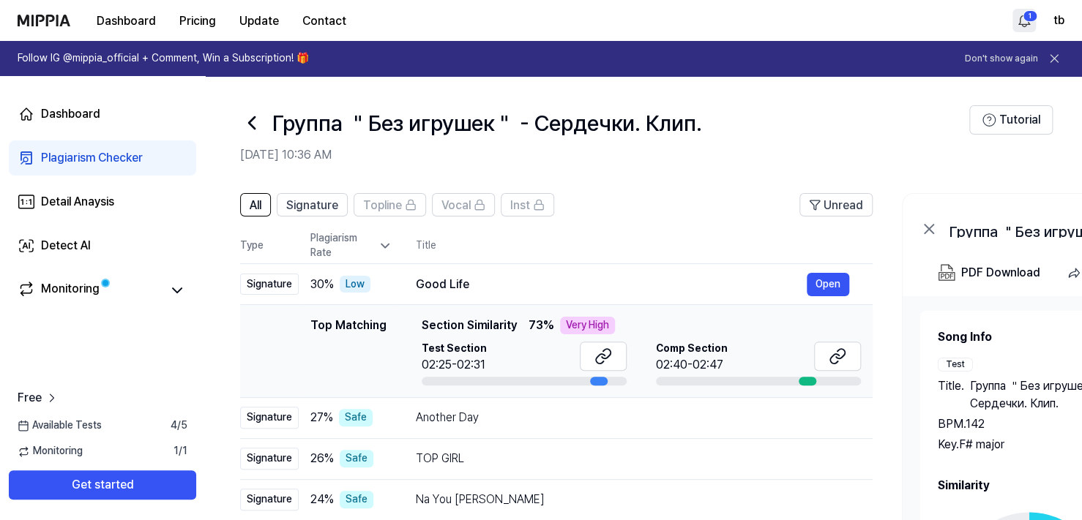
click at [1022, 26] on html "Dashboard Pricing Update Contact 1 tb Follow IG @mippia_official + Comment, Win…" at bounding box center [541, 260] width 1082 height 520
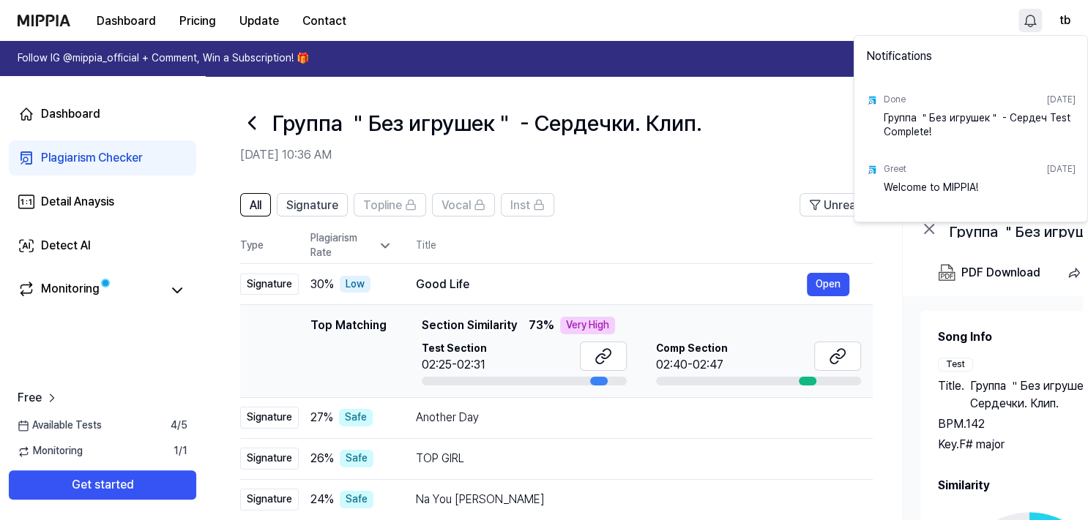
click at [908, 124] on div "Группа ＂Без игрушек＂ - Сердеч Test Complete!" at bounding box center [979, 125] width 192 height 29
click at [1083, 96] on div "Done [DATE] Группа ＂Без игрушек＂ - Сердеч Test Complete!" at bounding box center [970, 115] width 227 height 70
click at [91, 286] on html "Dashboard Pricing Update Contact tb Follow IG @mippia_official + Comment, Win a…" at bounding box center [544, 260] width 1088 height 520
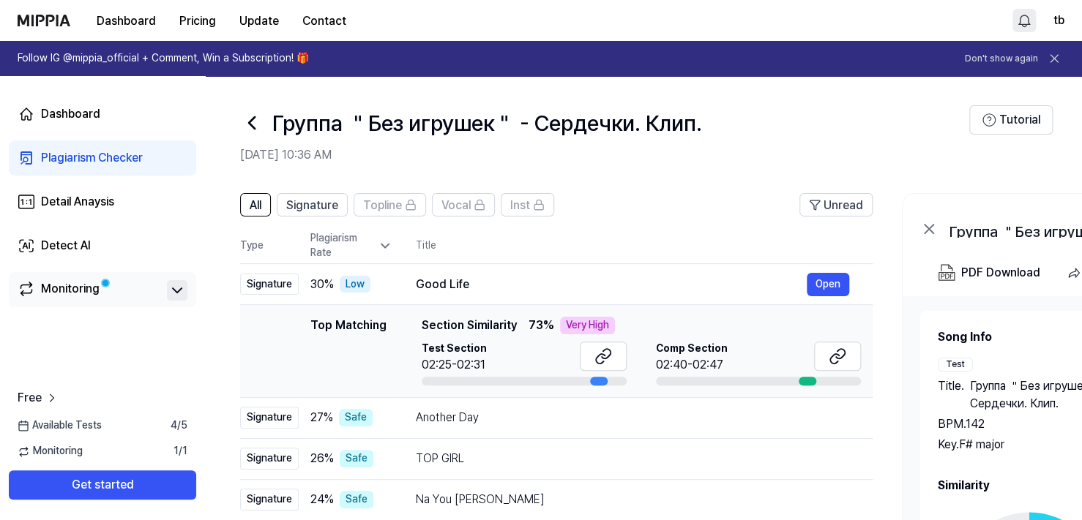
click at [174, 290] on icon at bounding box center [177, 290] width 9 height 4
click at [315, 202] on span "Signature" at bounding box center [312, 206] width 52 height 18
click at [265, 206] on button "All" at bounding box center [255, 204] width 31 height 23
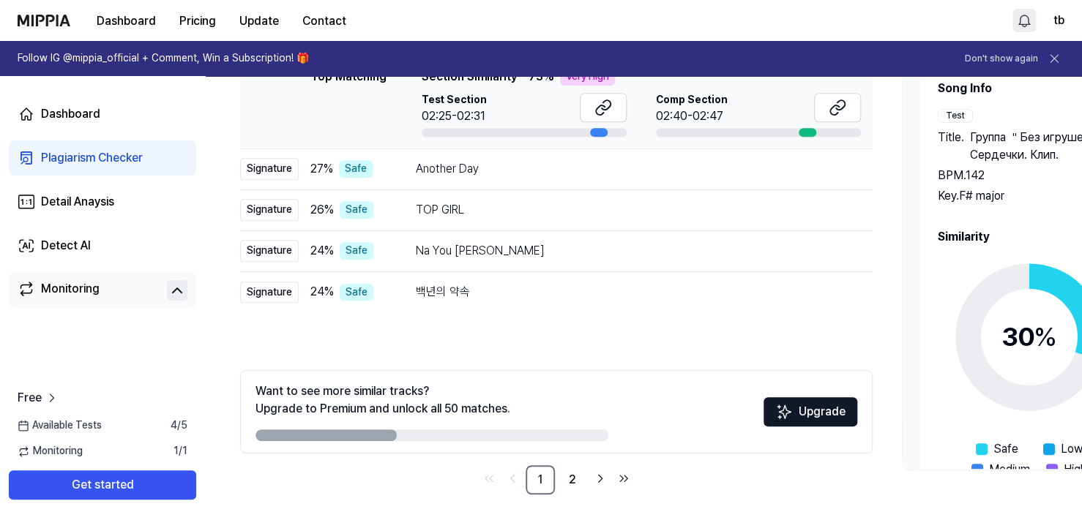
scroll to position [252, 0]
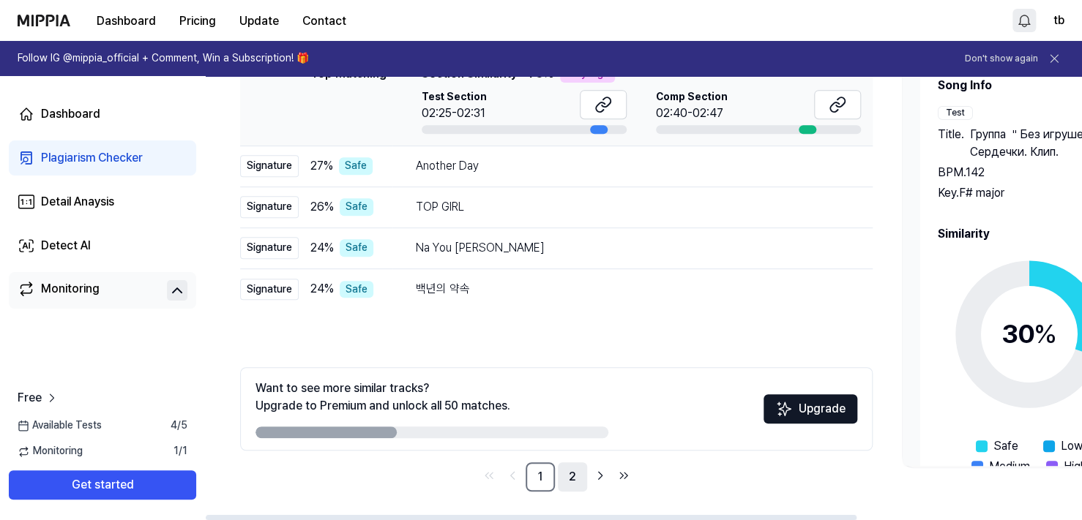
click at [572, 479] on link "2" at bounding box center [572, 477] width 29 height 29
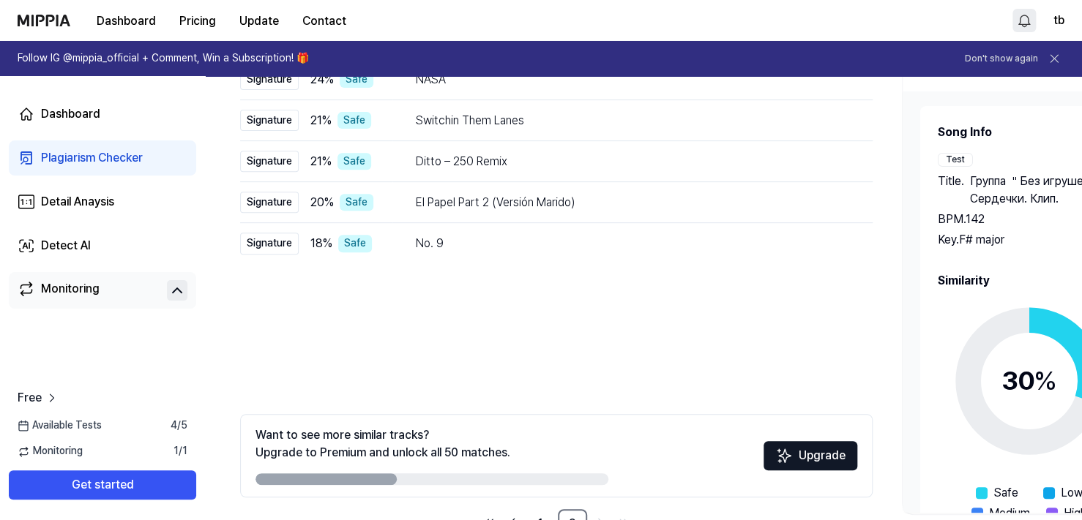
scroll to position [193, 0]
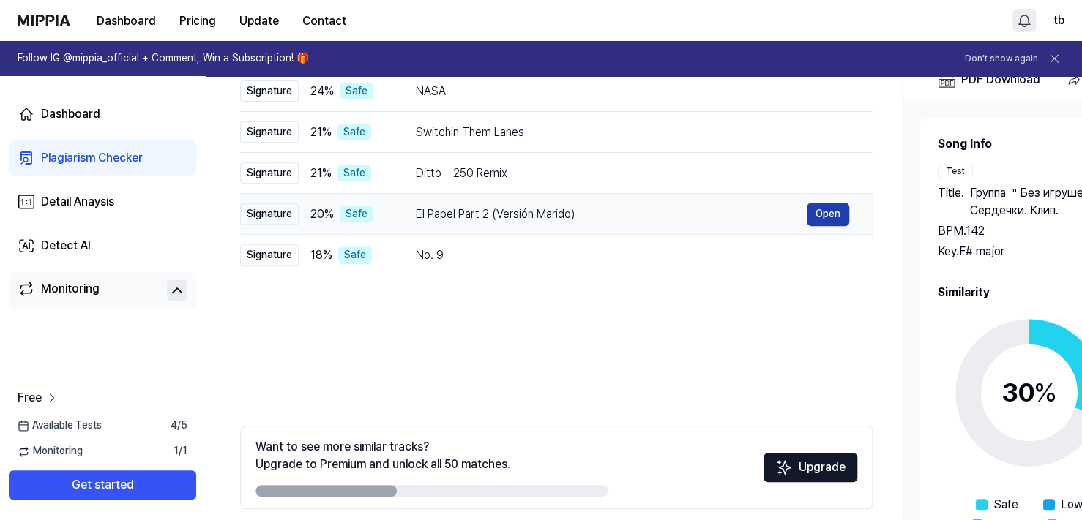
click at [832, 212] on button "Open" at bounding box center [827, 214] width 42 height 23
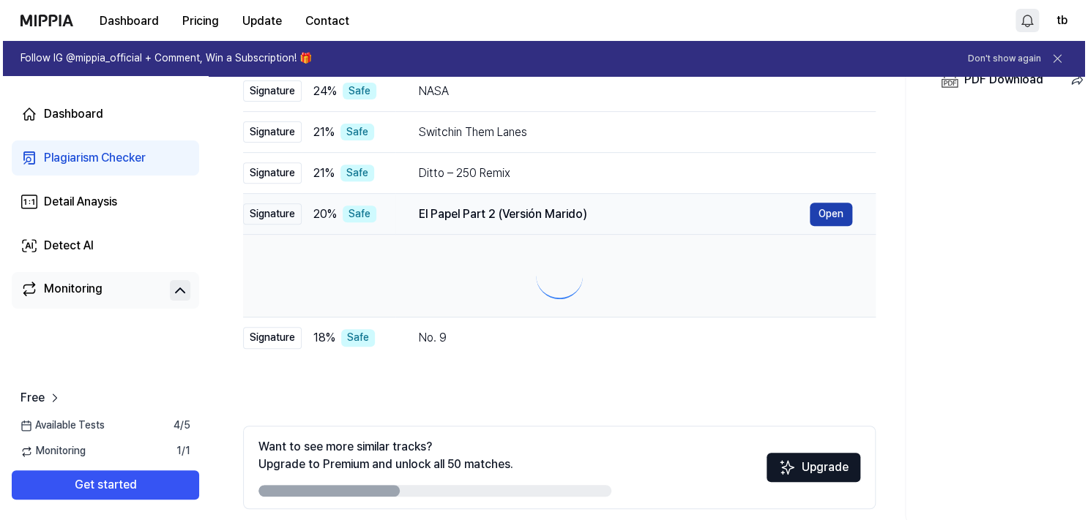
scroll to position [0, 0]
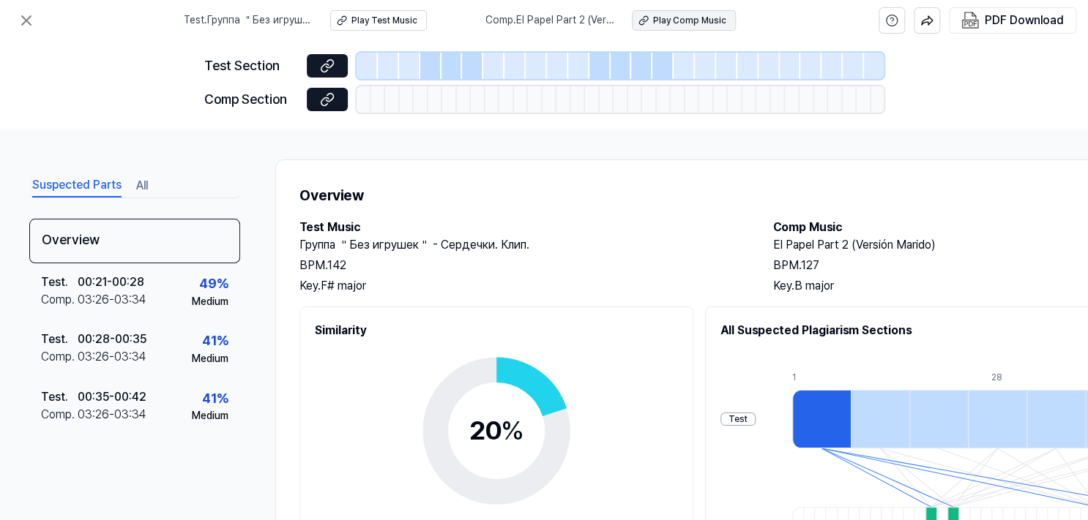
click at [705, 18] on div "Play Comp Music" at bounding box center [689, 21] width 73 height 12
click at [29, 22] on icon at bounding box center [26, 20] width 9 height 9
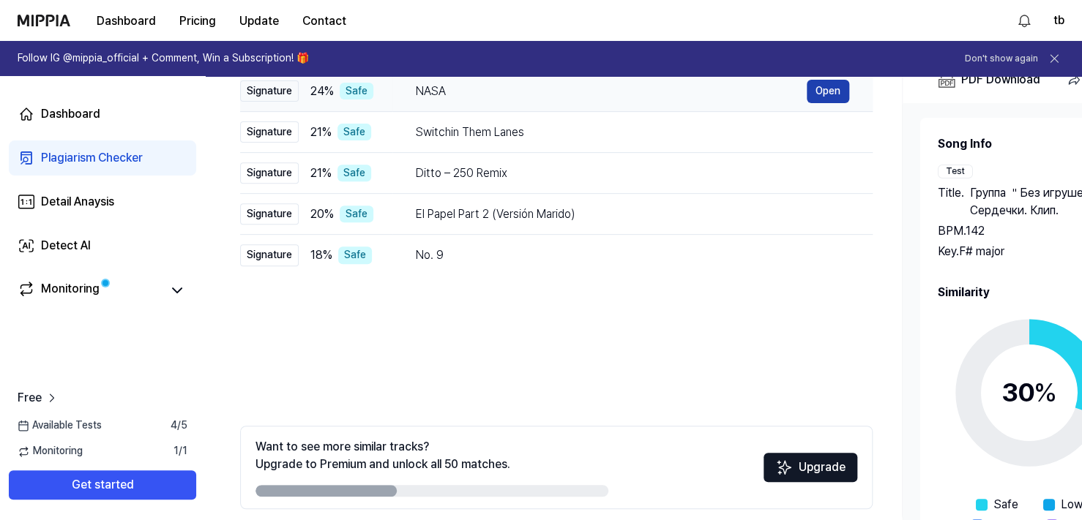
click at [823, 99] on button "Open" at bounding box center [827, 91] width 42 height 23
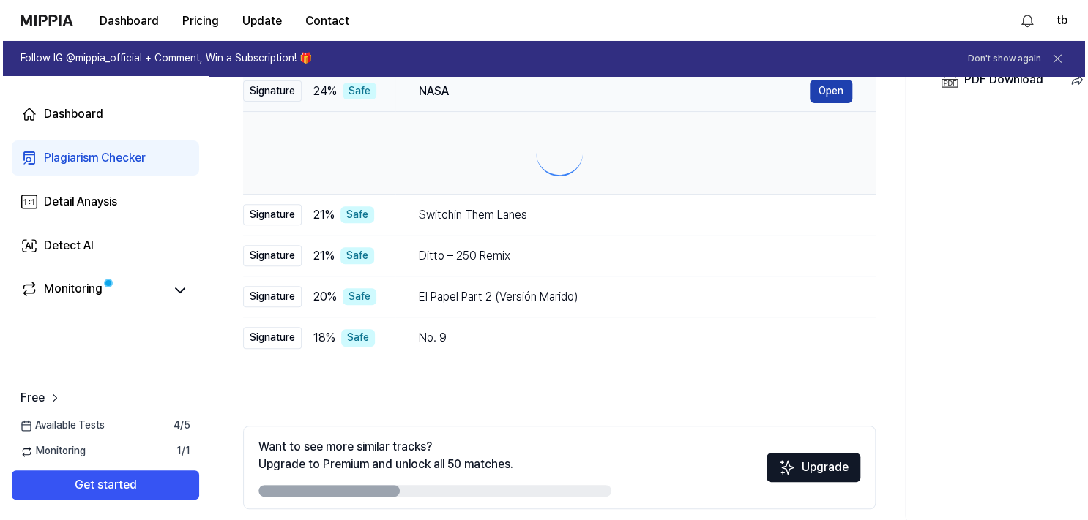
scroll to position [0, 0]
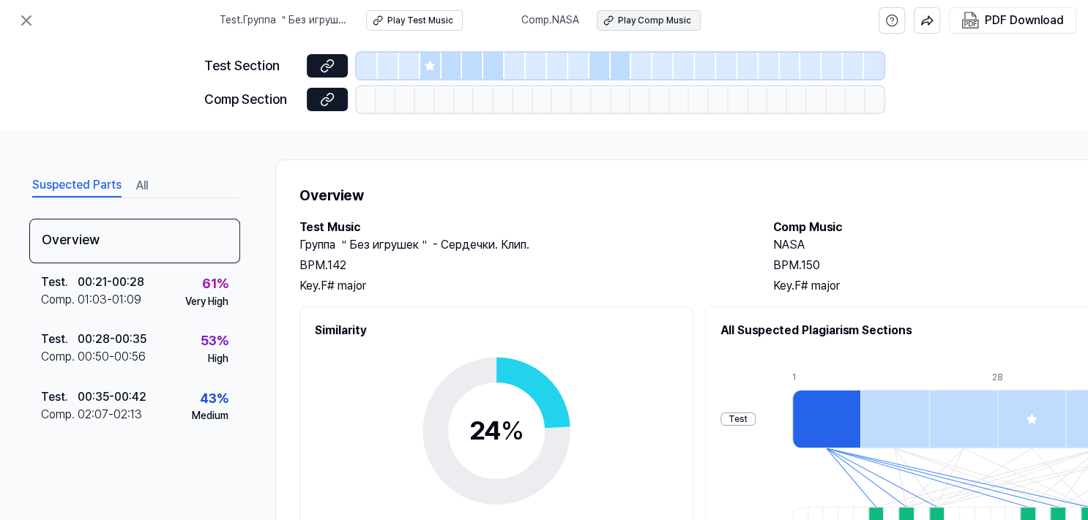
click at [673, 20] on div "Play Comp Music" at bounding box center [654, 21] width 73 height 12
click at [23, 26] on icon at bounding box center [27, 21] width 18 height 18
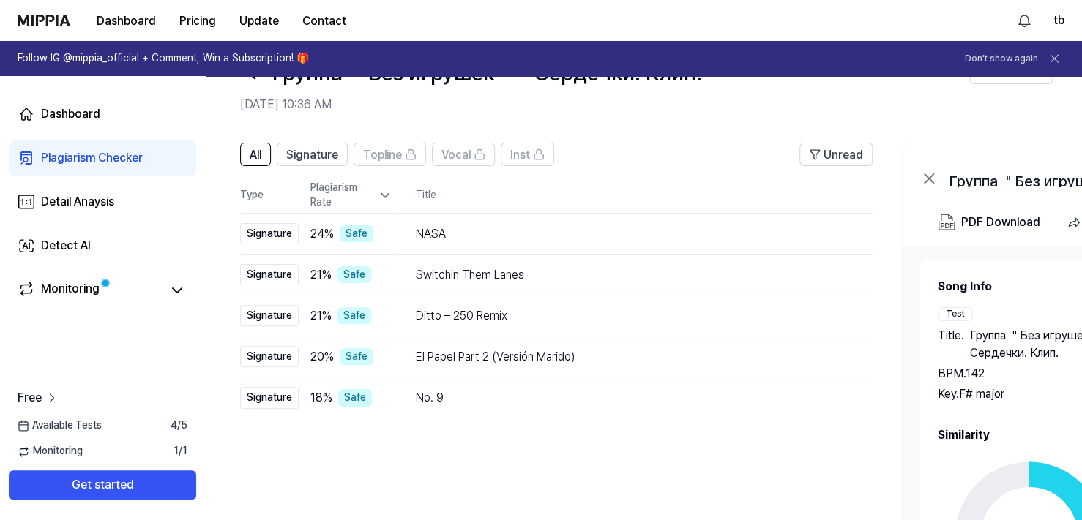
scroll to position [49, 0]
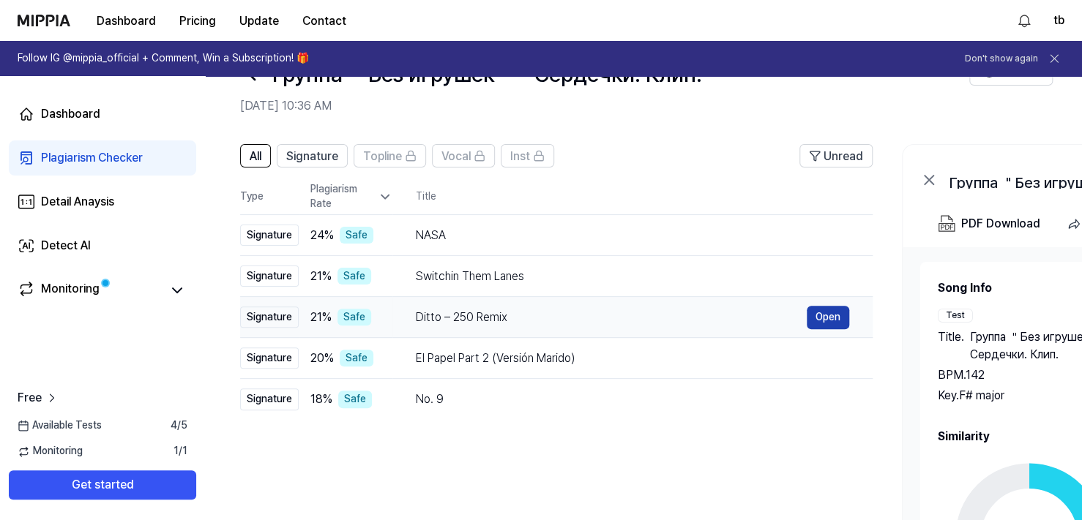
click at [826, 314] on button "Open" at bounding box center [827, 317] width 42 height 23
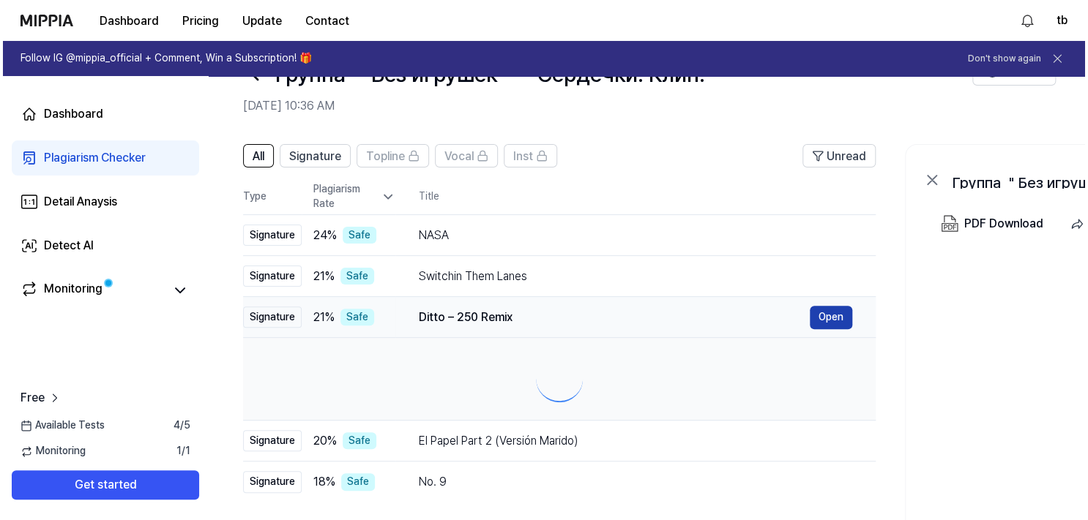
scroll to position [0, 0]
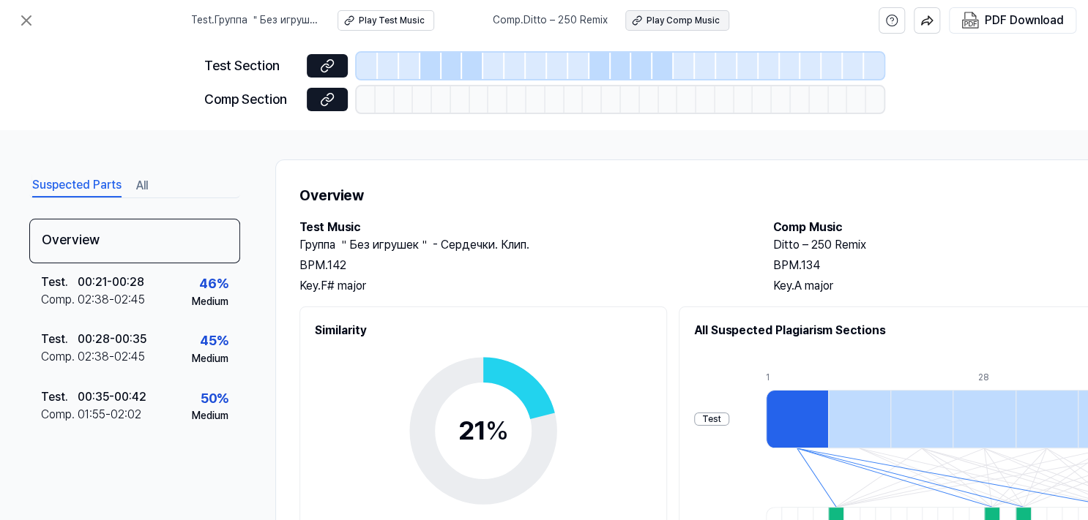
click at [667, 21] on div "Play Comp Music" at bounding box center [682, 21] width 73 height 12
click at [24, 17] on icon at bounding box center [27, 21] width 18 height 18
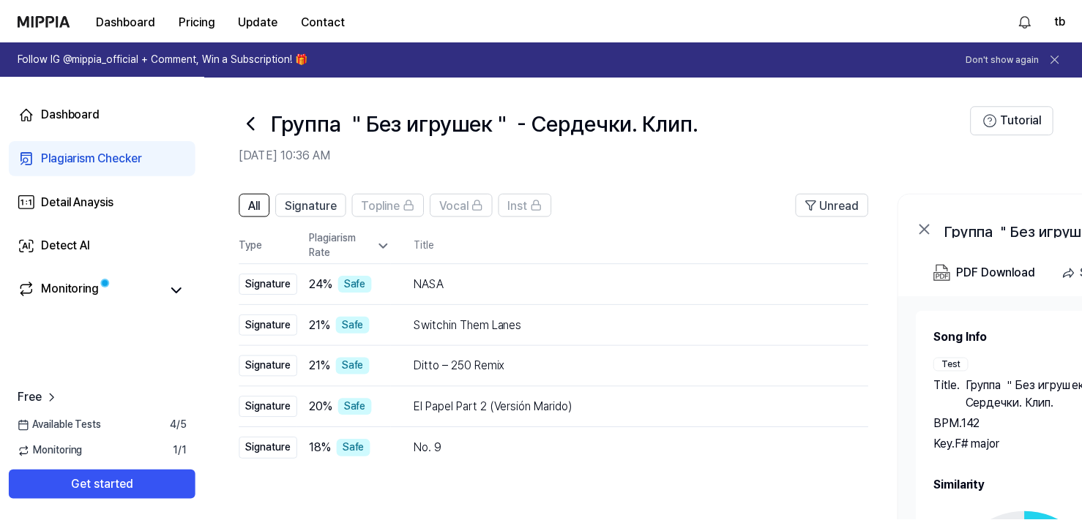
scroll to position [49, 0]
